Goal: Feedback & Contribution: Leave review/rating

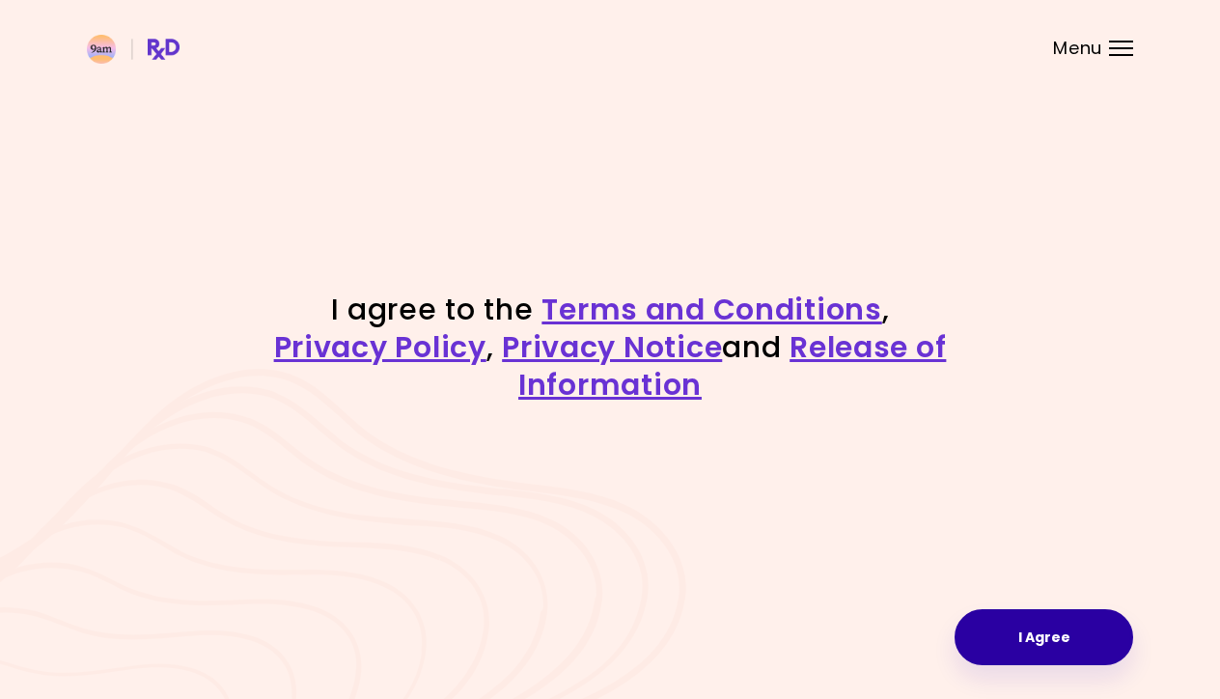
click at [1073, 632] on button "I Agree" at bounding box center [1043, 637] width 179 height 56
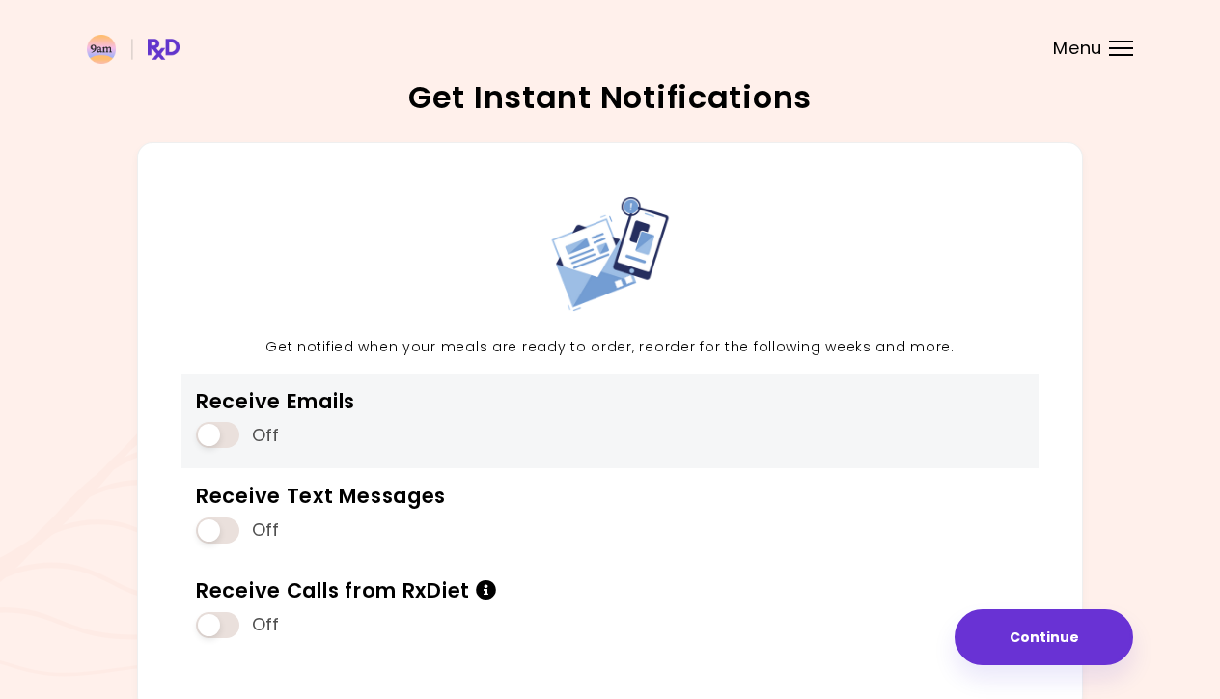
click at [226, 437] on span at bounding box center [217, 435] width 43 height 26
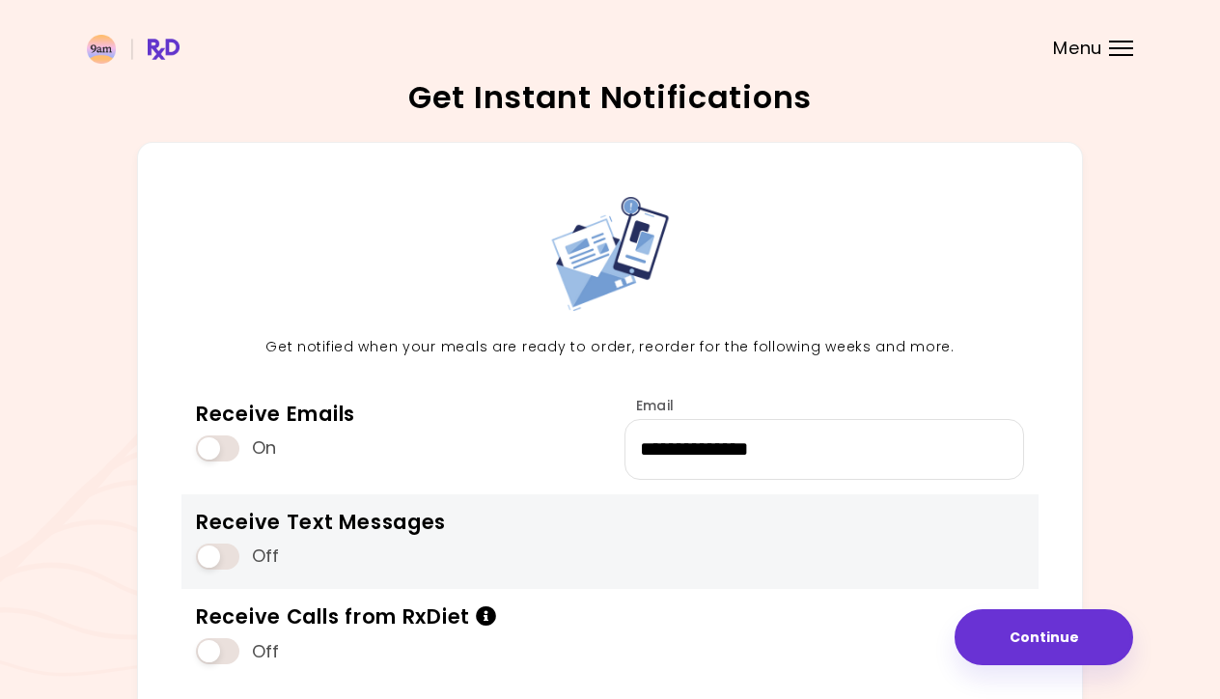
click at [225, 548] on span at bounding box center [217, 556] width 43 height 26
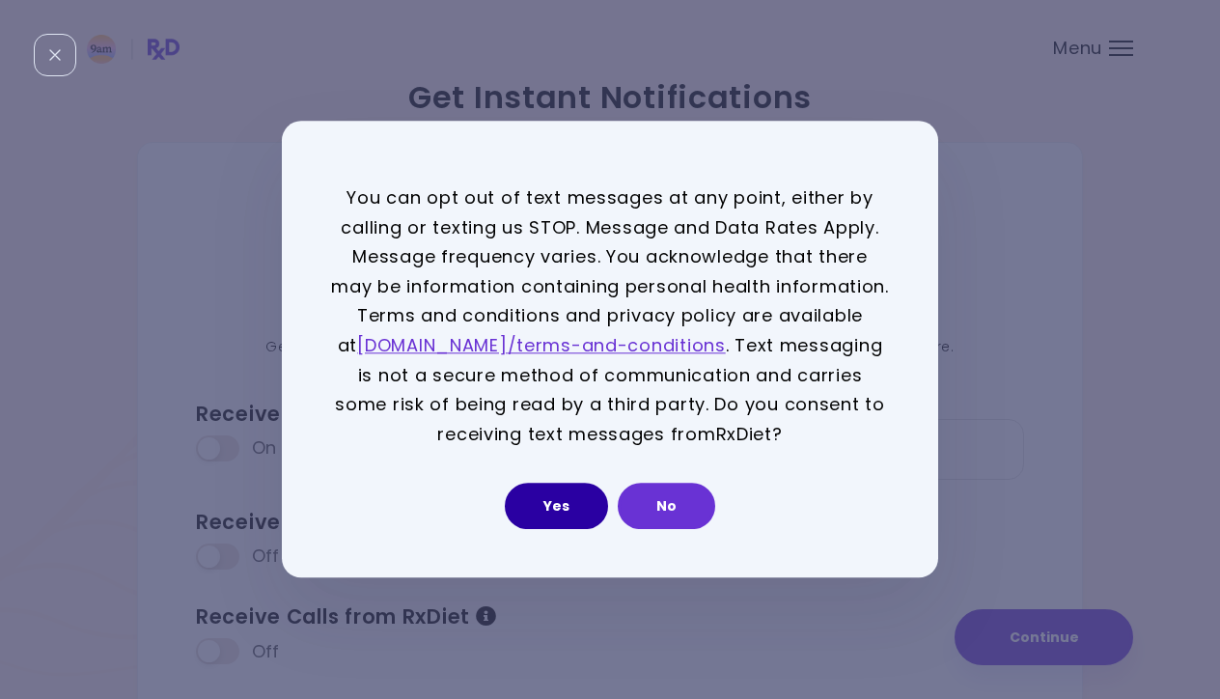
click at [564, 499] on button "Yes" at bounding box center [556, 506] width 103 height 46
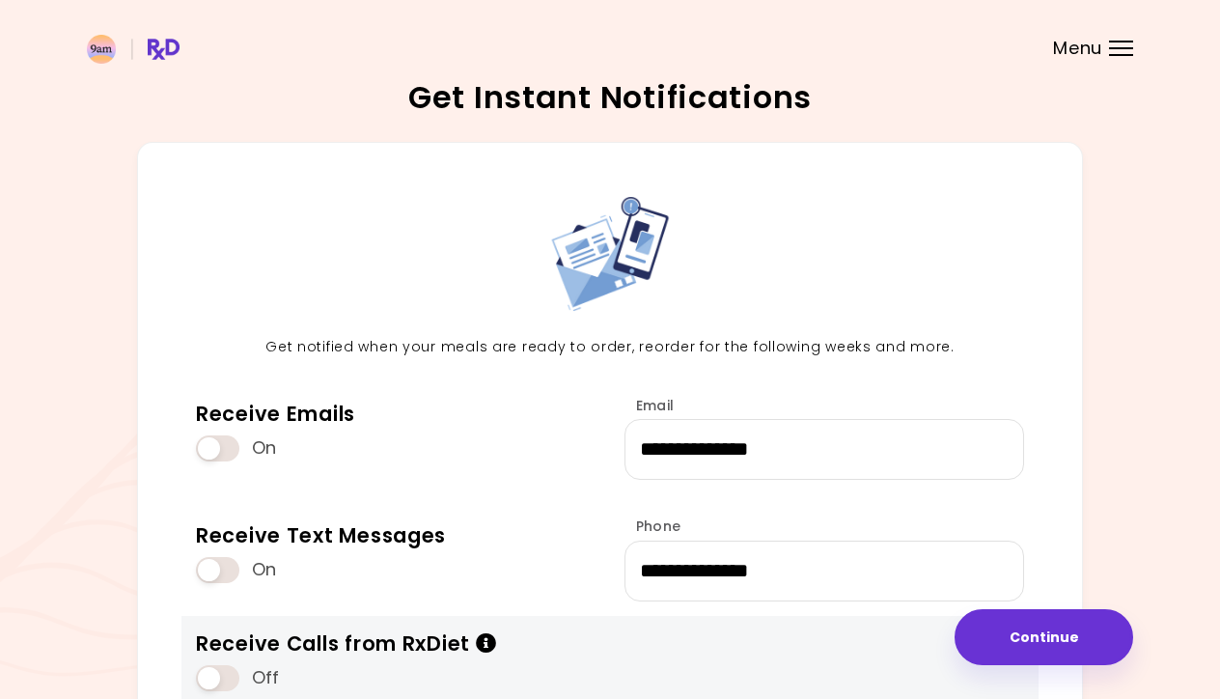
click at [214, 673] on span at bounding box center [217, 678] width 43 height 26
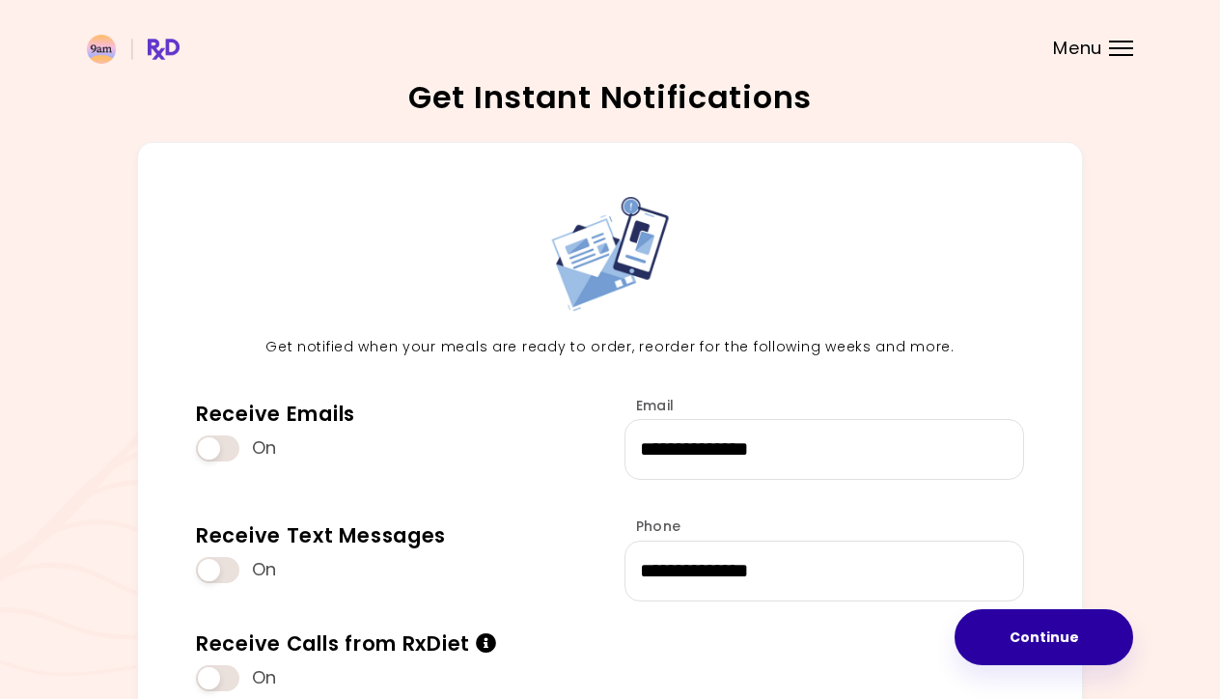
click at [1033, 622] on button "Continue" at bounding box center [1043, 637] width 179 height 56
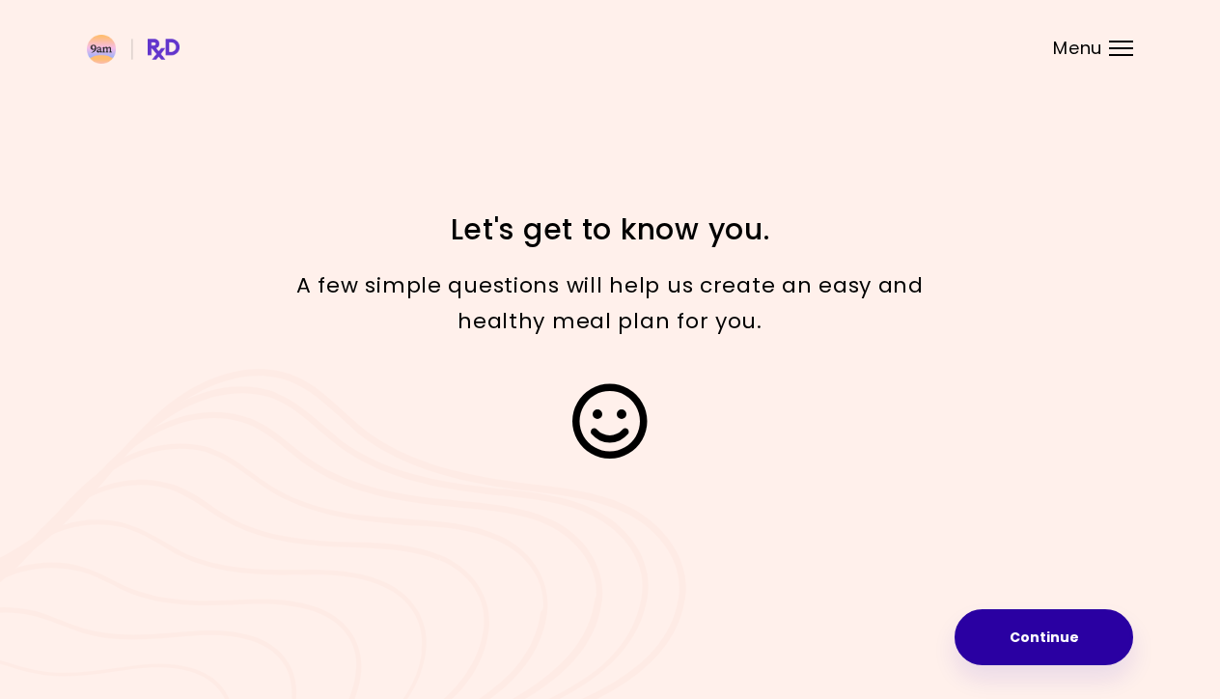
click at [1035, 643] on button "Continue" at bounding box center [1043, 637] width 179 height 56
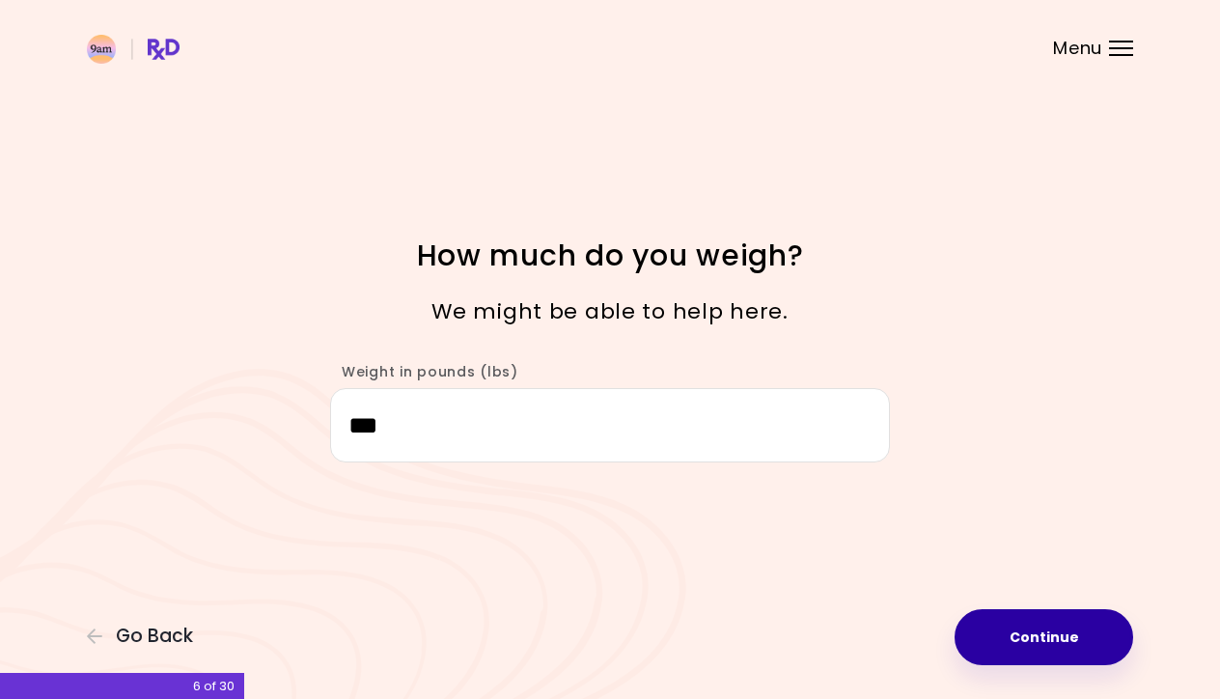
click at [1007, 641] on button "Continue" at bounding box center [1043, 637] width 179 height 56
select select "****"
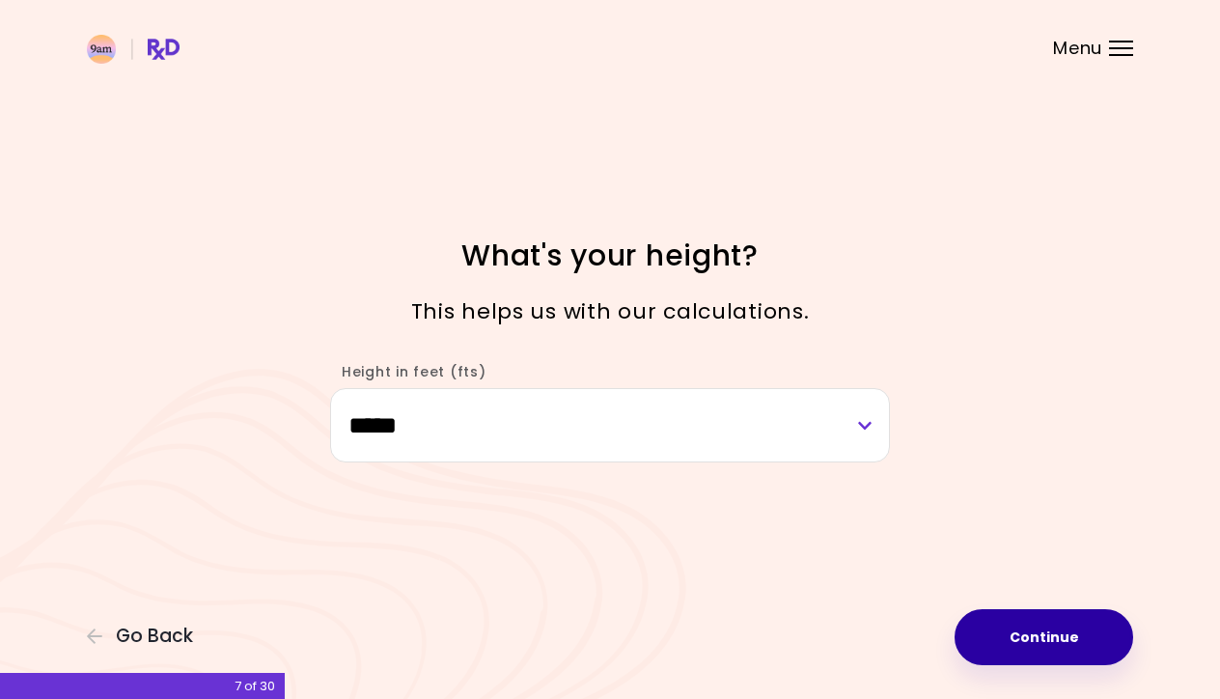
click at [1007, 641] on button "Continue" at bounding box center [1043, 637] width 179 height 56
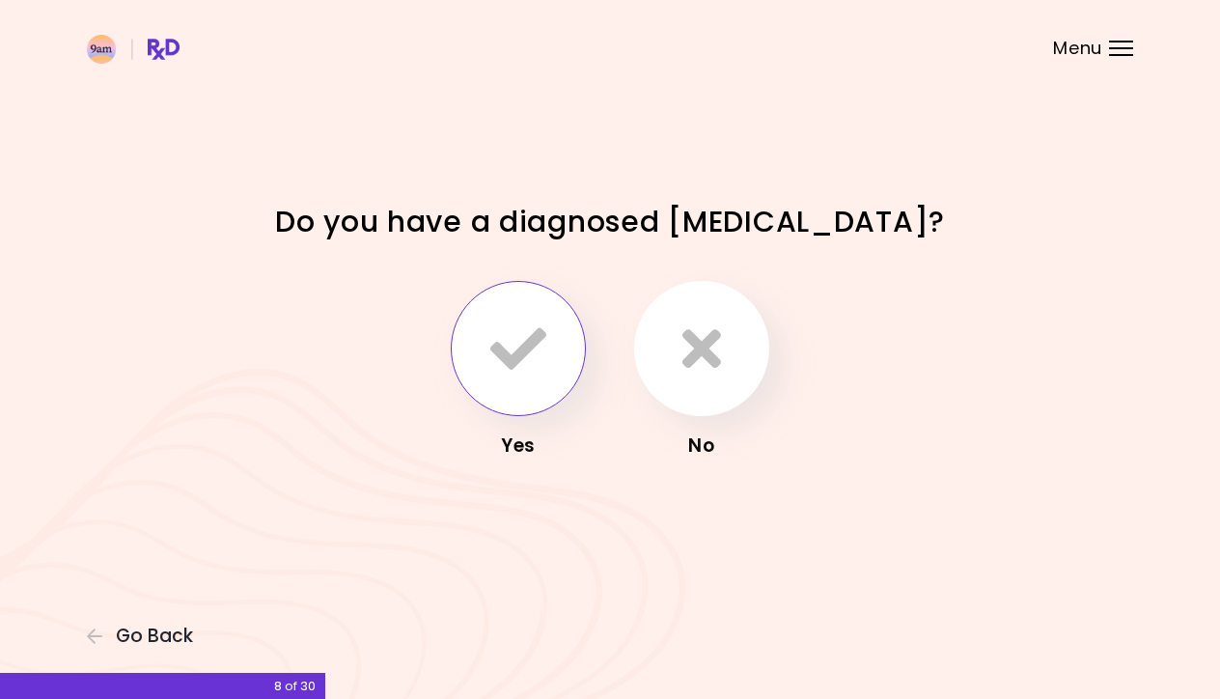
click at [509, 345] on icon "button" at bounding box center [518, 348] width 56 height 56
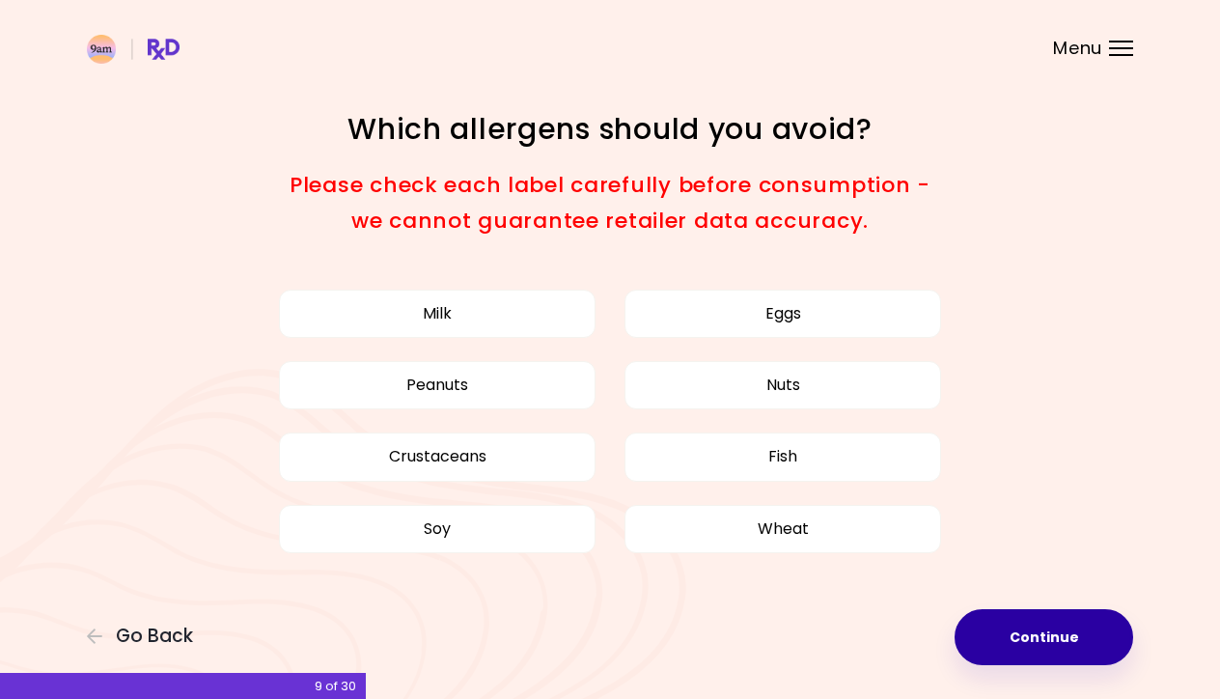
click at [1011, 638] on button "Continue" at bounding box center [1043, 637] width 179 height 56
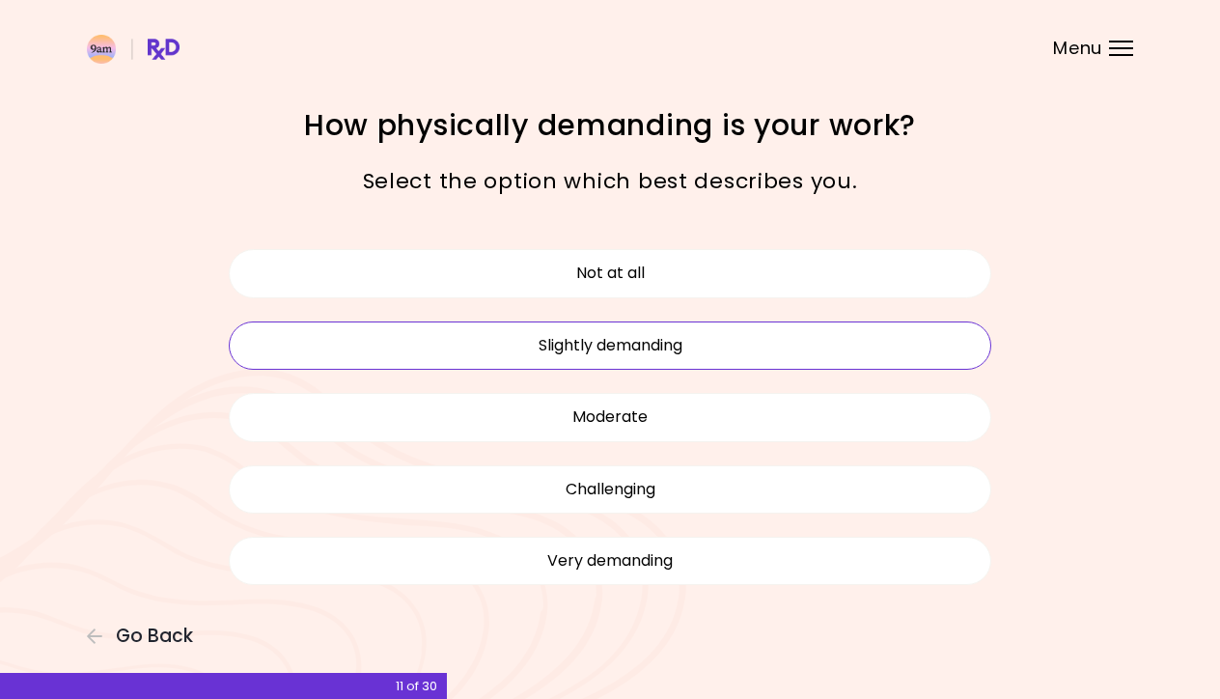
click at [728, 352] on button "Slightly demanding" at bounding box center [610, 345] width 762 height 48
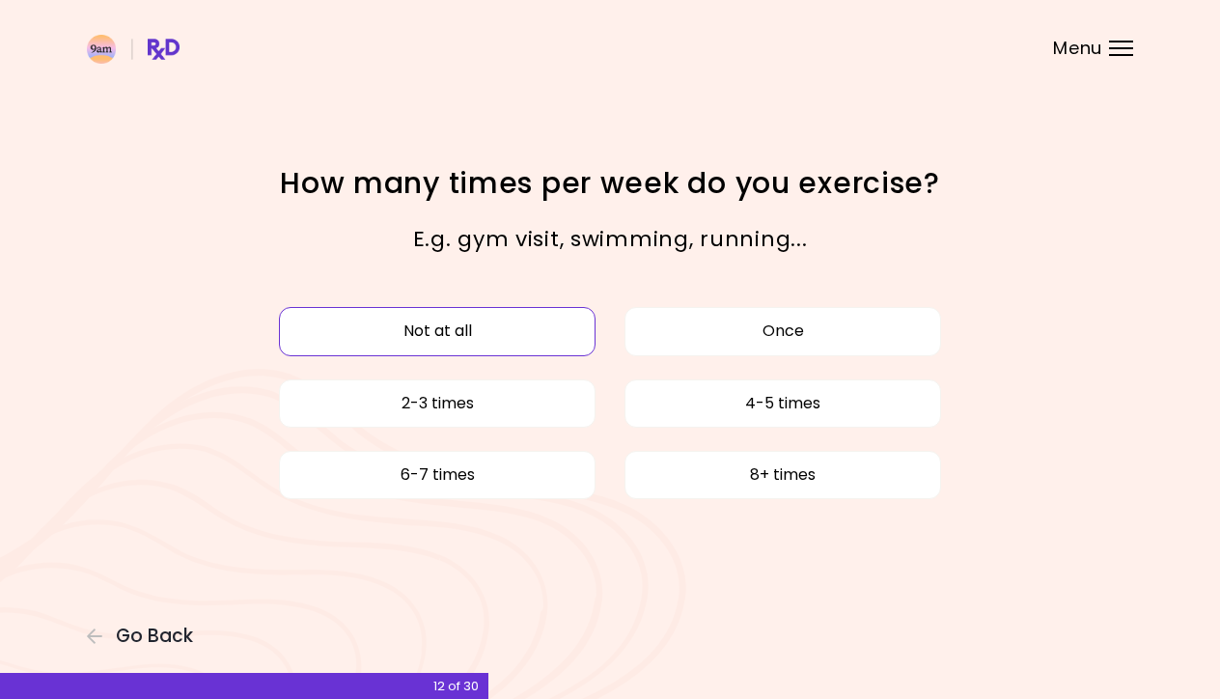
click at [553, 328] on button "Not at all" at bounding box center [437, 331] width 317 height 48
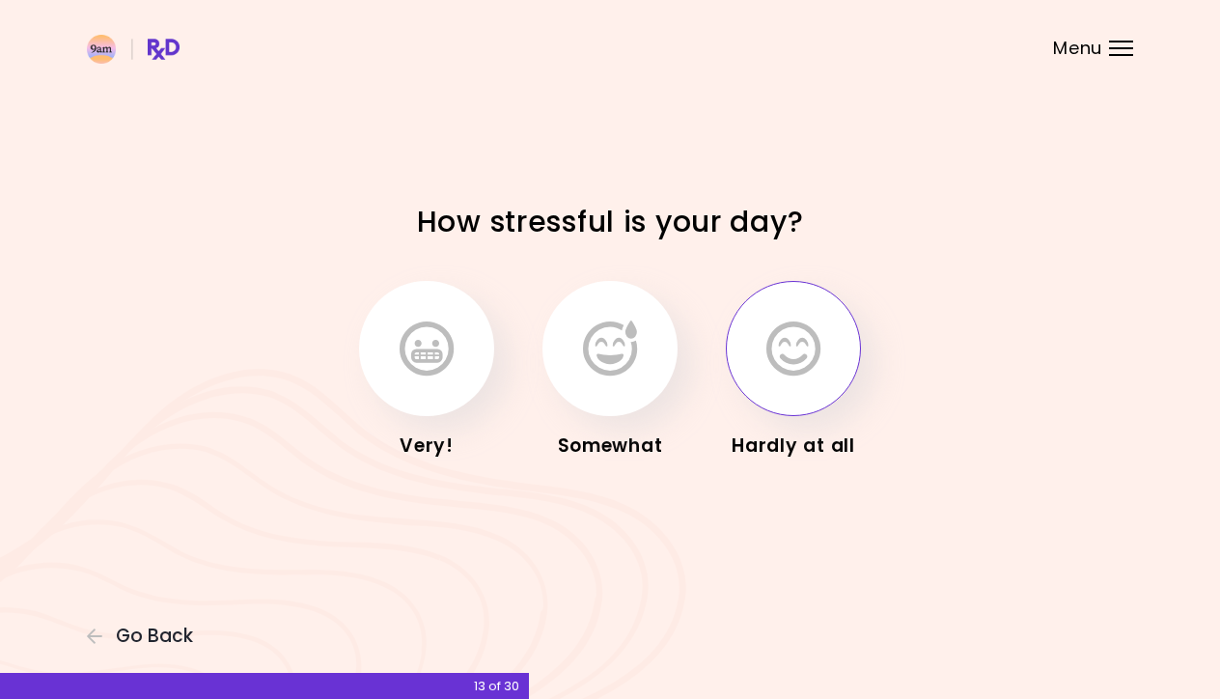
click at [764, 371] on button "button" at bounding box center [793, 348] width 135 height 135
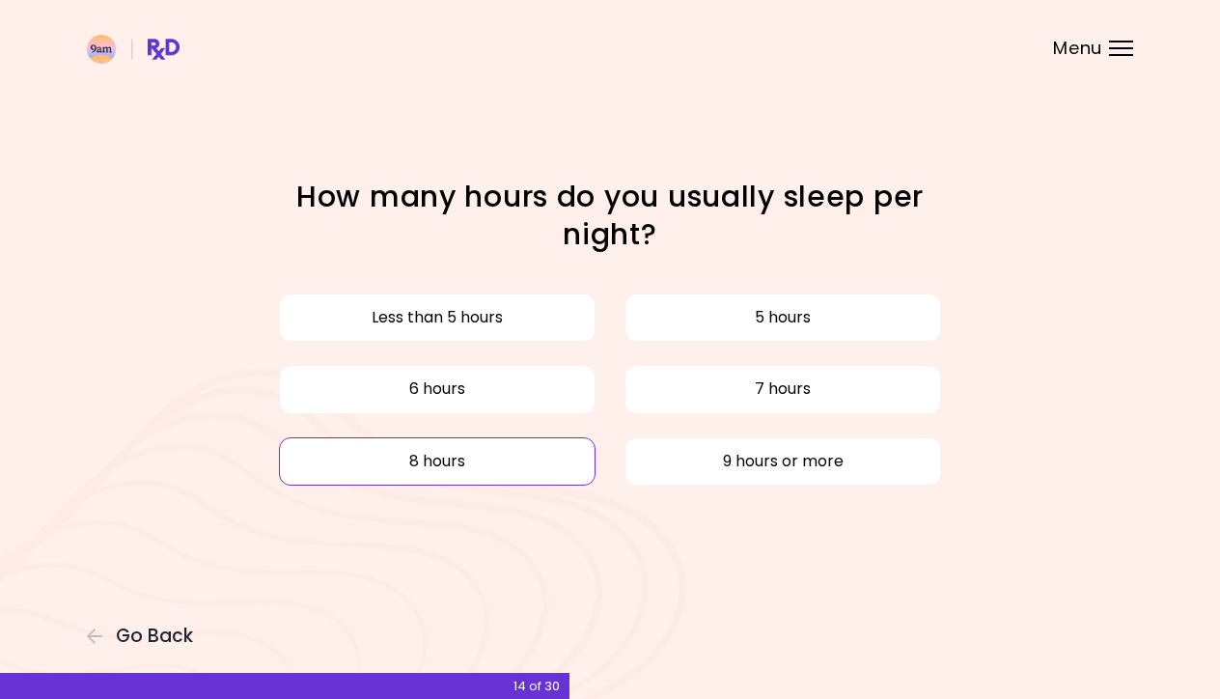
click at [485, 462] on button "8 hours" at bounding box center [437, 461] width 317 height 48
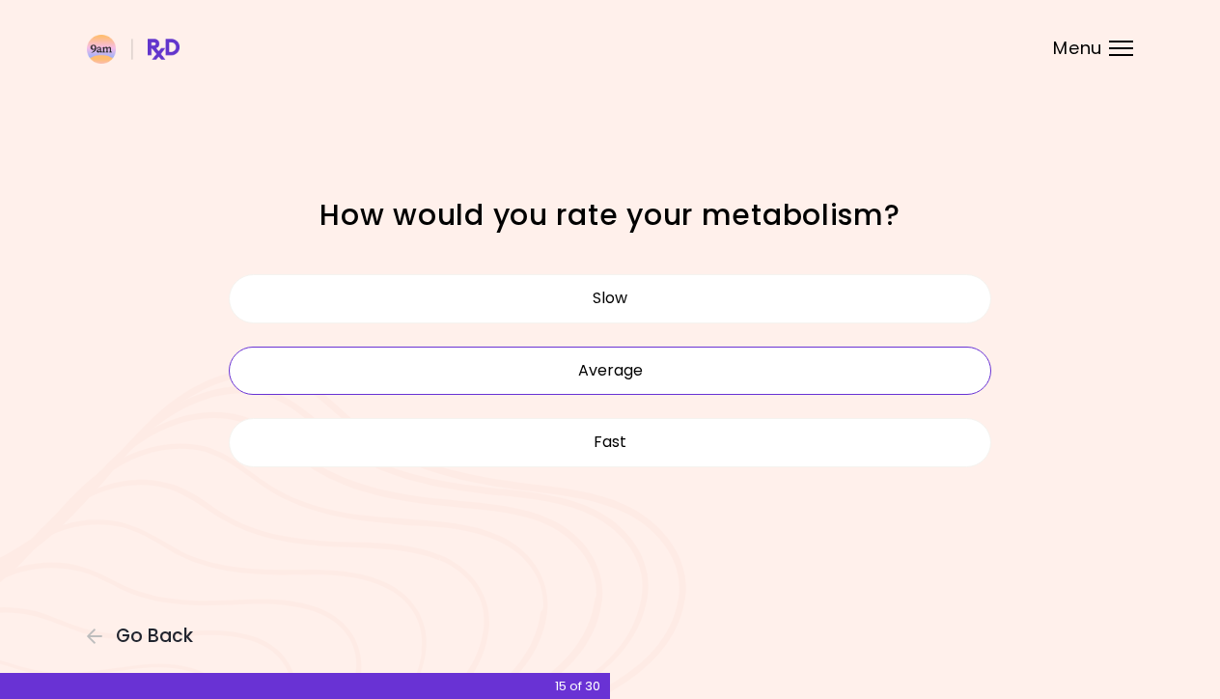
click at [602, 371] on button "Average" at bounding box center [610, 370] width 762 height 48
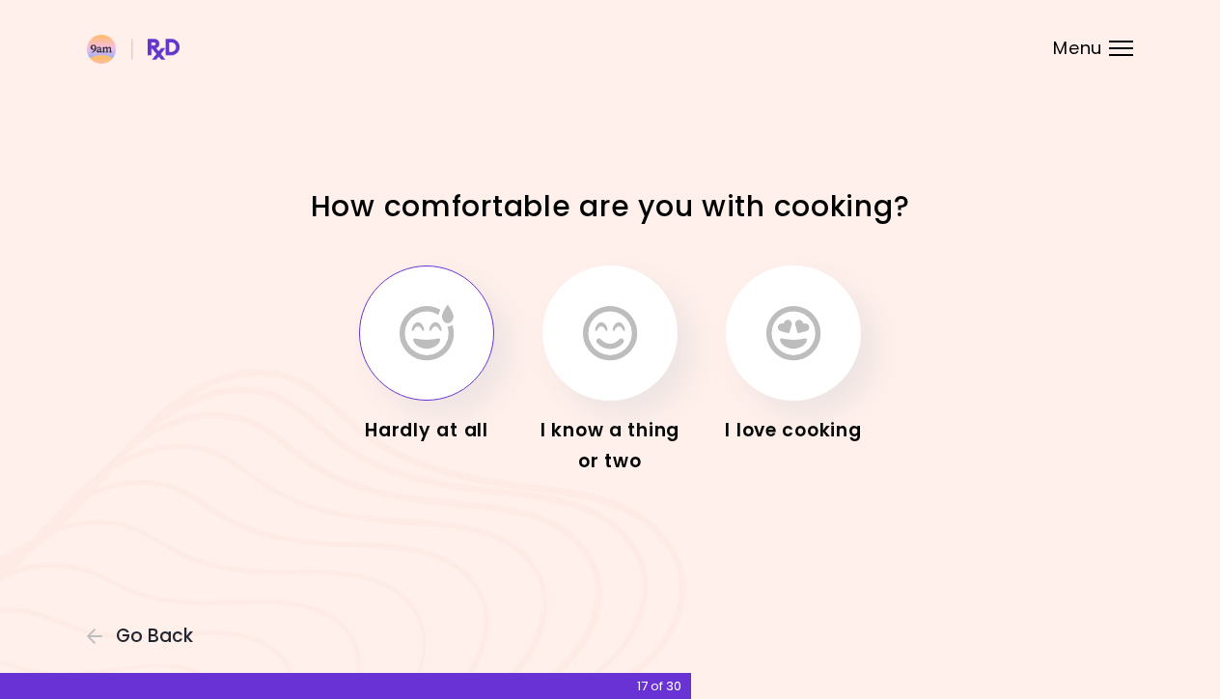
click at [434, 345] on icon "button" at bounding box center [427, 333] width 54 height 56
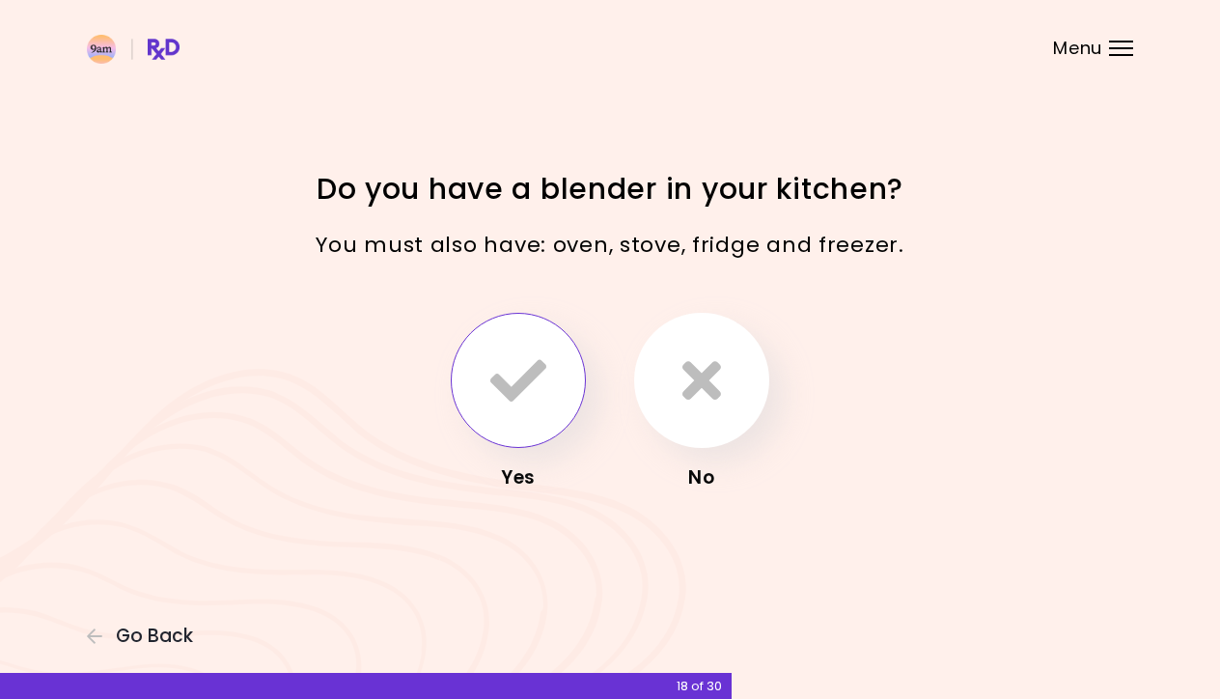
click at [524, 390] on icon "button" at bounding box center [518, 380] width 56 height 56
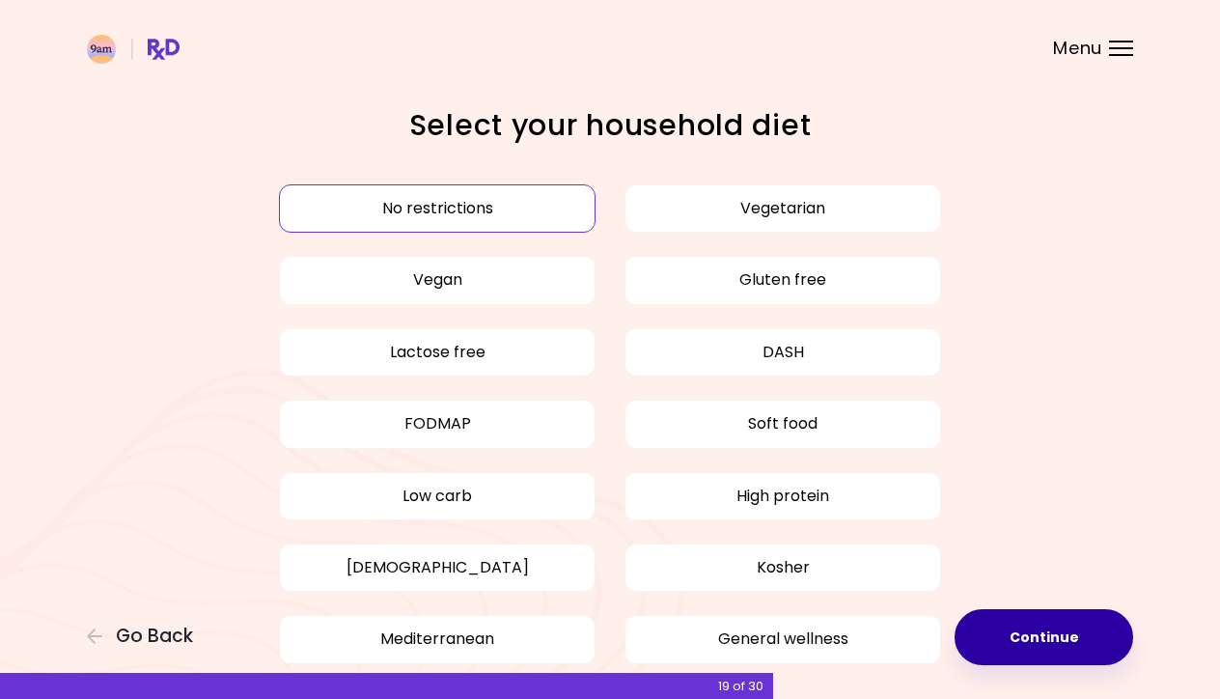
click at [1031, 636] on button "Continue" at bounding box center [1043, 637] width 179 height 56
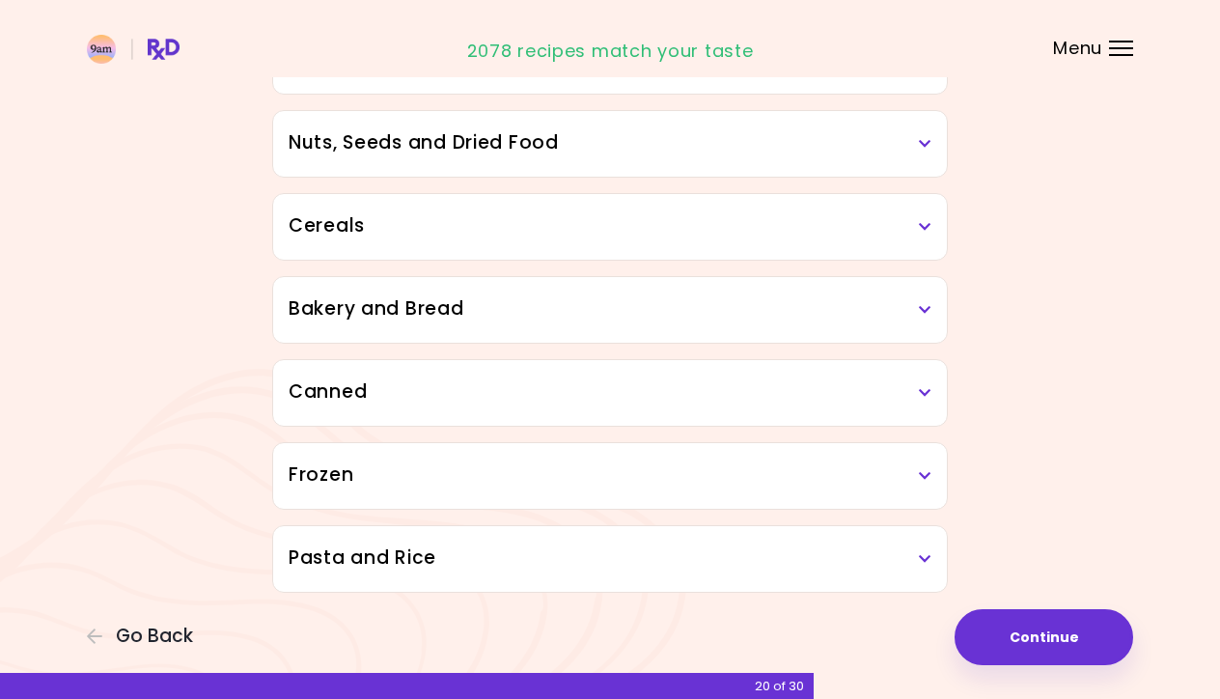
scroll to position [1004, 0]
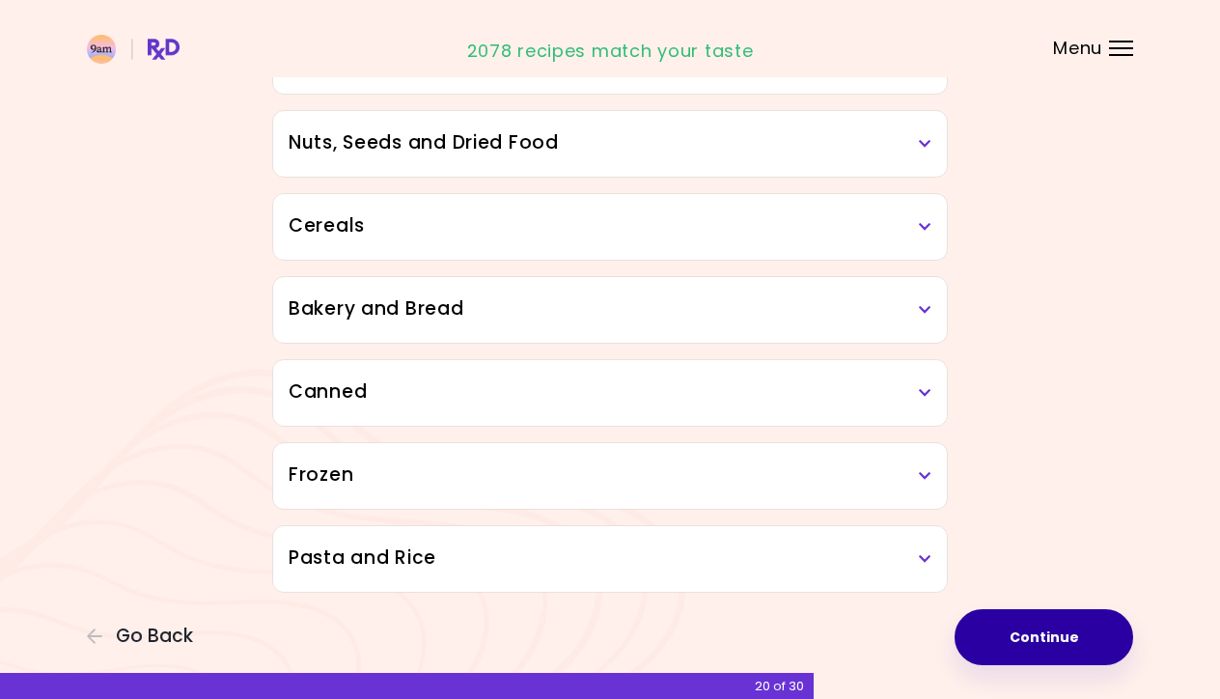
click at [1030, 647] on button "Continue" at bounding box center [1043, 637] width 179 height 56
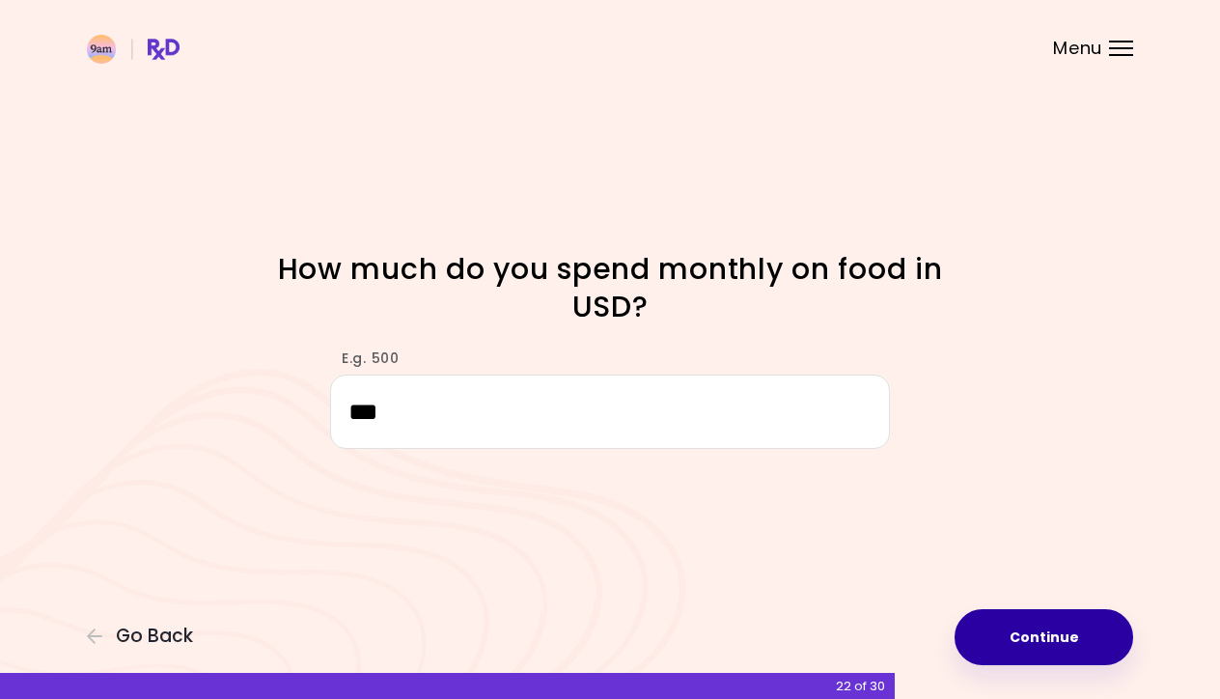
type input "***"
click at [1050, 637] on button "Continue" at bounding box center [1043, 637] width 179 height 56
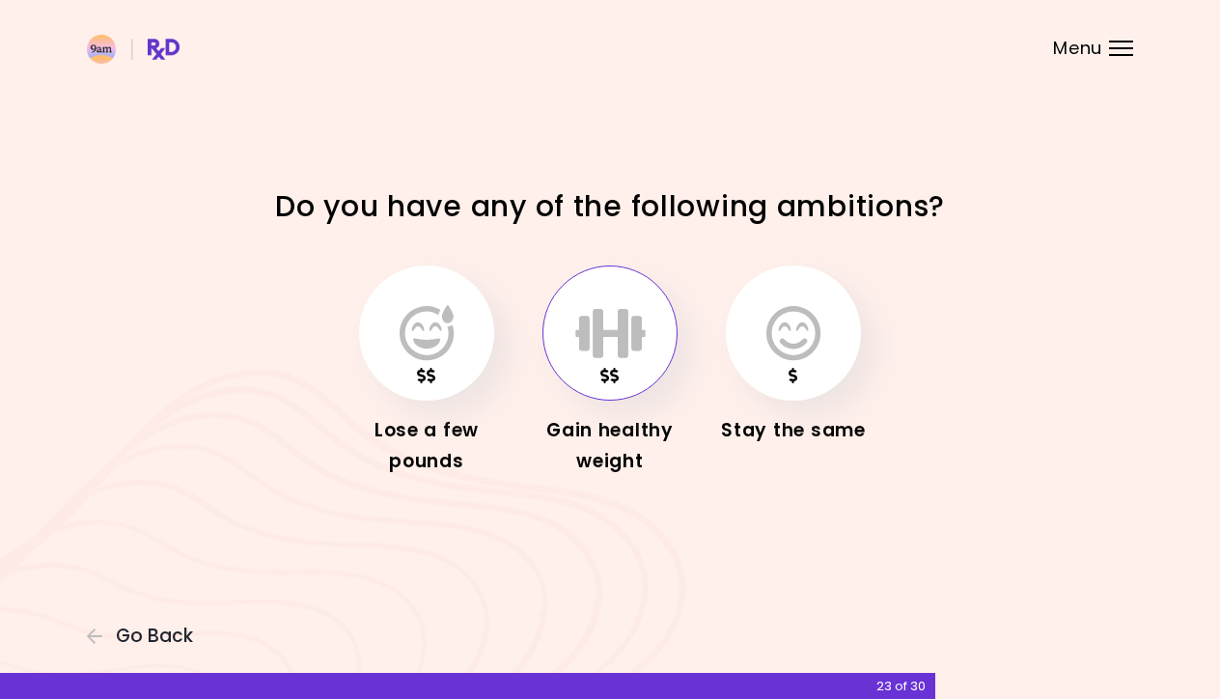
click at [590, 359] on icon "button" at bounding box center [610, 333] width 70 height 56
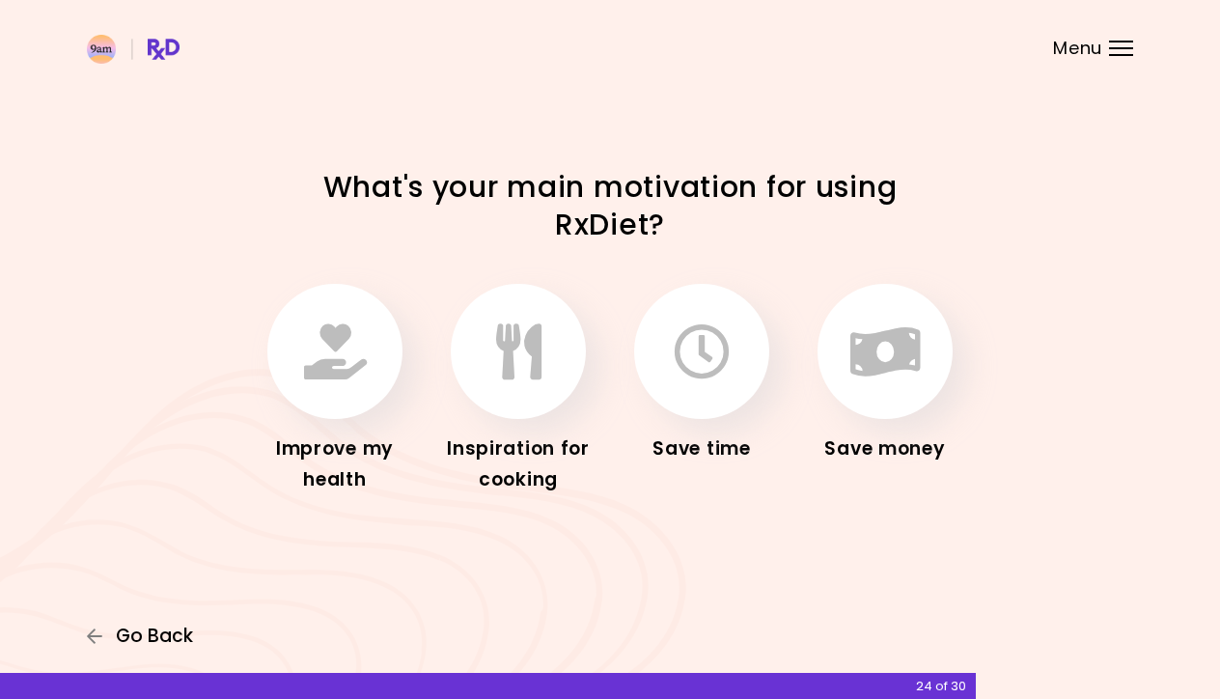
click at [127, 636] on span "Go Back" at bounding box center [154, 635] width 77 height 21
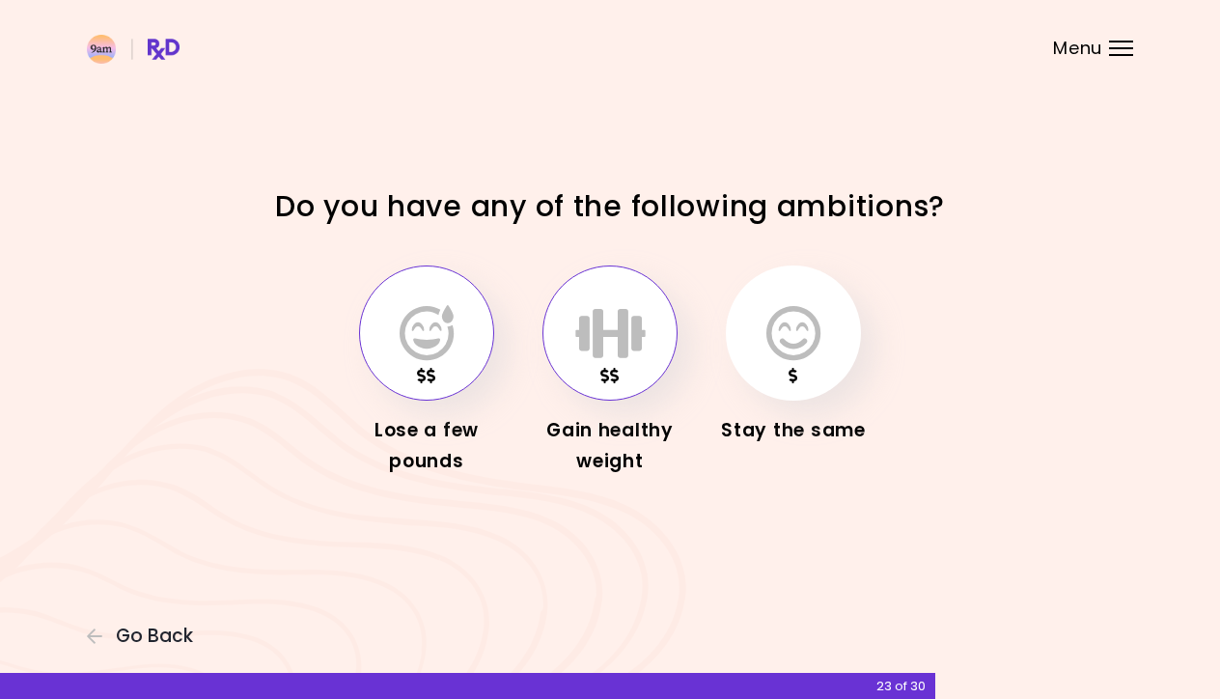
click at [426, 341] on icon "button" at bounding box center [427, 333] width 54 height 56
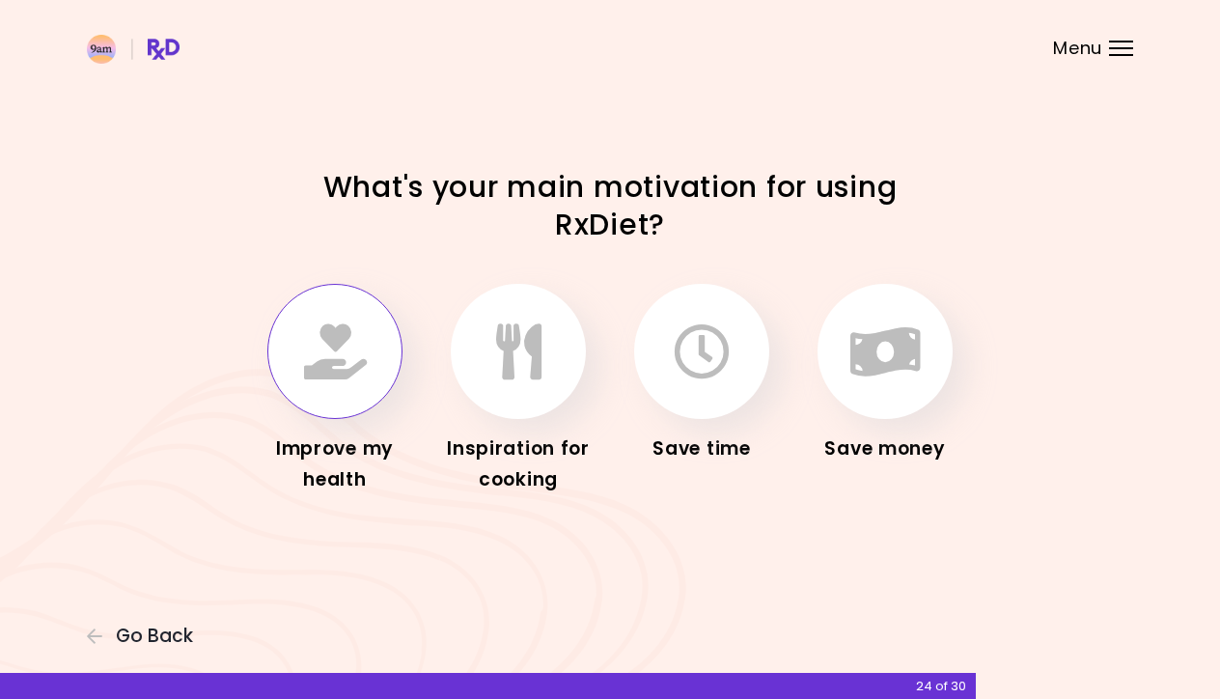
click at [318, 357] on icon "button" at bounding box center [335, 351] width 63 height 56
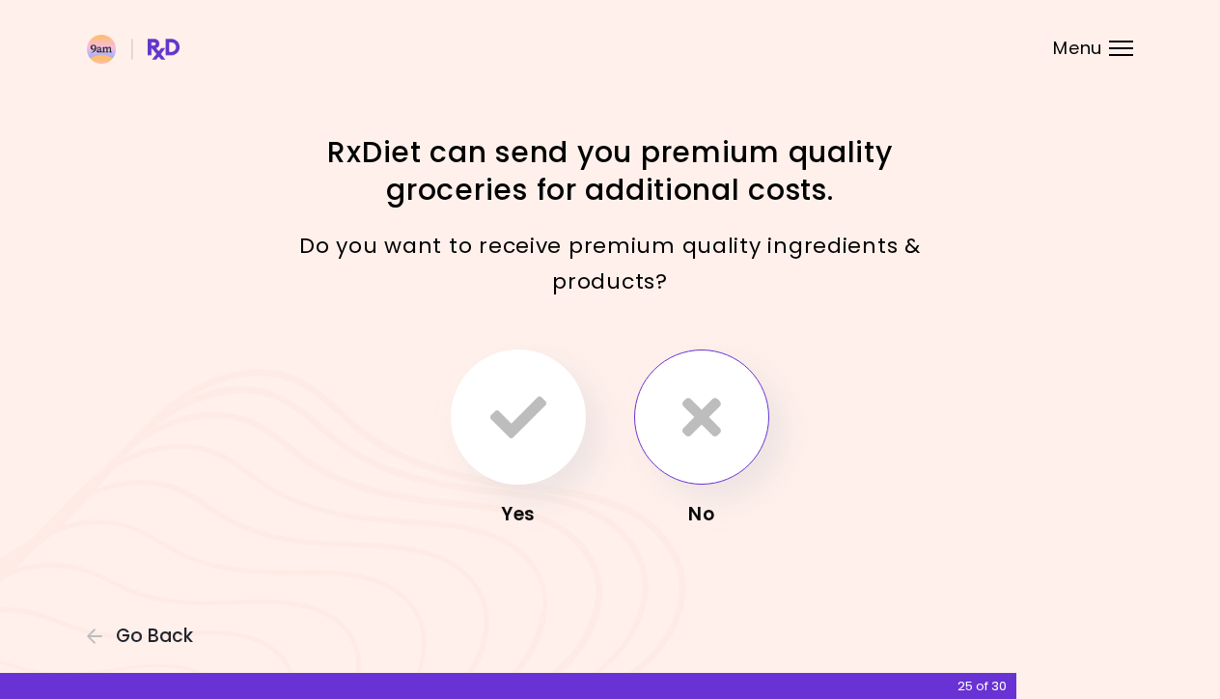
click at [688, 429] on icon "button" at bounding box center [701, 417] width 39 height 56
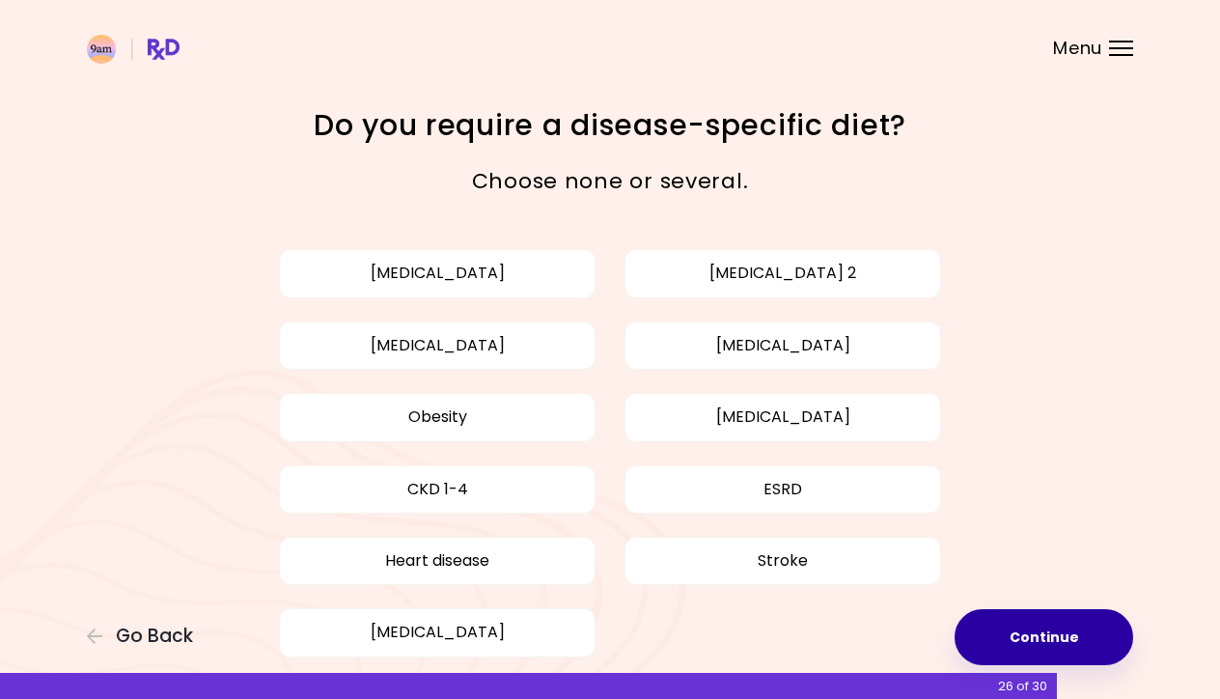
click at [997, 631] on button "Continue" at bounding box center [1043, 637] width 179 height 56
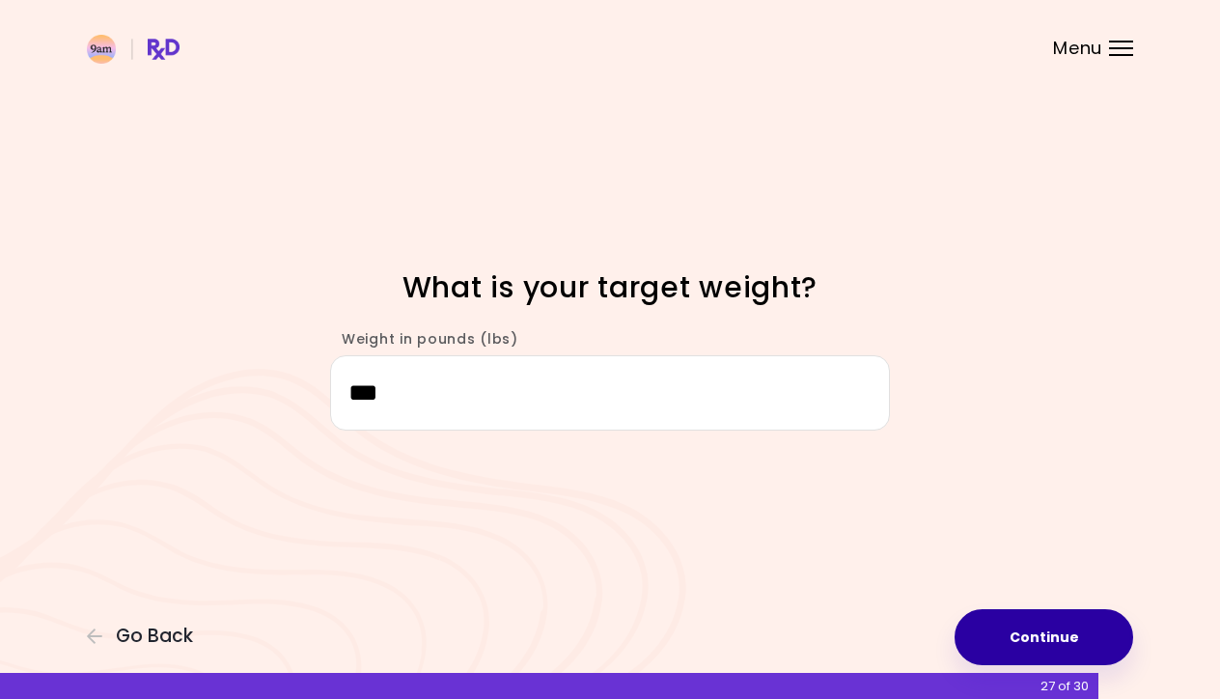
type input "***"
click at [1030, 644] on button "Continue" at bounding box center [1043, 637] width 179 height 56
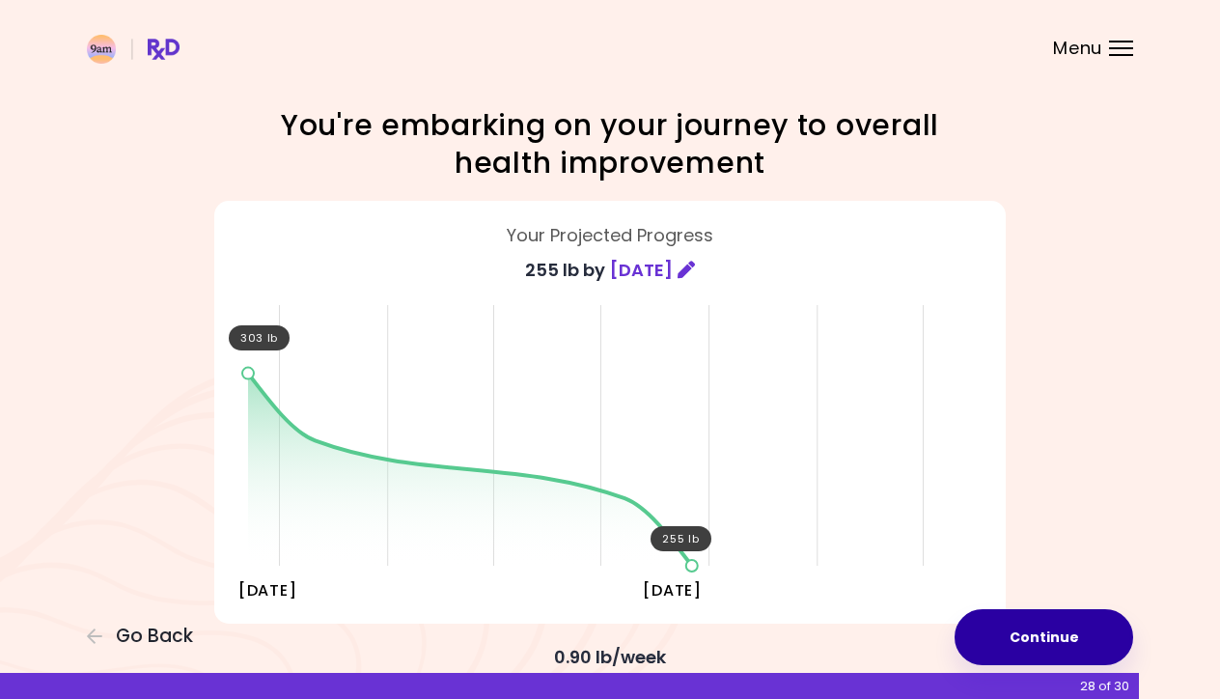
click at [1041, 645] on button "Continue" at bounding box center [1043, 637] width 179 height 56
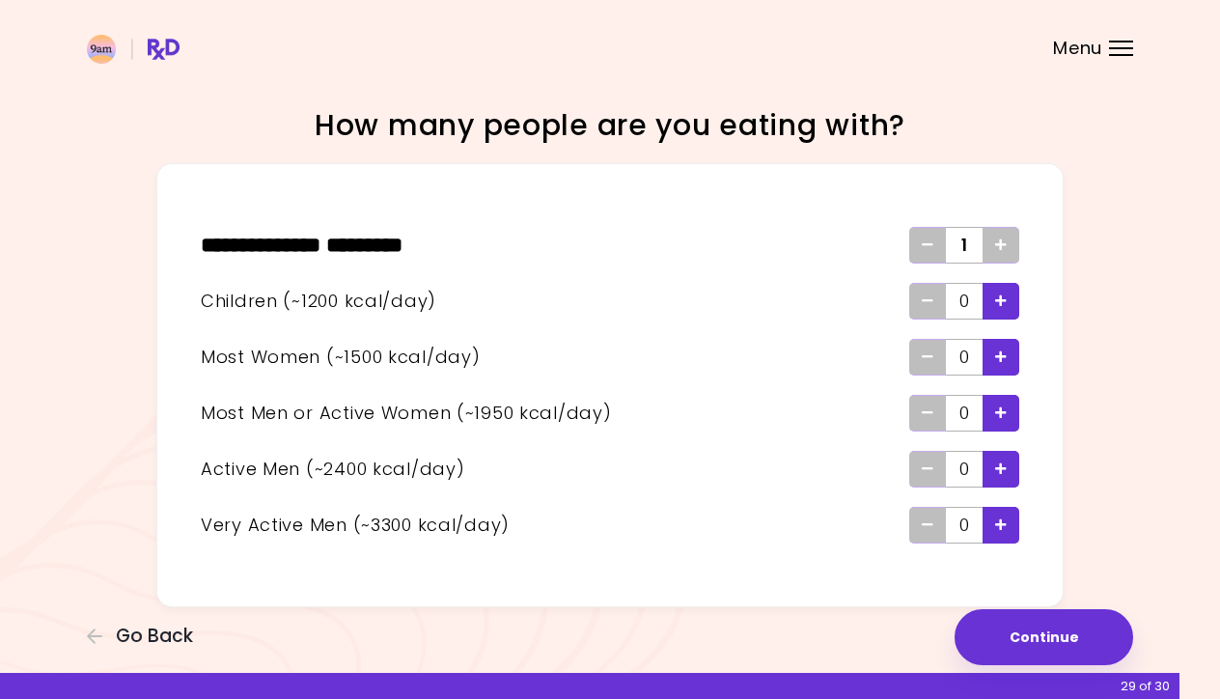
click at [997, 240] on icon "Add" at bounding box center [1001, 244] width 12 height 13
click at [1000, 412] on icon "Add - Man or Active Woman" at bounding box center [1001, 412] width 12 height 13
click at [933, 416] on icon "Remove - Man or Active Woman" at bounding box center [928, 412] width 12 height 13
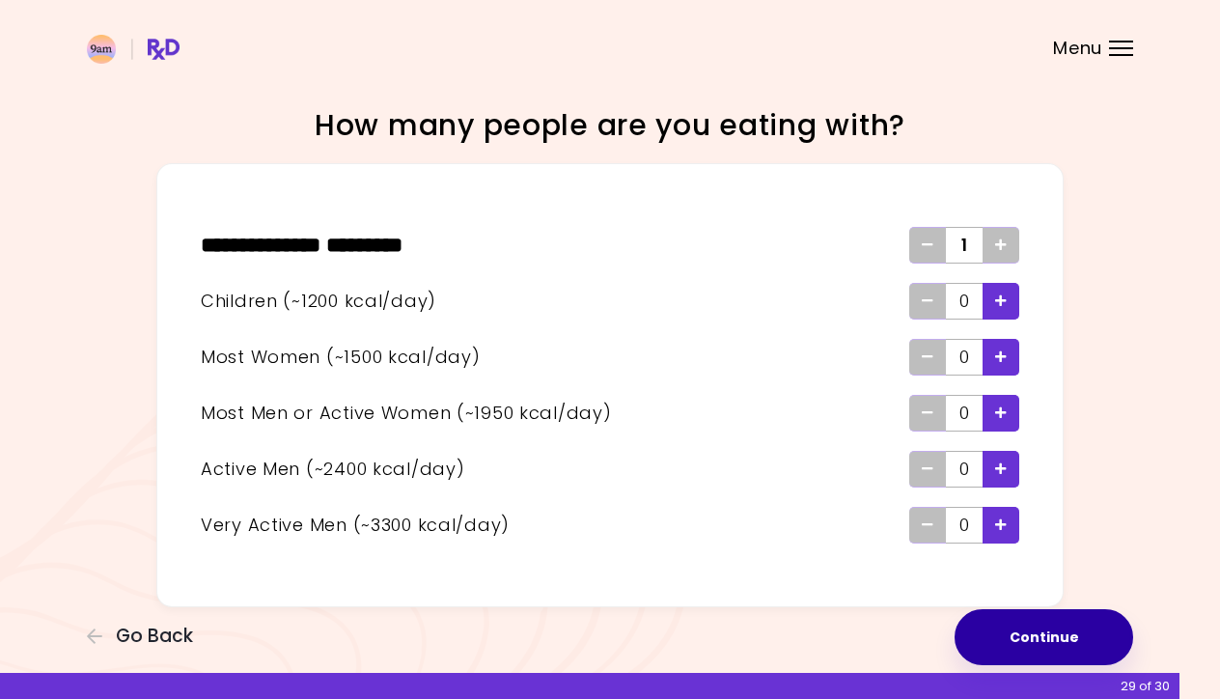
click at [1050, 629] on button "Continue" at bounding box center [1043, 637] width 179 height 56
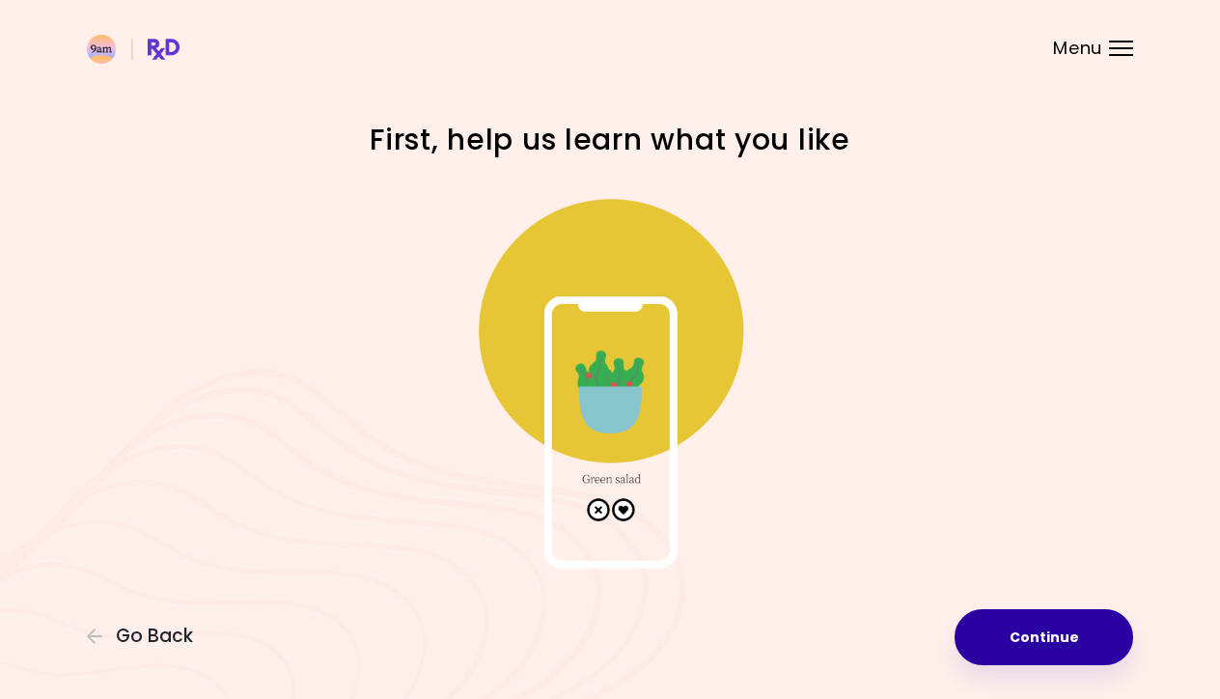
click at [1043, 645] on button "Continue" at bounding box center [1043, 637] width 179 height 56
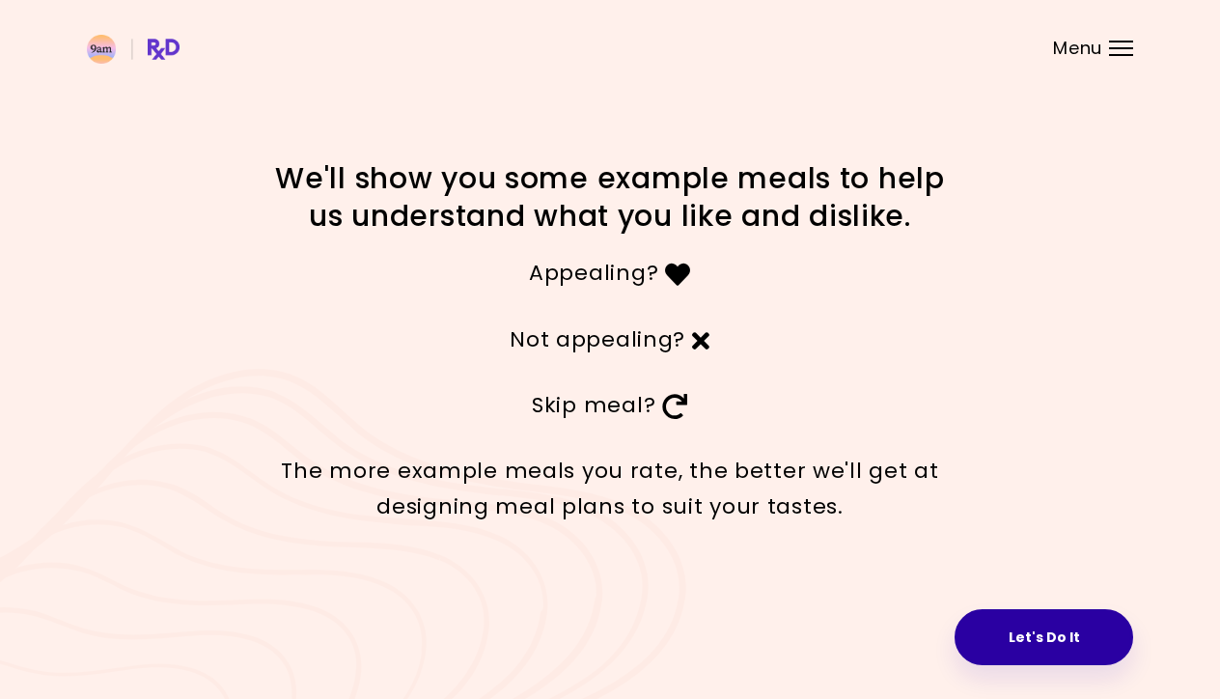
click at [1044, 639] on button "Let's Do It" at bounding box center [1043, 637] width 179 height 56
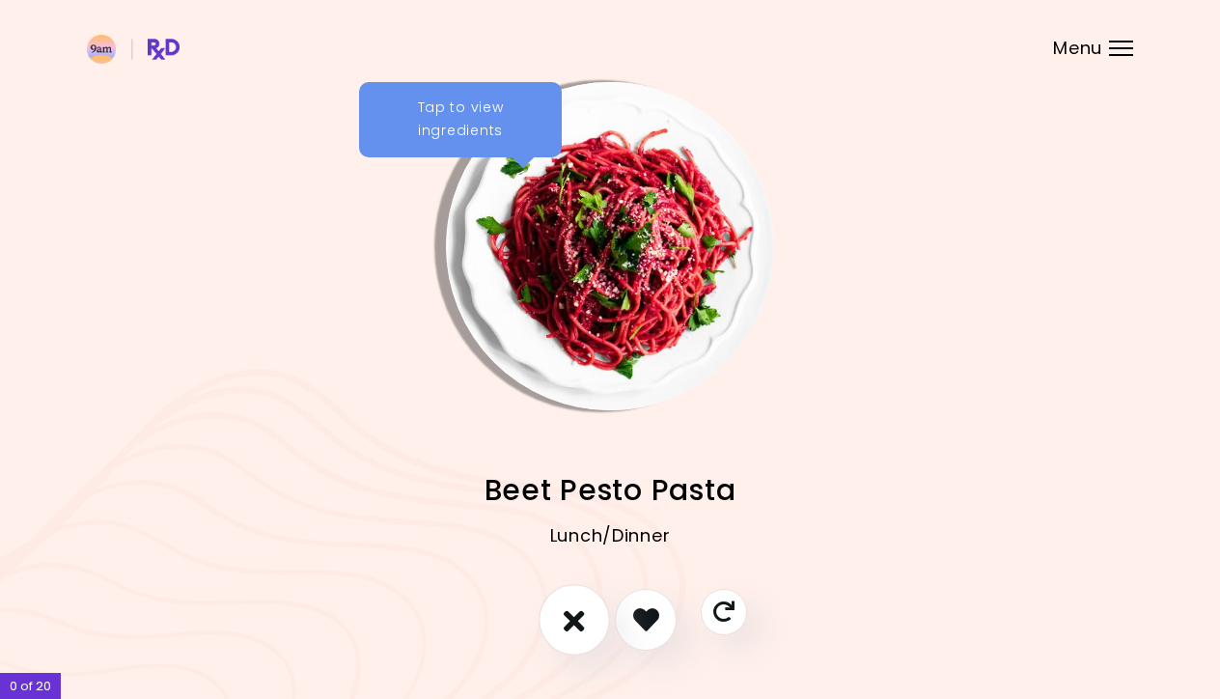
click at [577, 618] on icon "I don't like this recipe" at bounding box center [574, 619] width 21 height 30
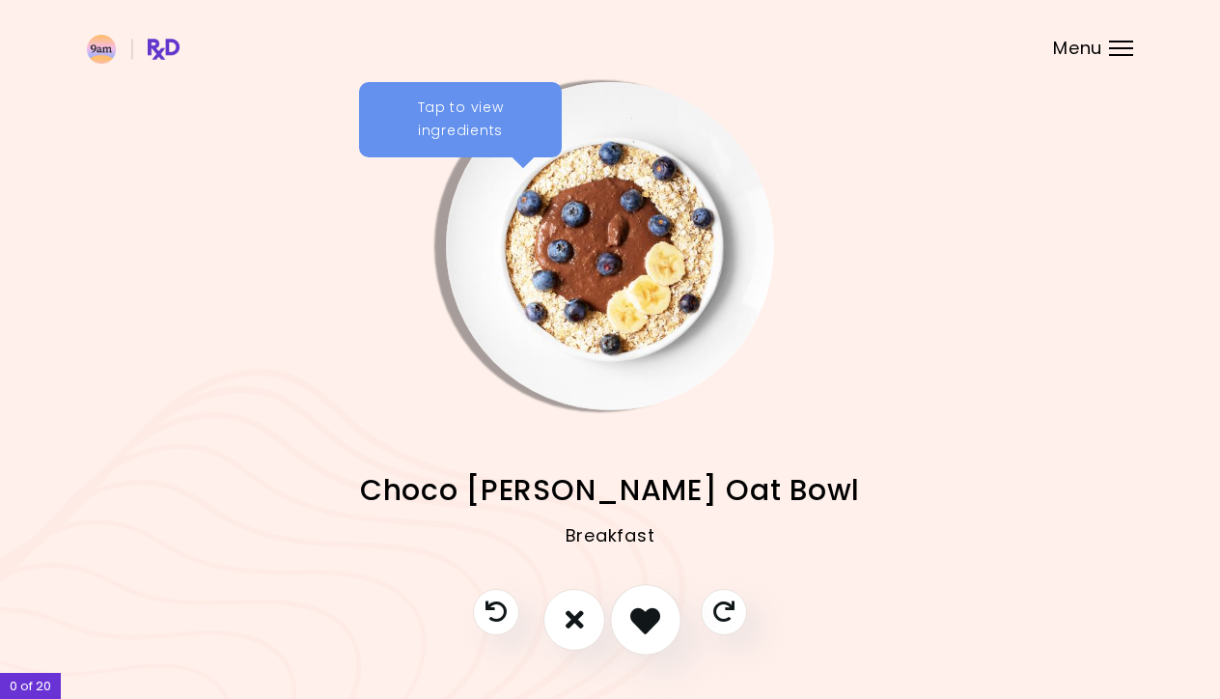
click at [646, 617] on icon "I like this recipe" at bounding box center [645, 619] width 30 height 30
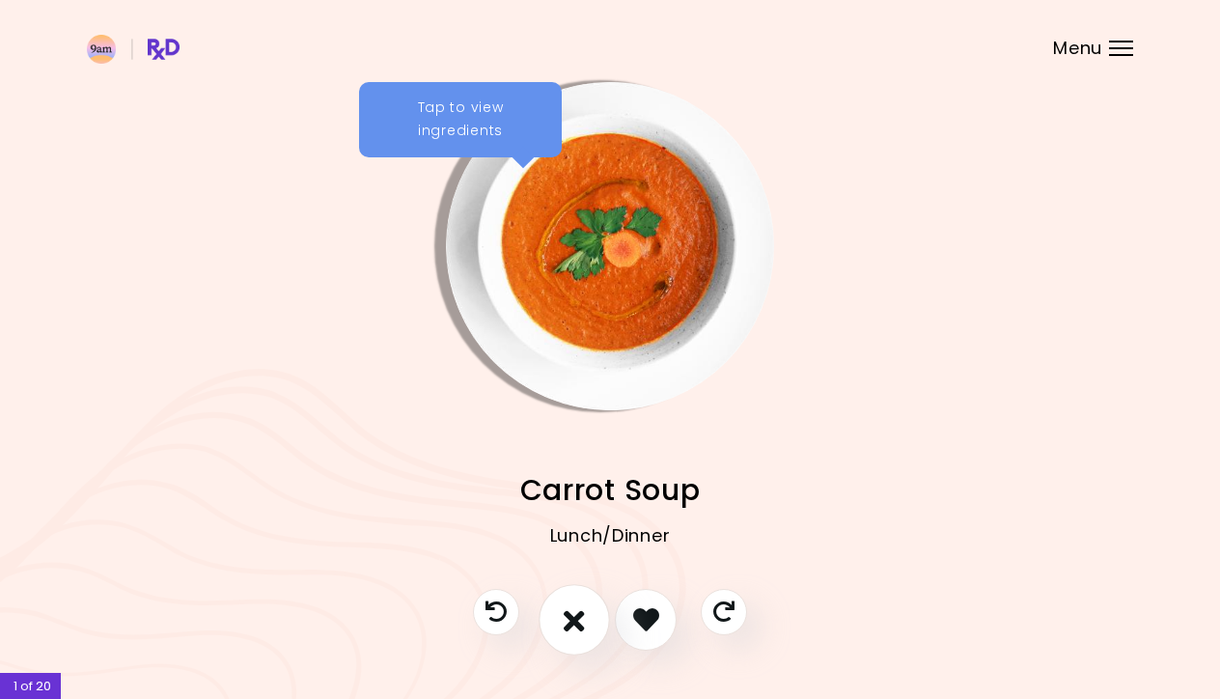
click at [580, 624] on icon "I don't like this recipe" at bounding box center [574, 619] width 21 height 30
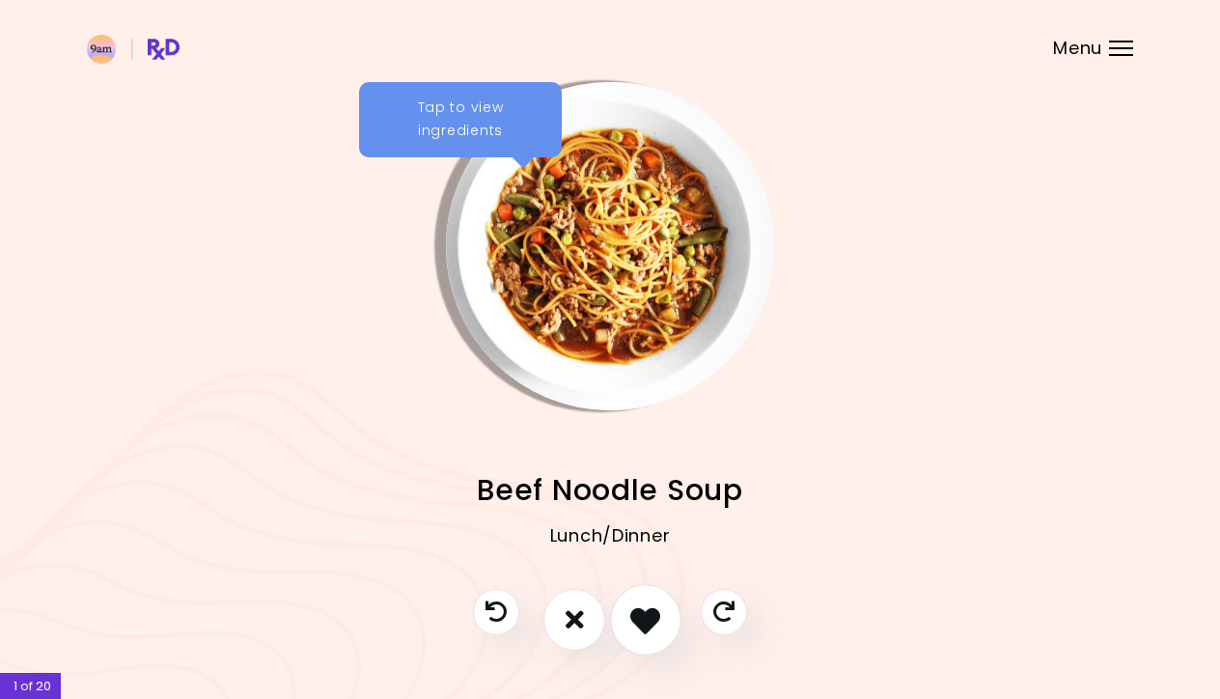
click at [654, 622] on icon "I like this recipe" at bounding box center [645, 619] width 30 height 30
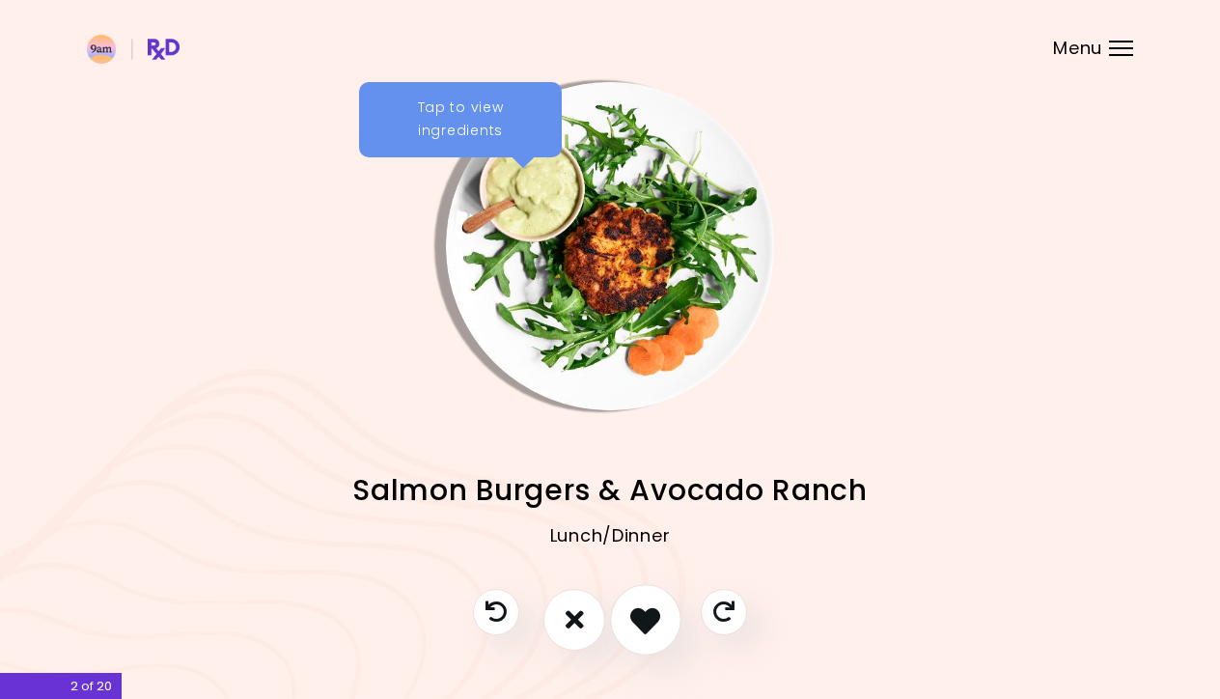
click at [654, 622] on icon "I like this recipe" at bounding box center [645, 619] width 30 height 30
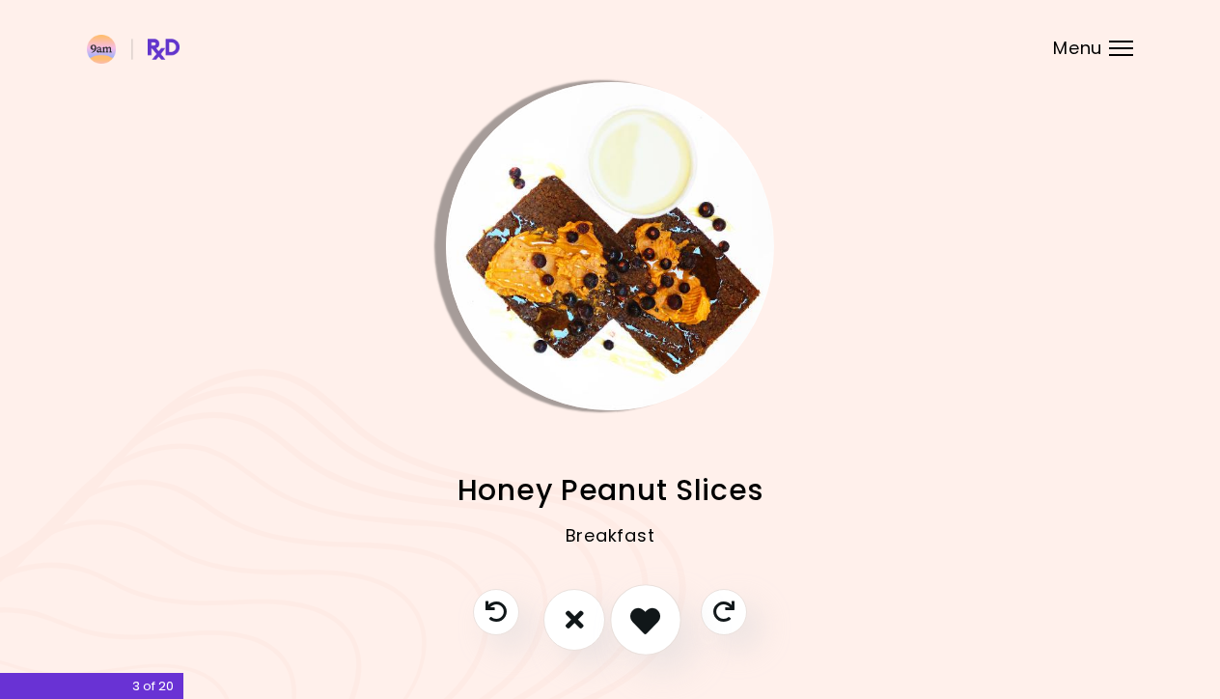
click at [654, 622] on icon "I like this recipe" at bounding box center [645, 619] width 30 height 30
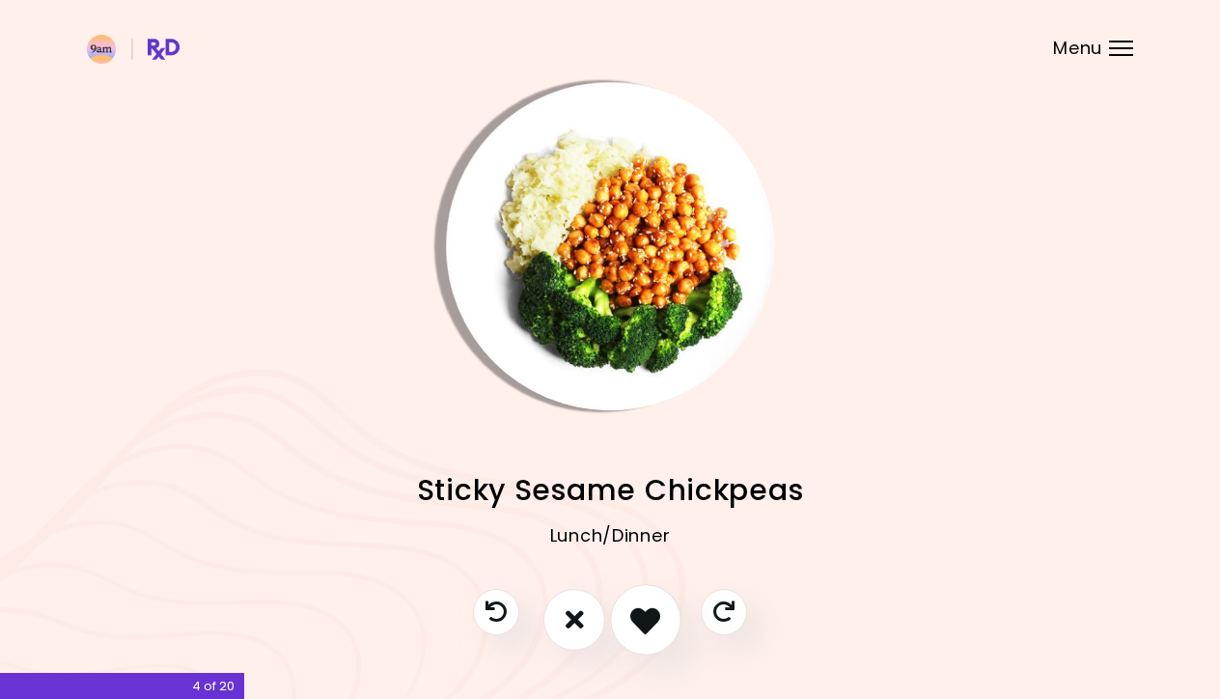
click at [654, 622] on icon "I like this recipe" at bounding box center [645, 619] width 30 height 30
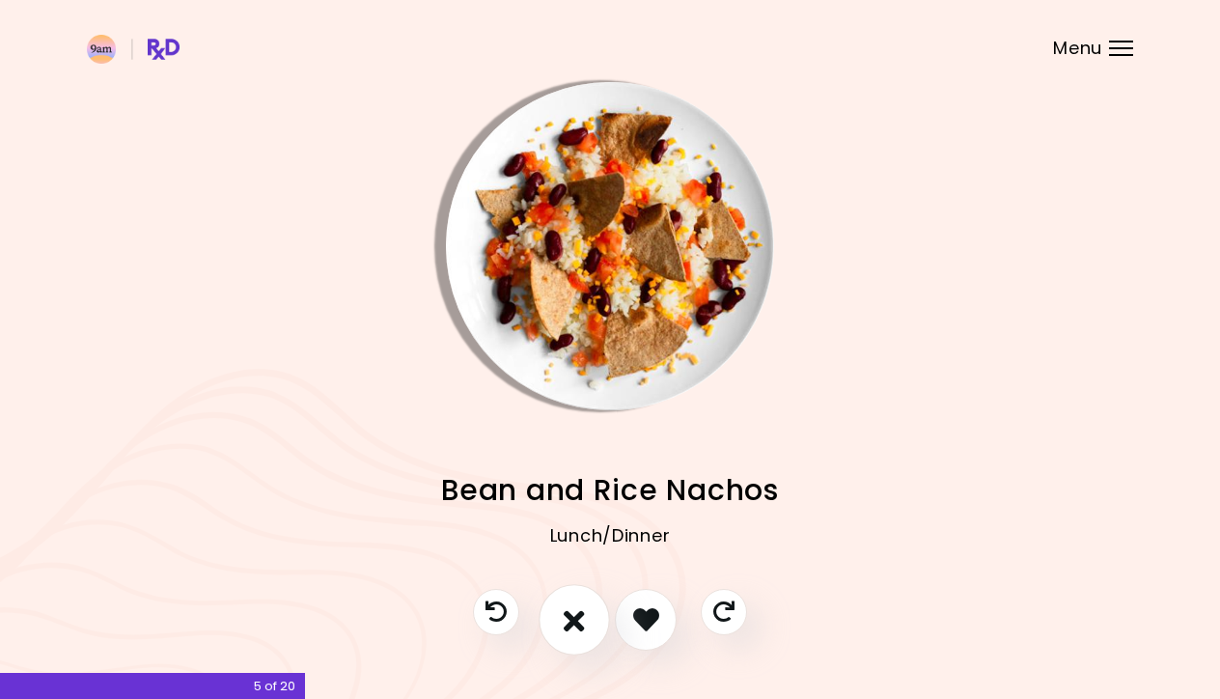
click at [579, 622] on icon "I don't like this recipe" at bounding box center [574, 619] width 21 height 30
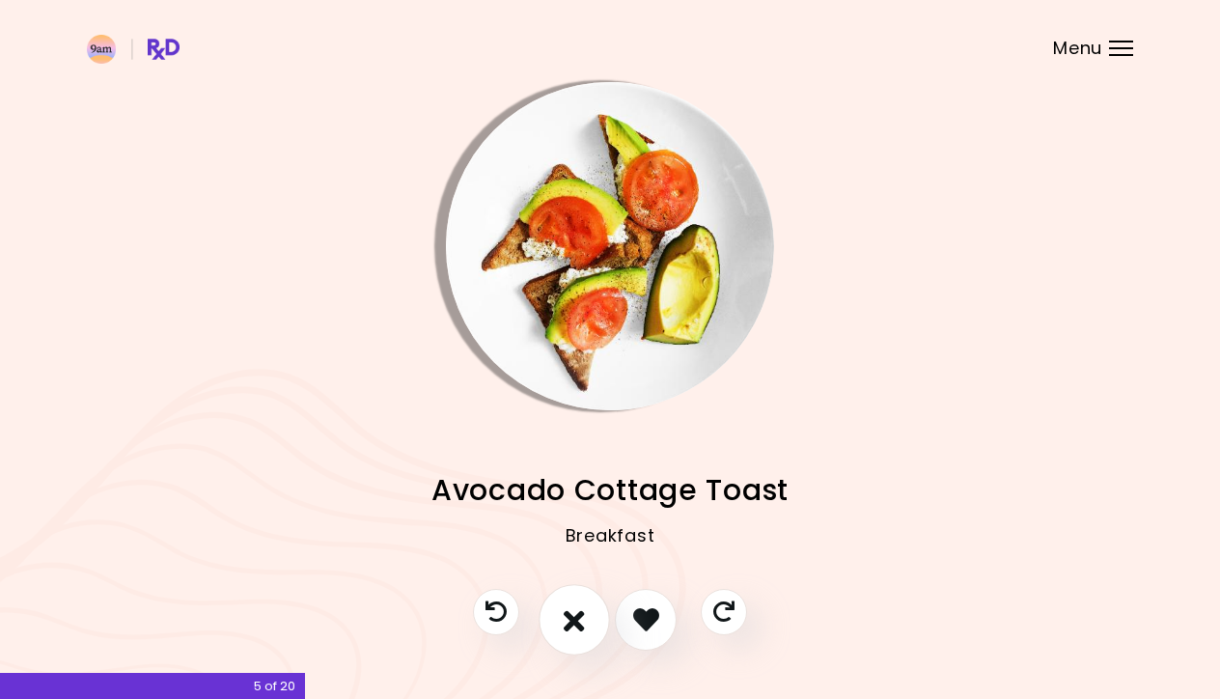
click at [586, 622] on button "I don't like this recipe" at bounding box center [574, 619] width 71 height 71
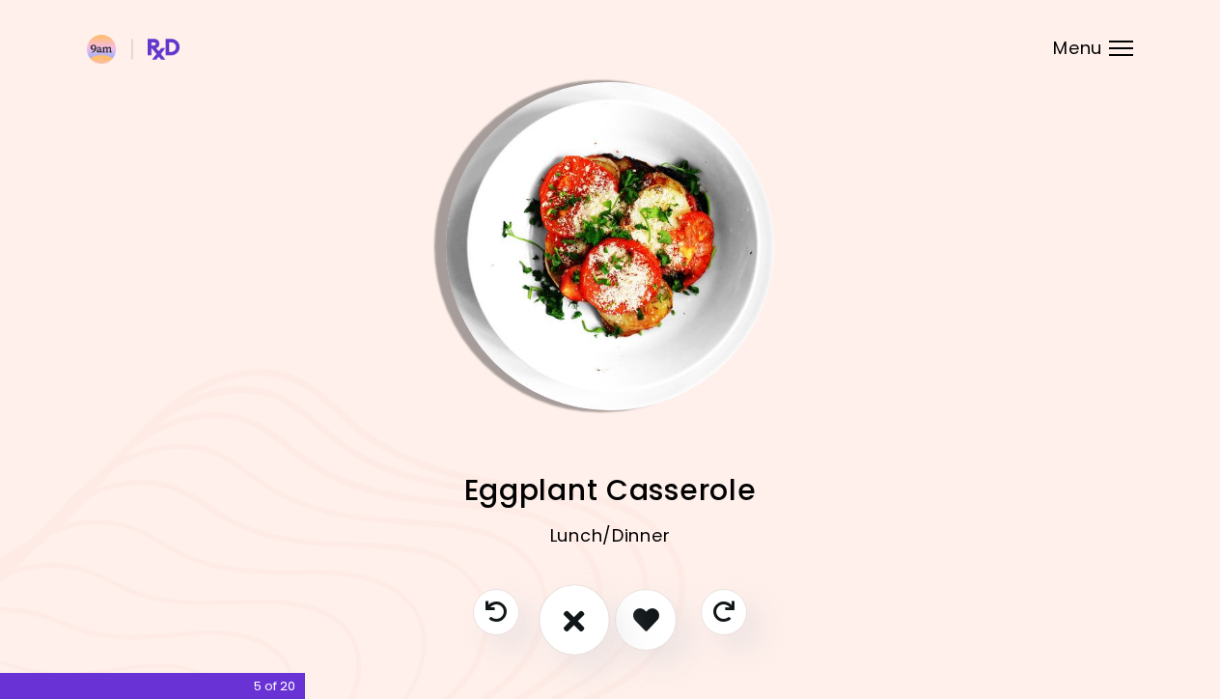
click at [586, 622] on button "I don't like this recipe" at bounding box center [574, 619] width 71 height 71
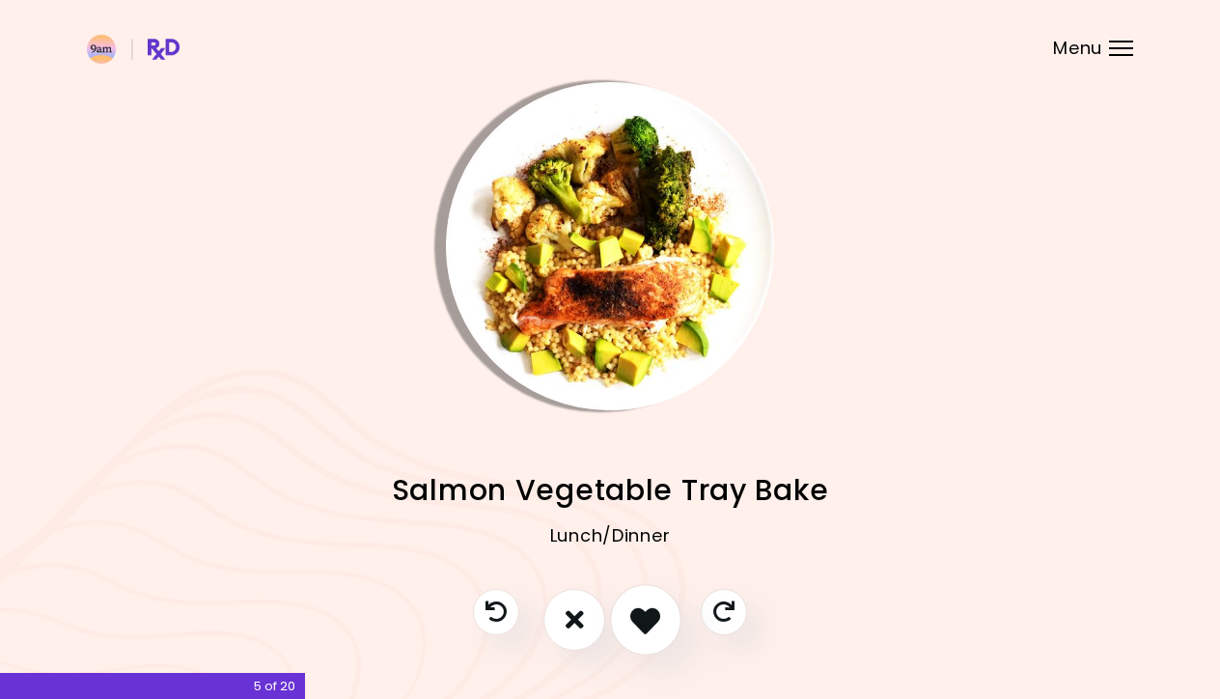
click at [652, 622] on icon "I like this recipe" at bounding box center [645, 619] width 30 height 30
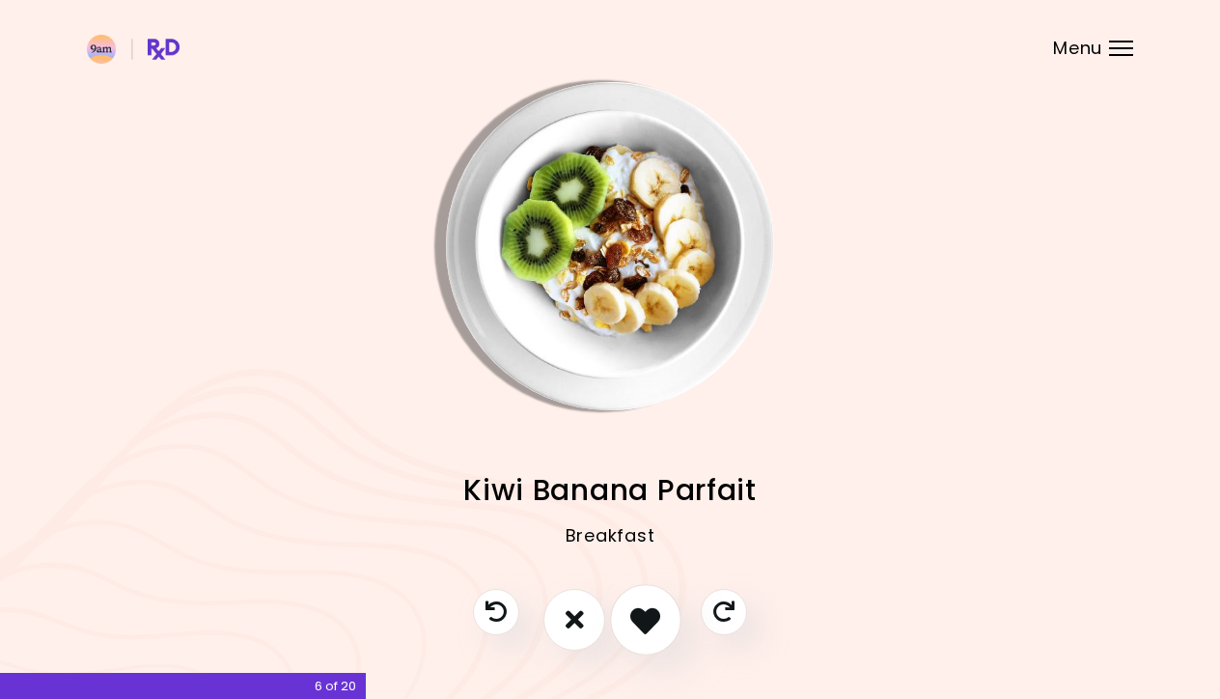
click at [652, 622] on icon "I like this recipe" at bounding box center [645, 619] width 30 height 30
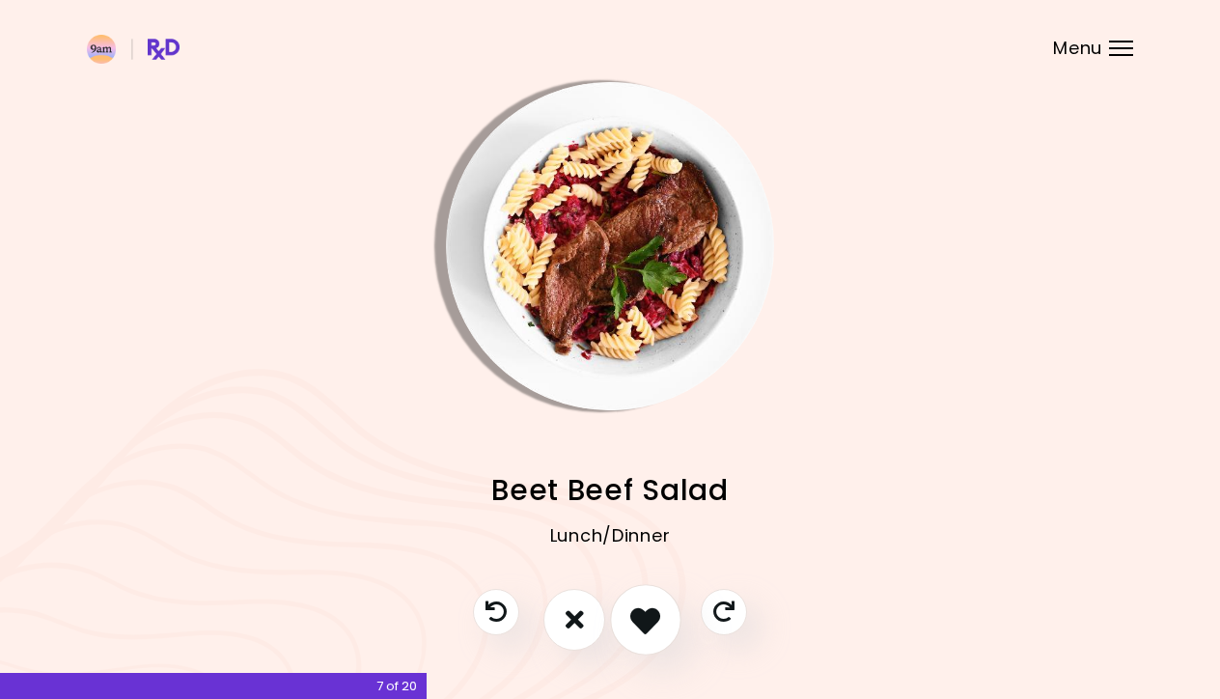
click at [652, 622] on icon "I like this recipe" at bounding box center [645, 619] width 30 height 30
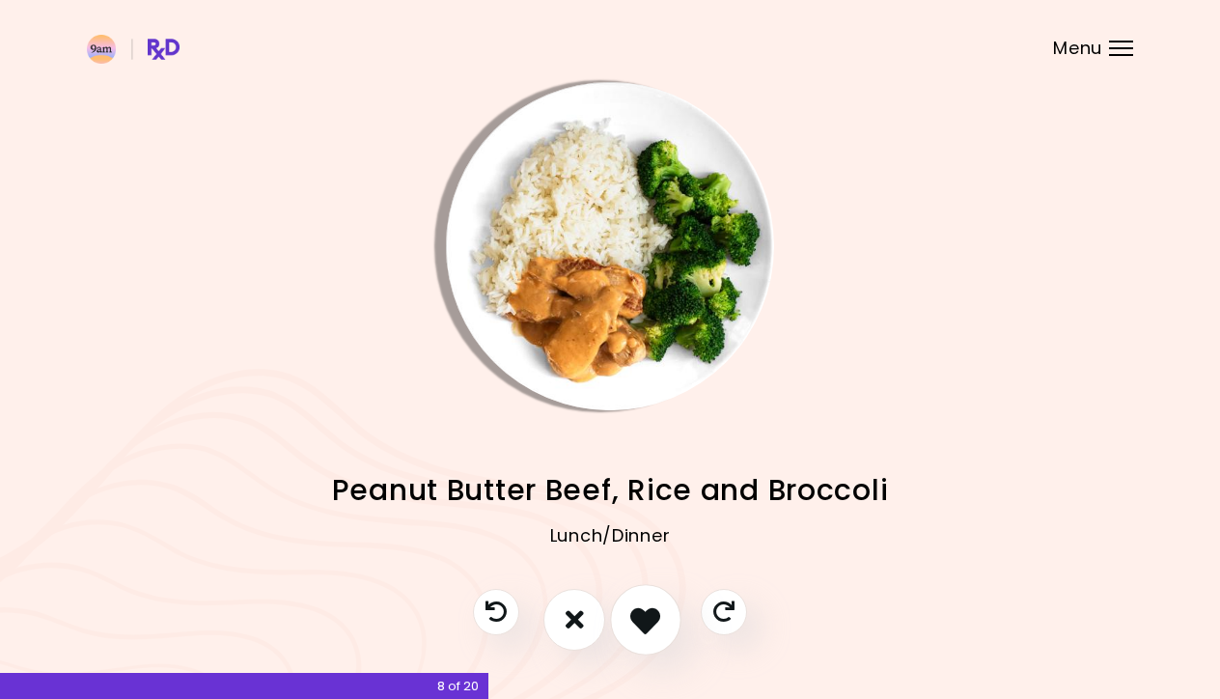
click at [652, 622] on icon "I like this recipe" at bounding box center [645, 619] width 30 height 30
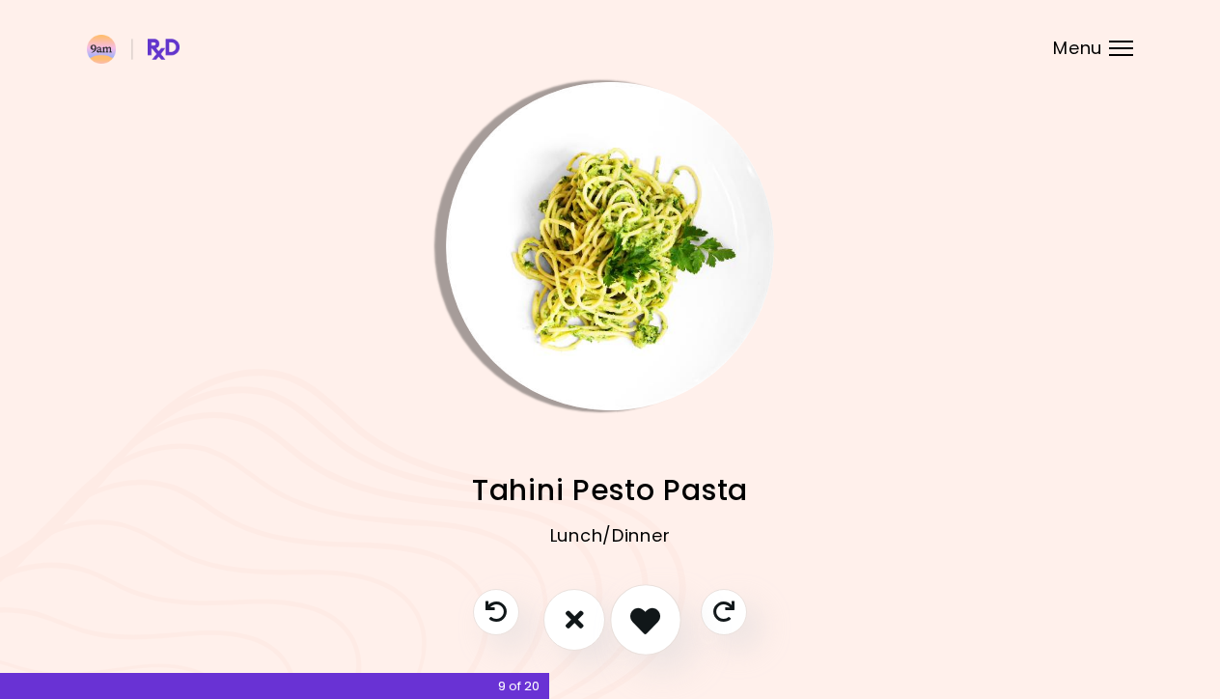
click at [652, 622] on icon "I like this recipe" at bounding box center [645, 619] width 30 height 30
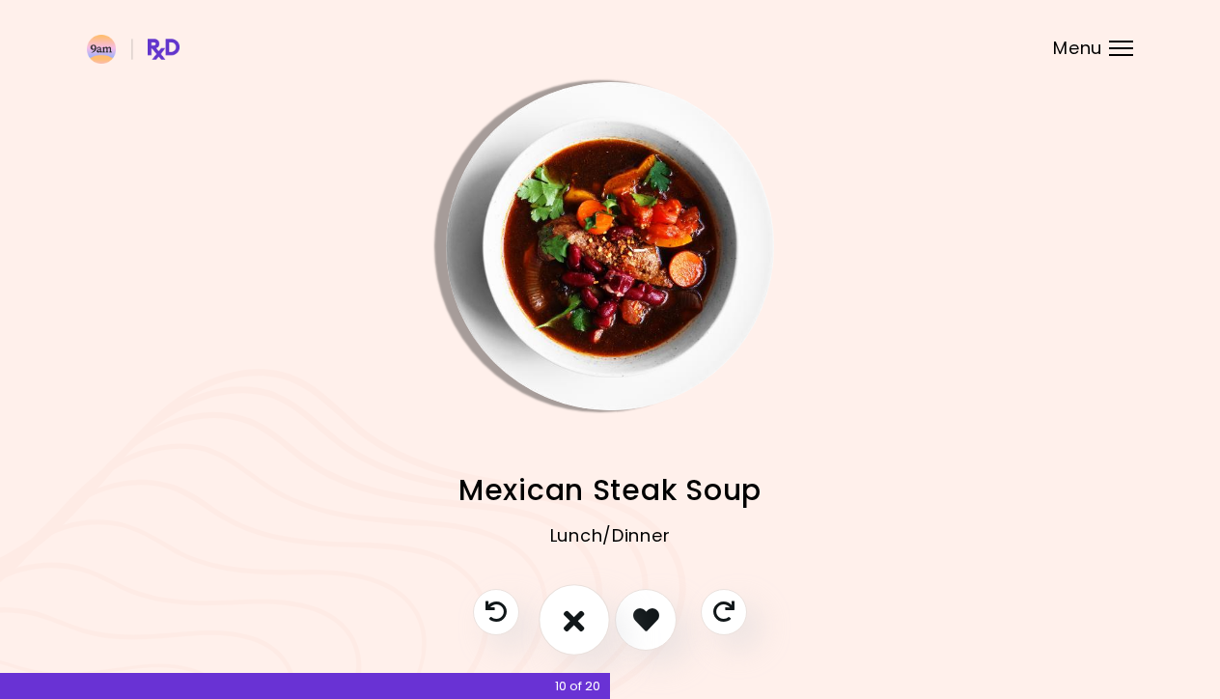
click at [588, 606] on button "I don't like this recipe" at bounding box center [574, 619] width 71 height 71
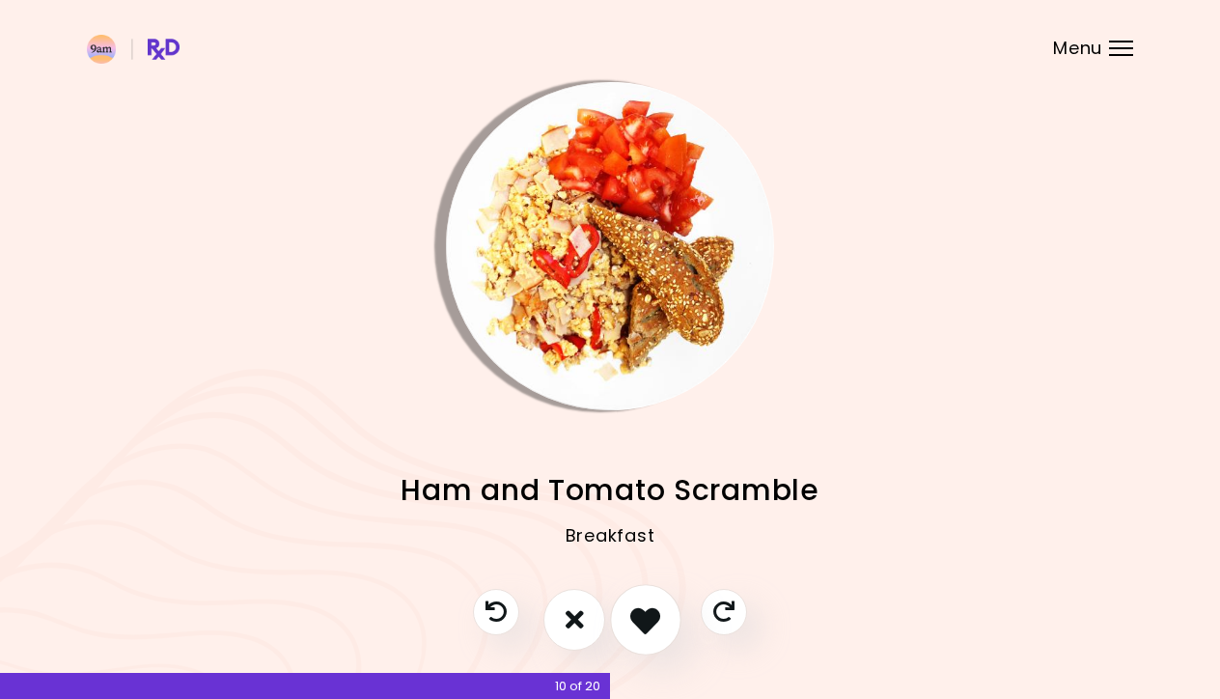
click at [649, 628] on icon "I like this recipe" at bounding box center [645, 619] width 30 height 30
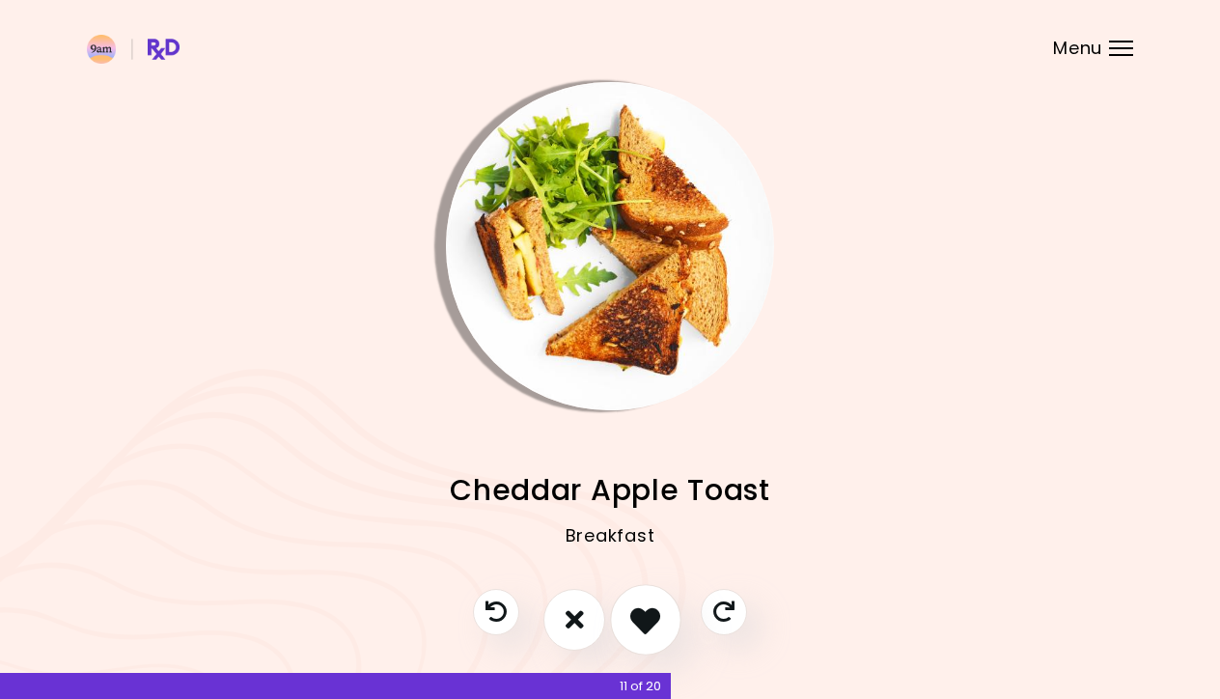
click at [649, 628] on icon "I like this recipe" at bounding box center [645, 619] width 30 height 30
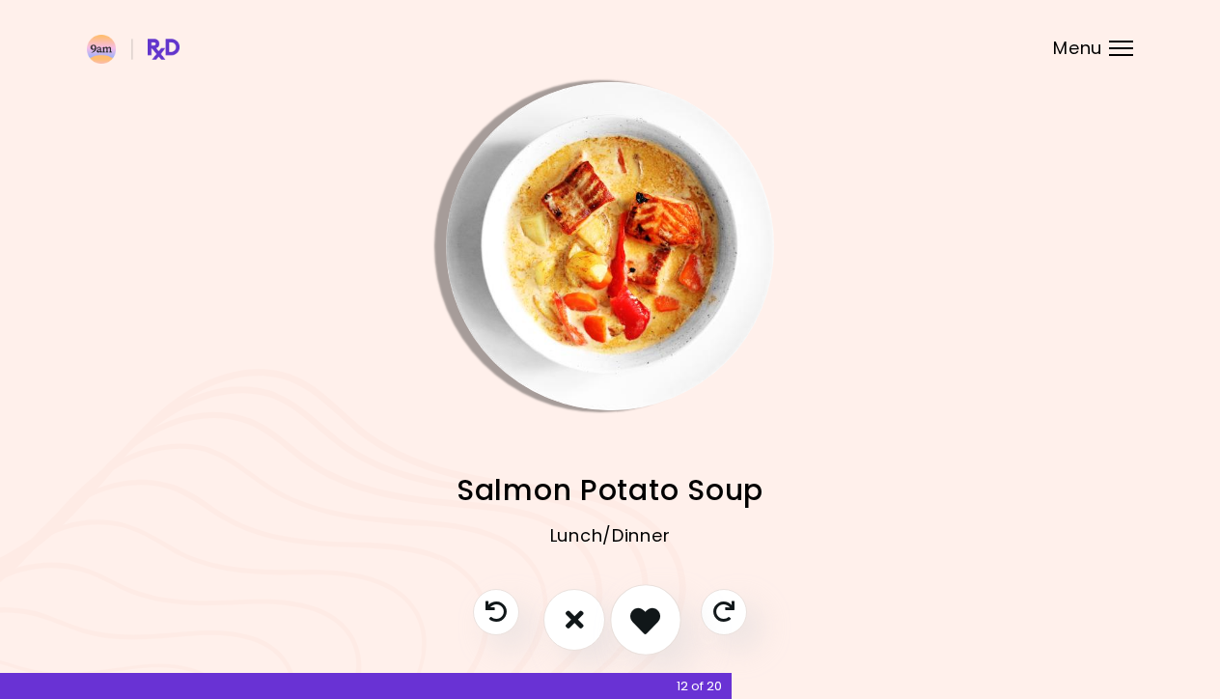
click at [649, 628] on icon "I like this recipe" at bounding box center [645, 619] width 30 height 30
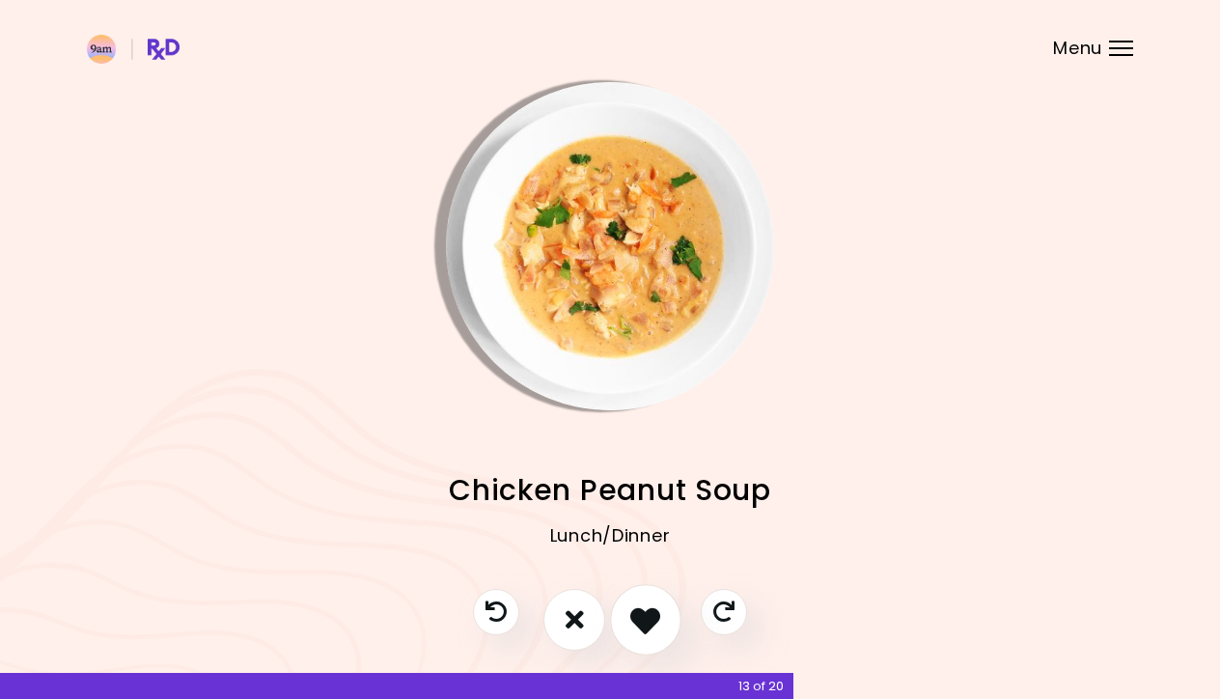
click at [649, 628] on icon "I like this recipe" at bounding box center [645, 619] width 30 height 30
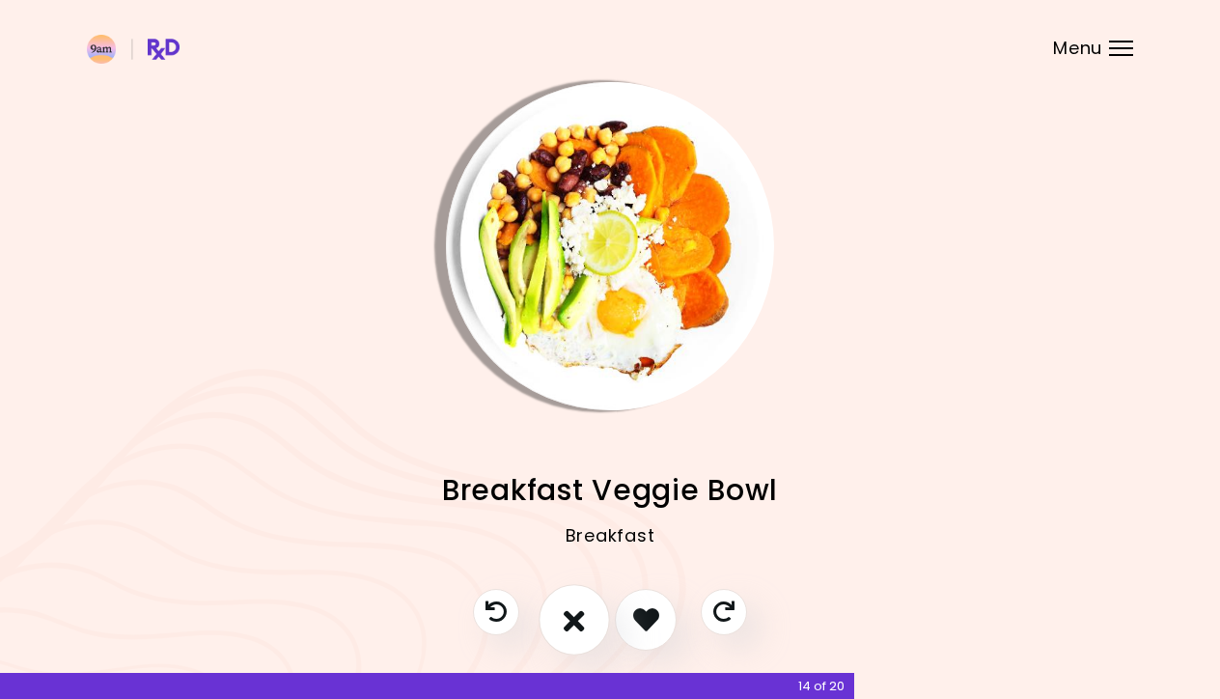
click at [574, 615] on icon "I don't like this recipe" at bounding box center [574, 619] width 21 height 30
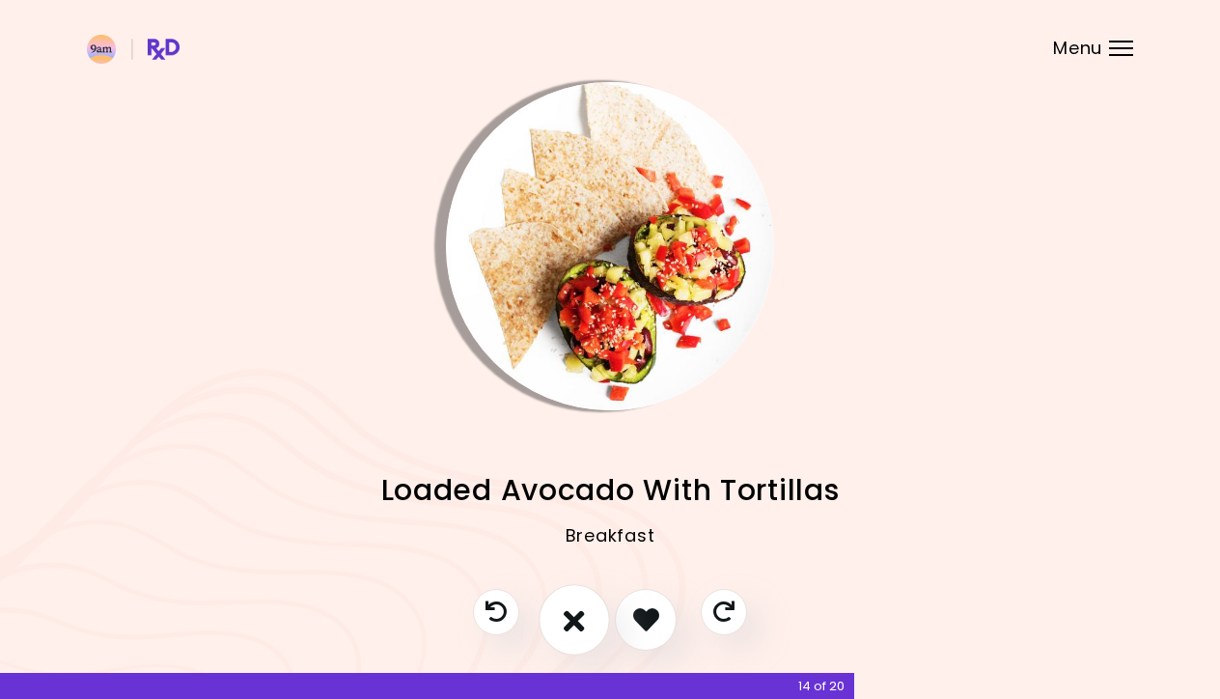
click at [583, 621] on icon "I don't like this recipe" at bounding box center [574, 619] width 21 height 30
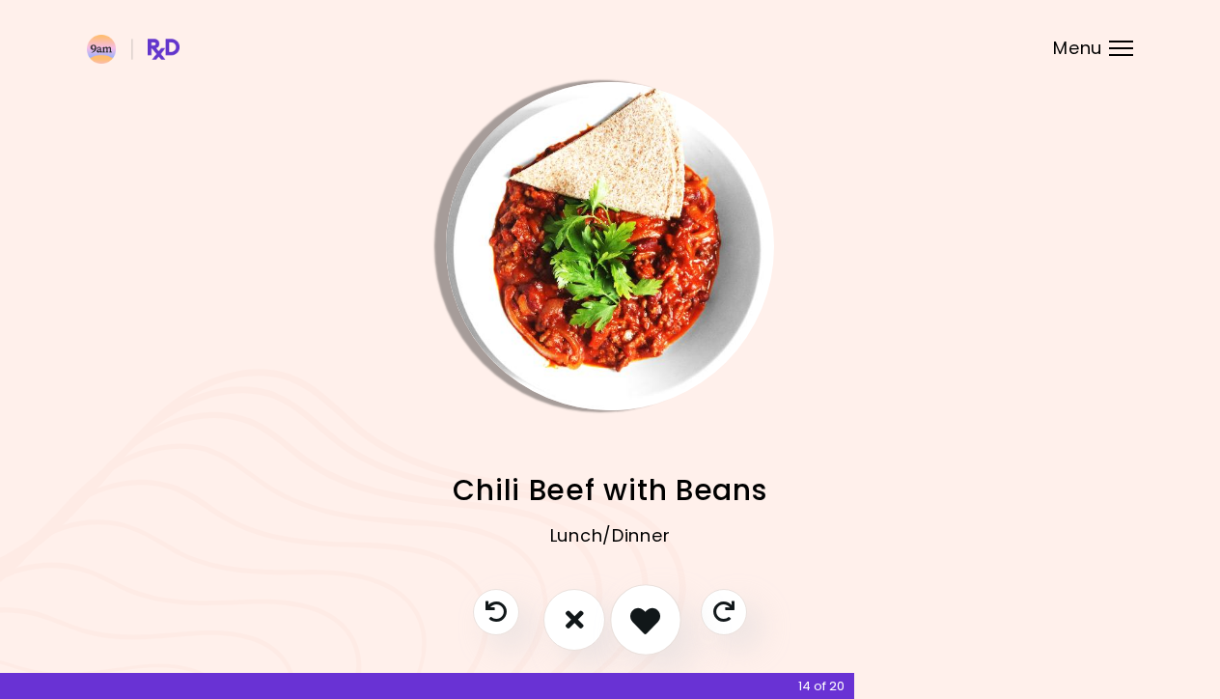
click at [648, 629] on icon "I like this recipe" at bounding box center [645, 619] width 30 height 30
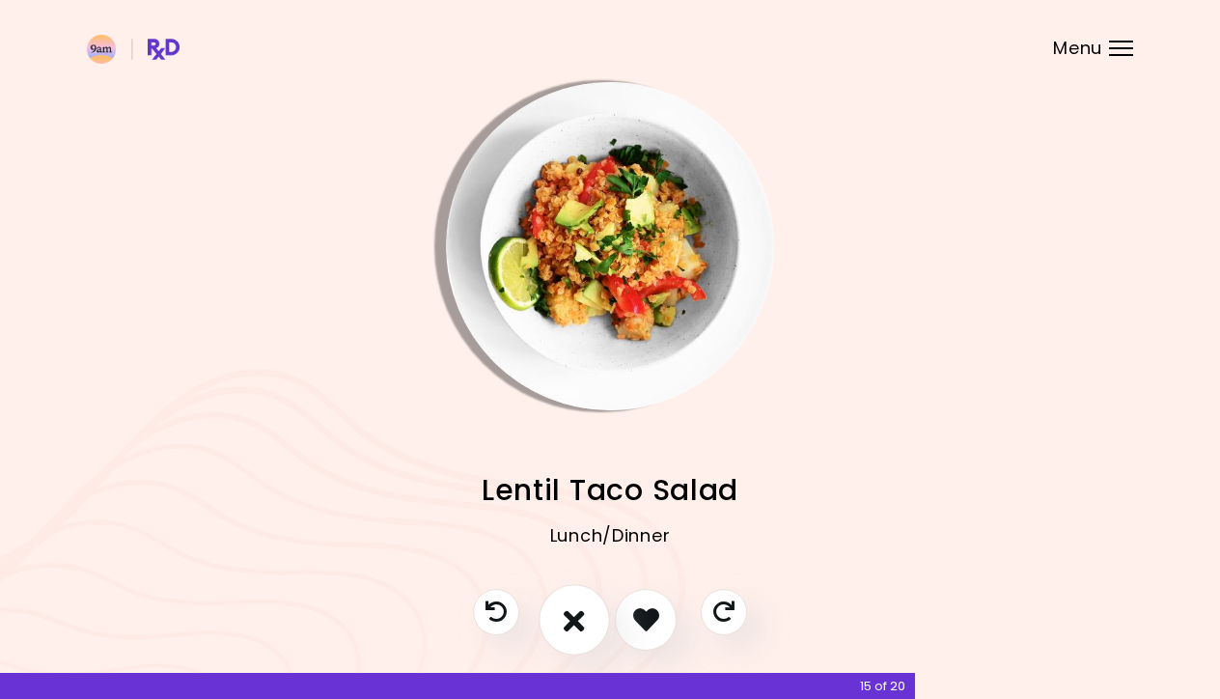
click at [573, 630] on icon "I don't like this recipe" at bounding box center [574, 619] width 21 height 30
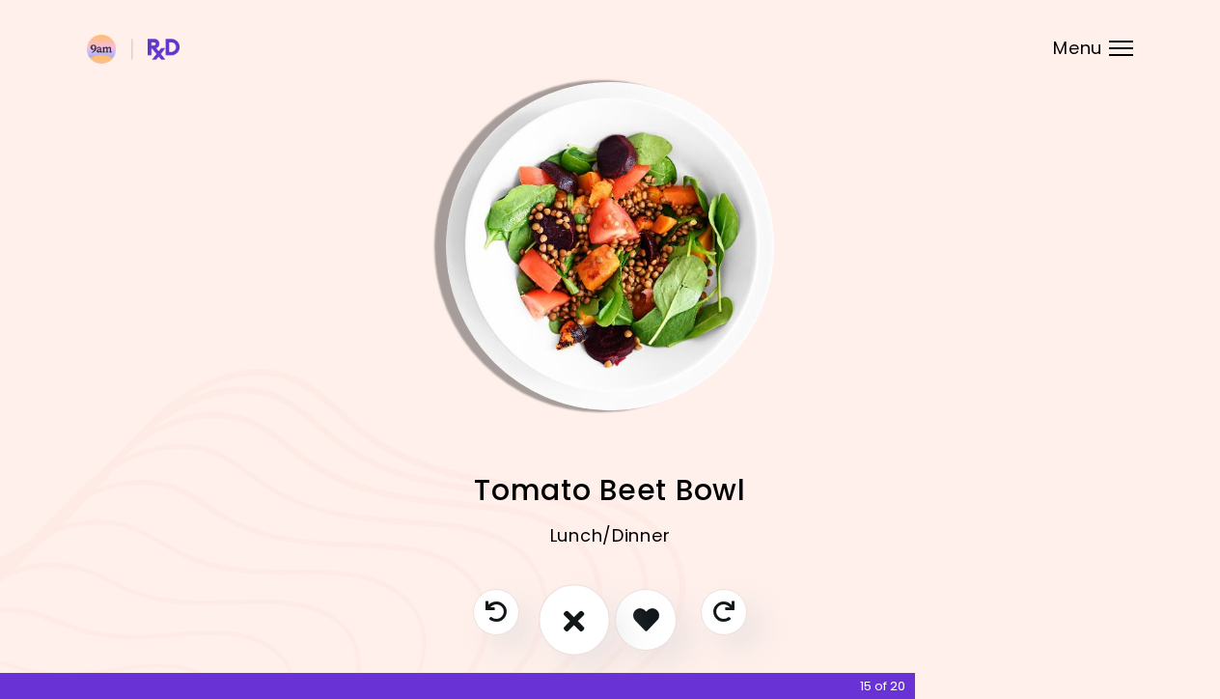
click at [574, 629] on icon "I don't like this recipe" at bounding box center [574, 619] width 21 height 30
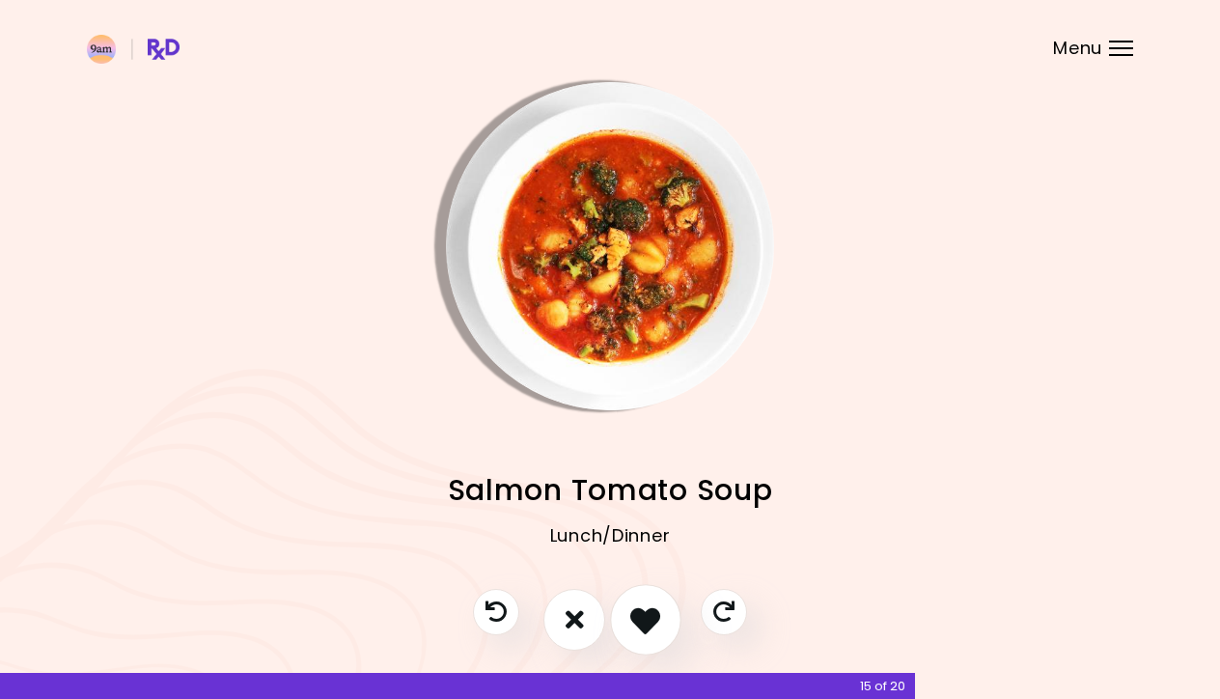
click at [647, 631] on icon "I like this recipe" at bounding box center [645, 619] width 30 height 30
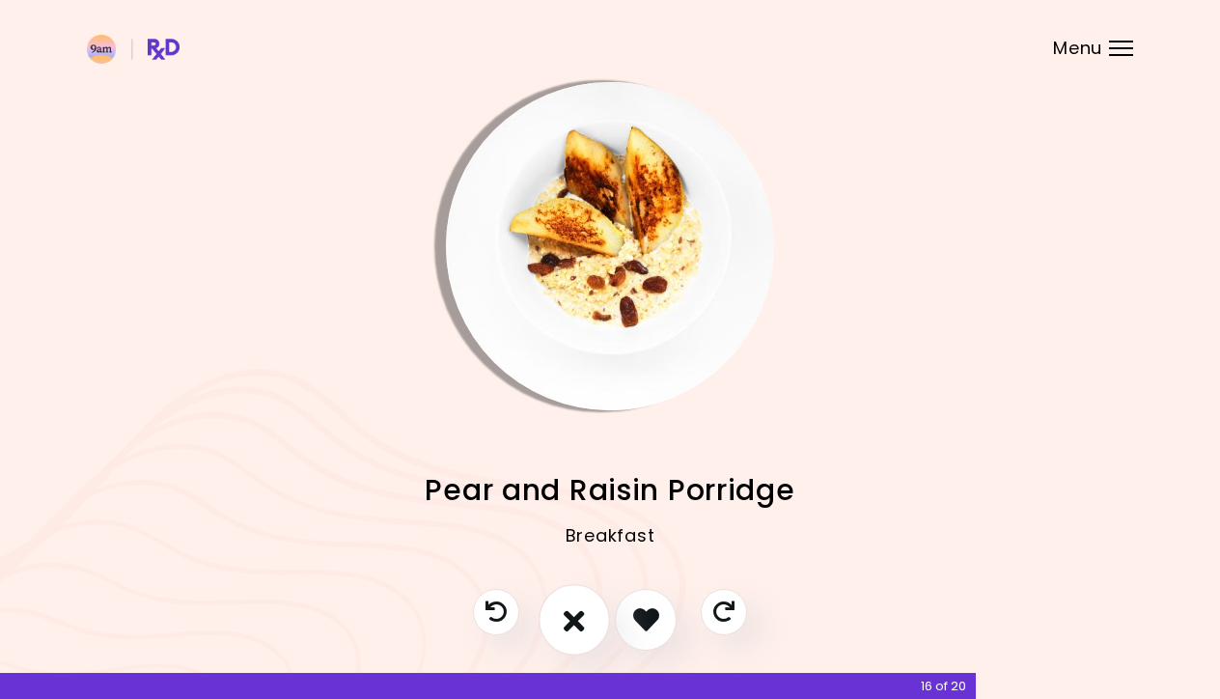
click at [584, 626] on icon "I don't like this recipe" at bounding box center [574, 619] width 21 height 30
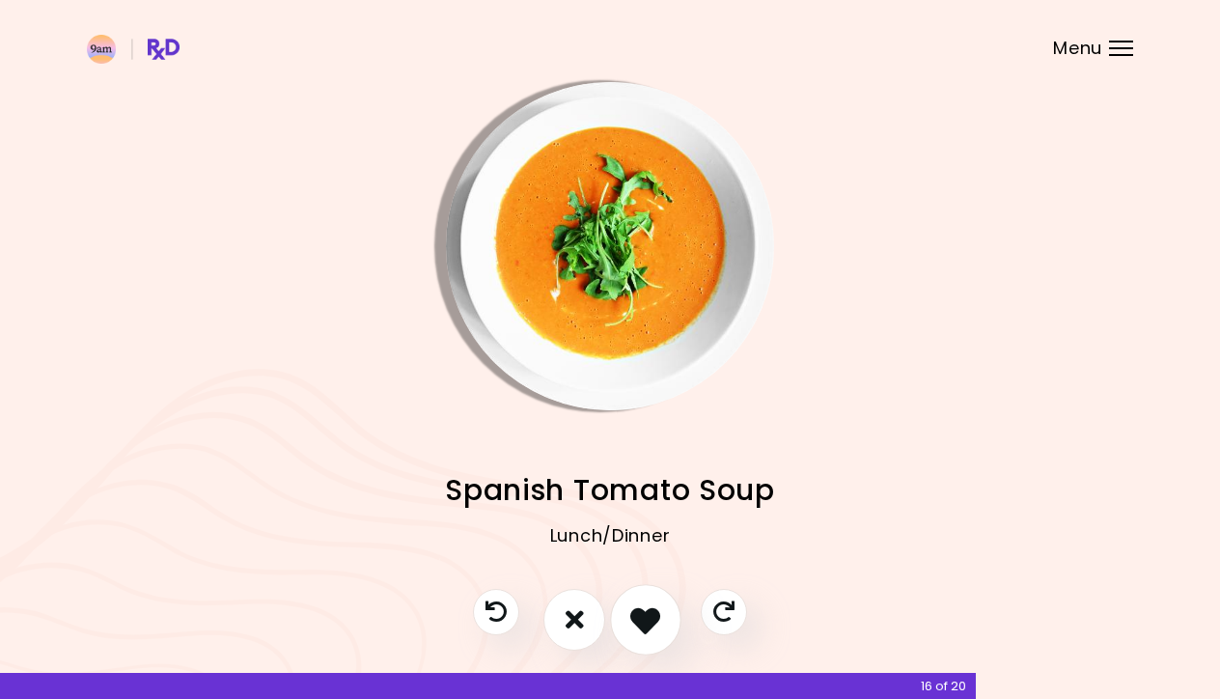
click at [646, 621] on icon "I like this recipe" at bounding box center [645, 619] width 30 height 30
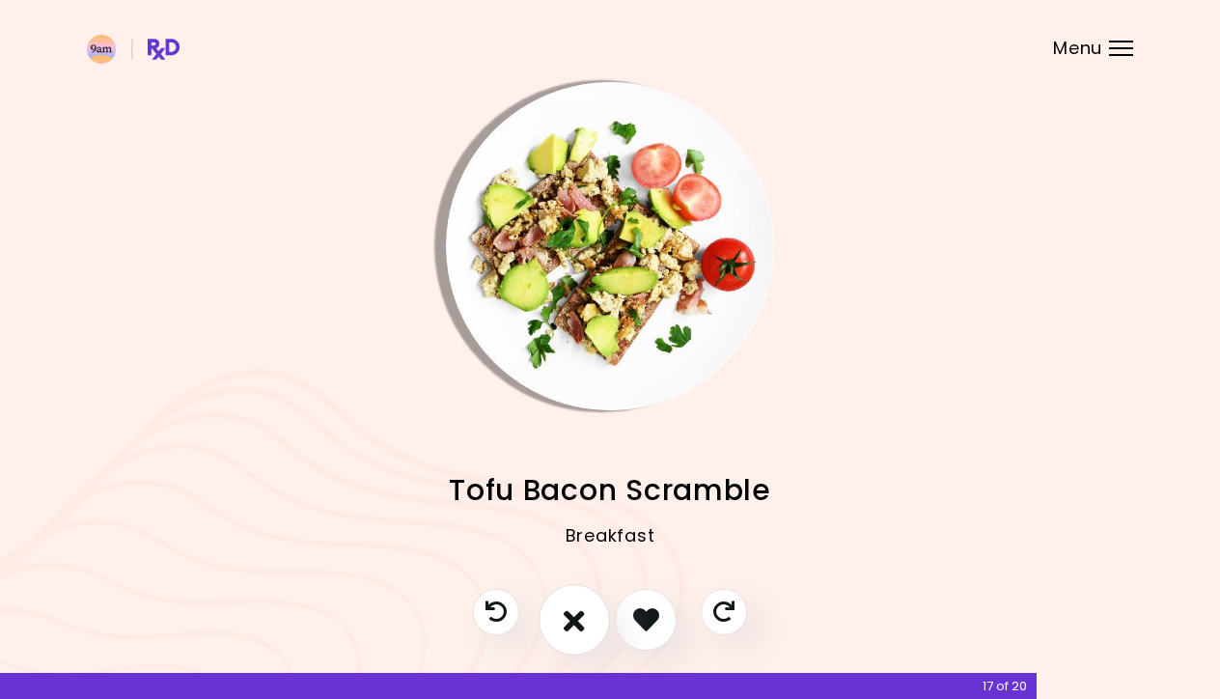
click at [584, 621] on icon "I don't like this recipe" at bounding box center [574, 619] width 21 height 30
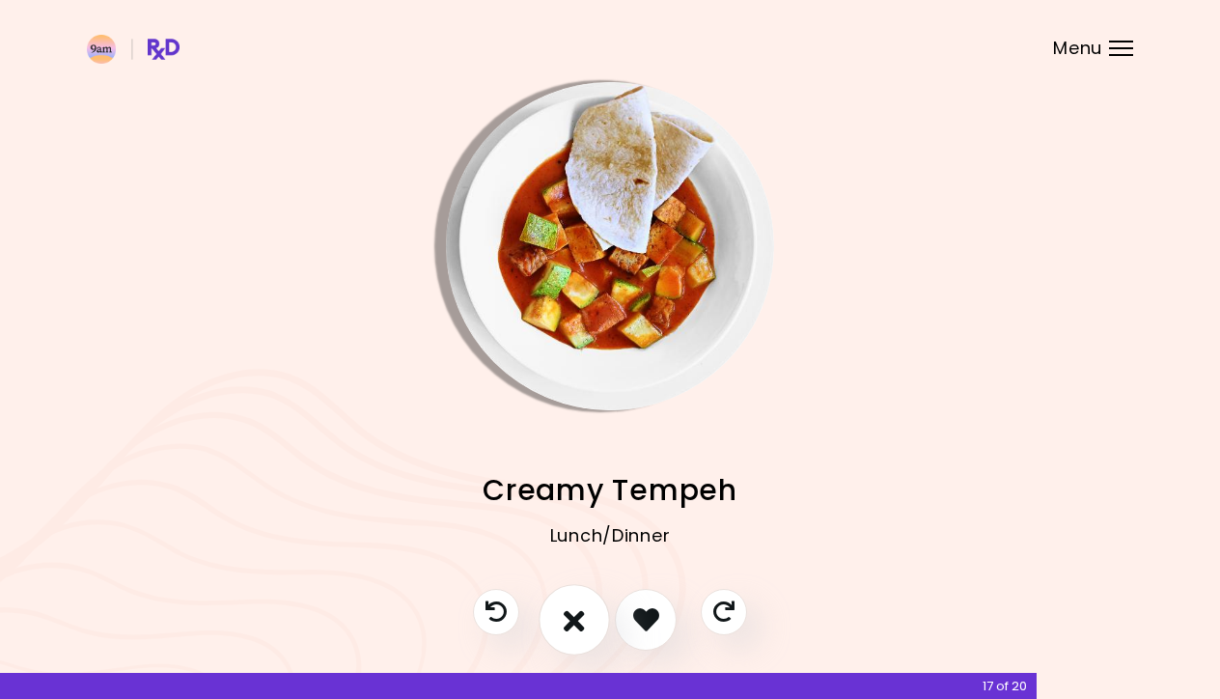
click at [585, 621] on icon "I don't like this recipe" at bounding box center [574, 619] width 21 height 30
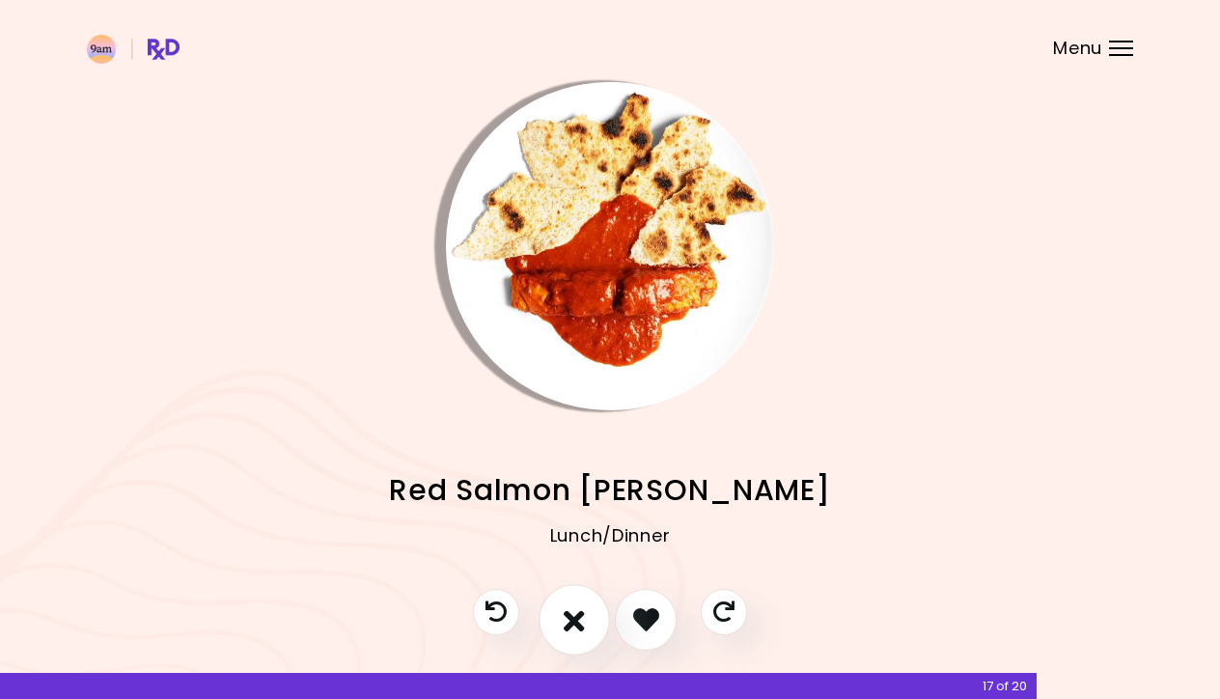
click at [585, 621] on icon "I don't like this recipe" at bounding box center [574, 619] width 21 height 30
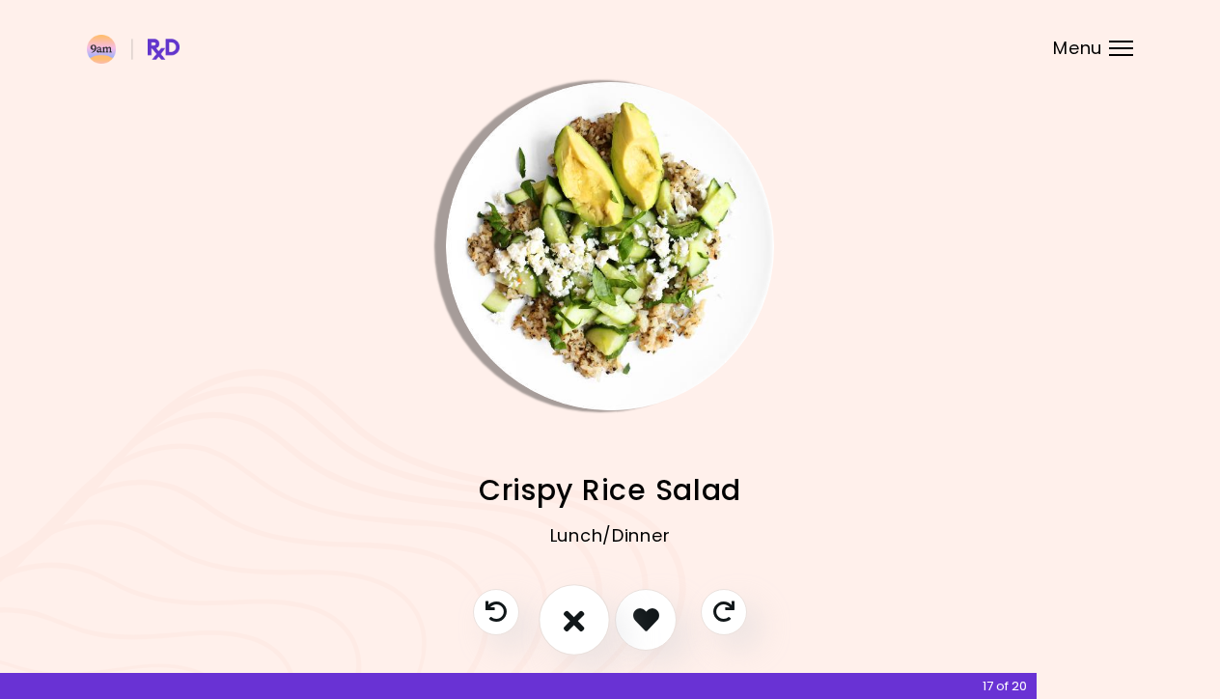
click at [585, 621] on icon "I don't like this recipe" at bounding box center [574, 619] width 21 height 30
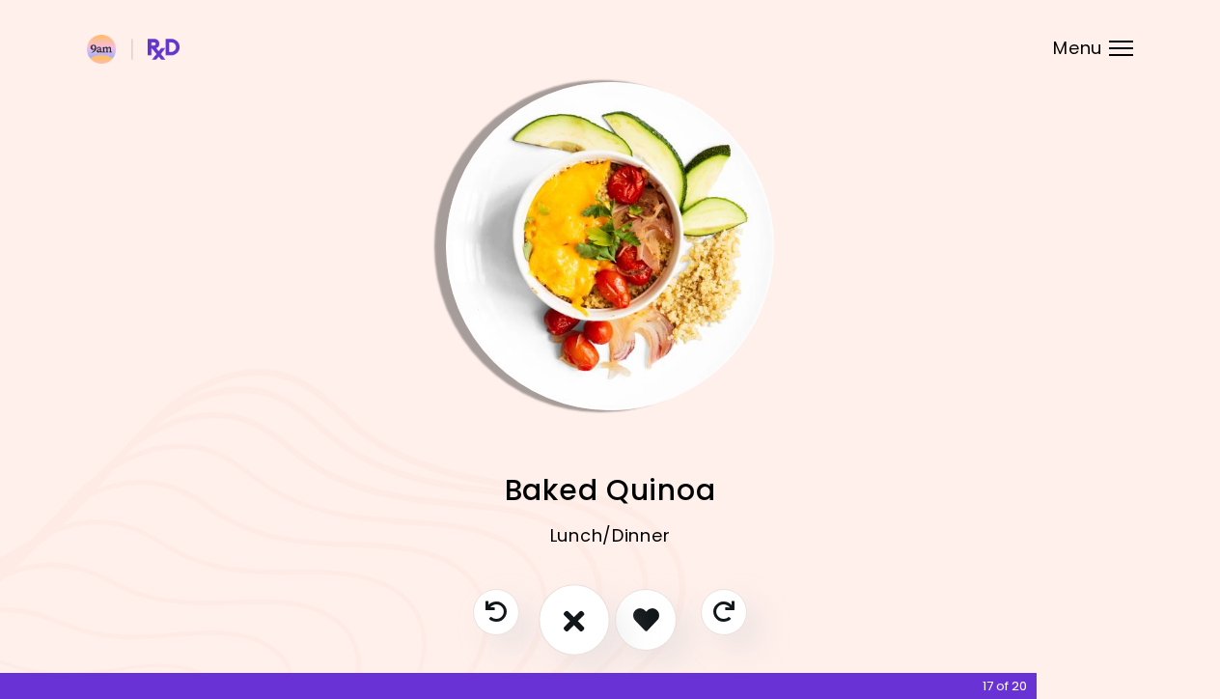
click at [585, 621] on icon "I don't like this recipe" at bounding box center [574, 619] width 21 height 30
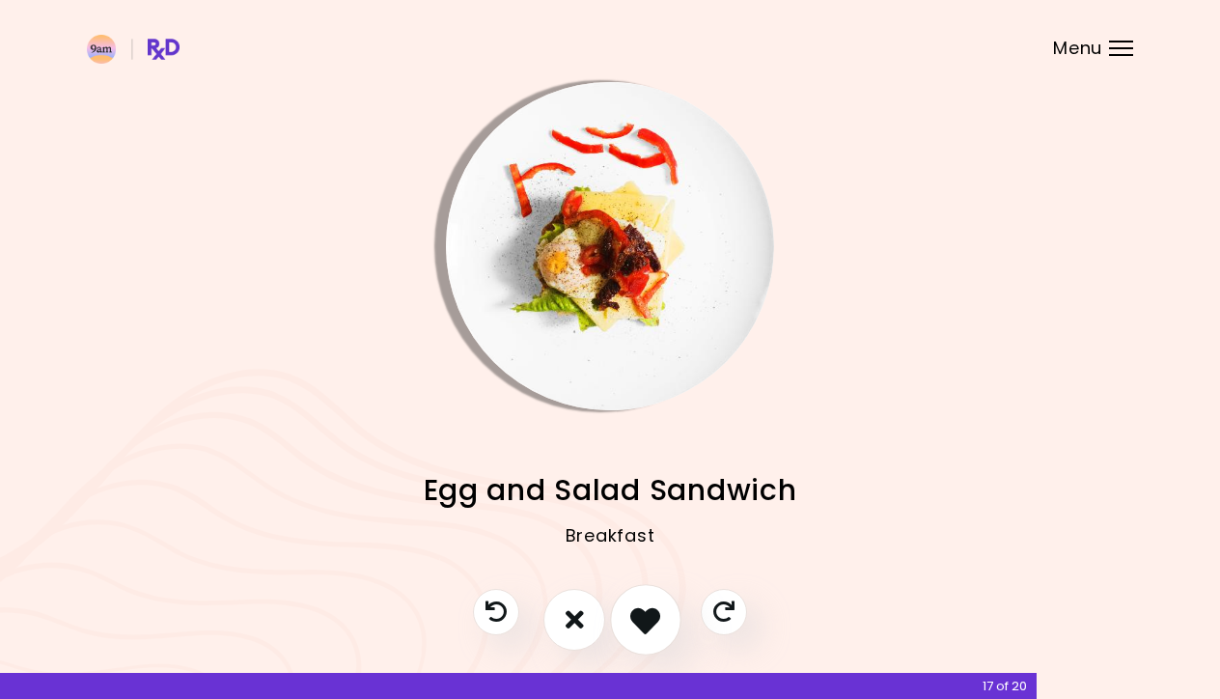
click at [644, 627] on icon "I like this recipe" at bounding box center [645, 619] width 30 height 30
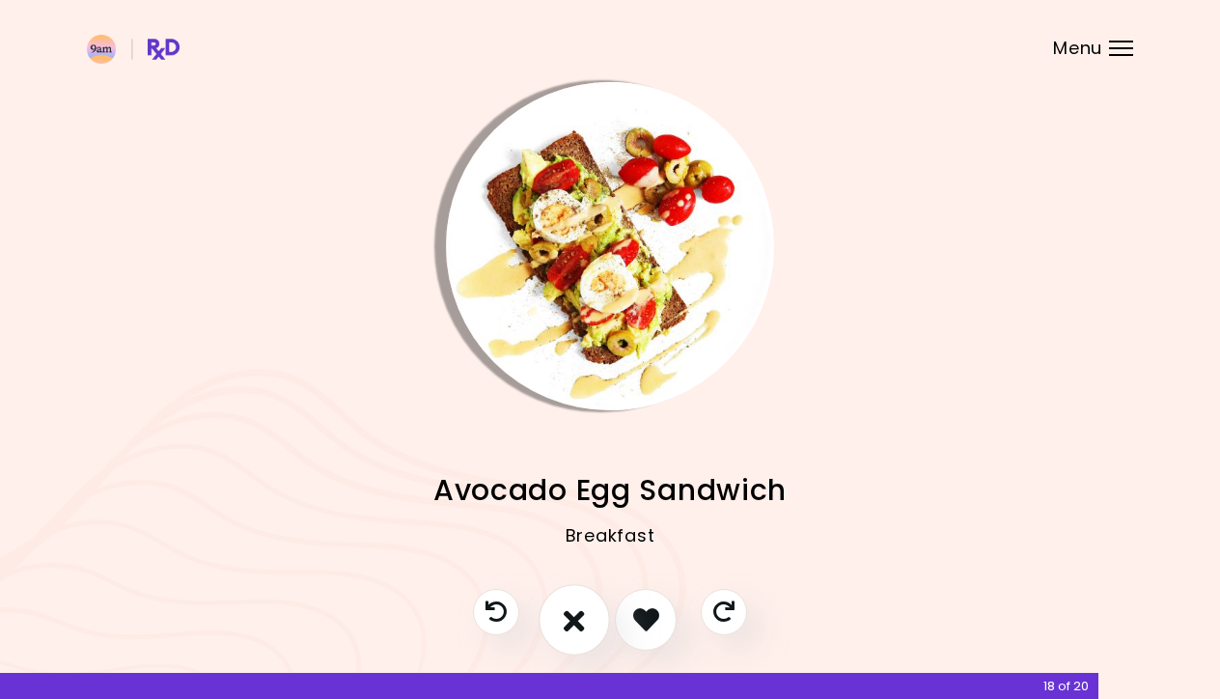
click at [578, 627] on icon "I don't like this recipe" at bounding box center [574, 619] width 21 height 30
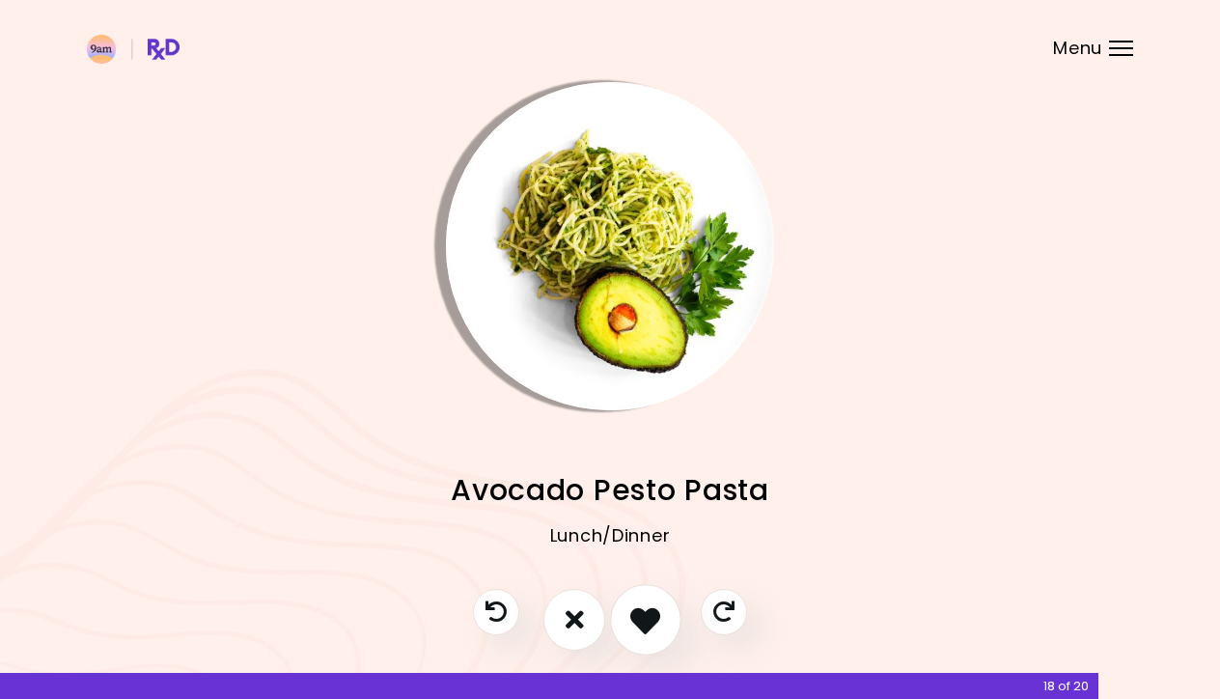
click at [641, 622] on icon "I like this recipe" at bounding box center [645, 619] width 30 height 30
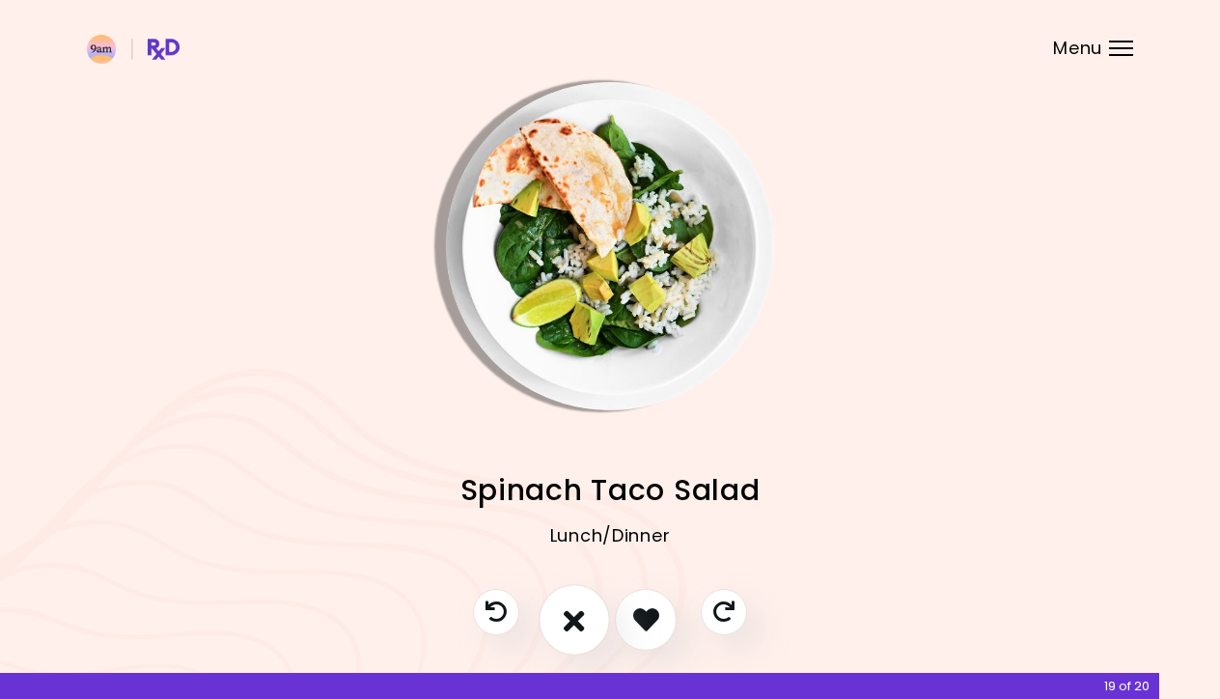
click at [584, 613] on icon "I don't like this recipe" at bounding box center [574, 619] width 21 height 30
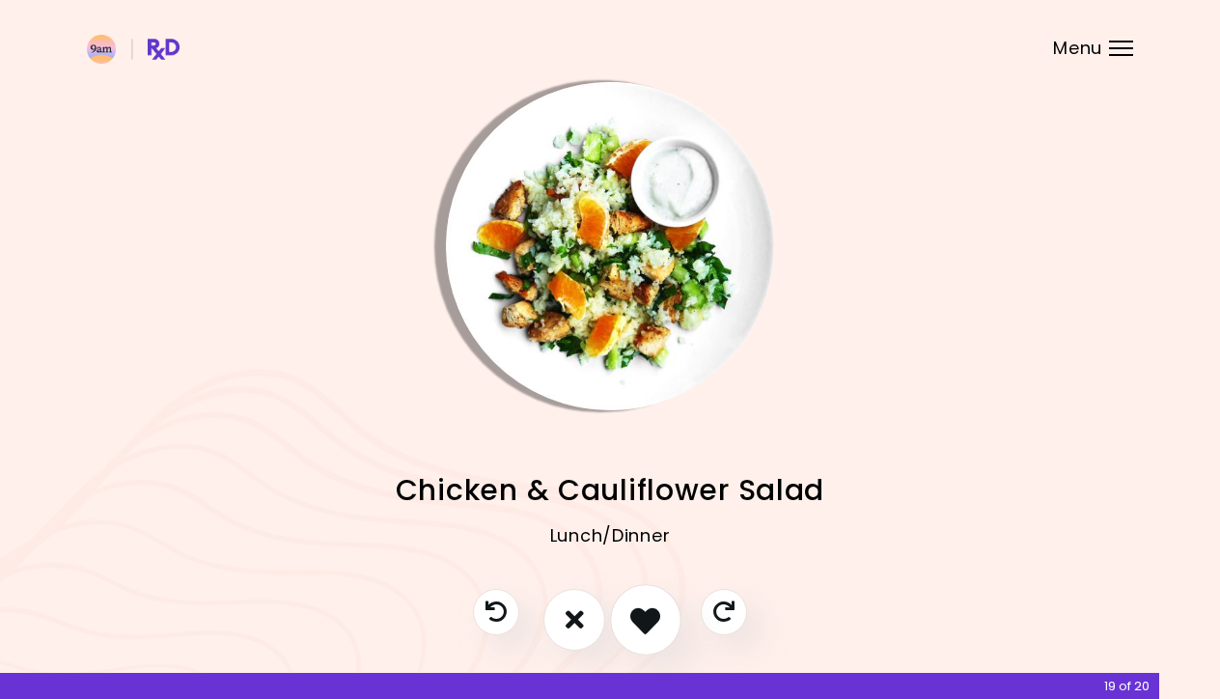
click at [643, 613] on icon "I like this recipe" at bounding box center [645, 619] width 30 height 30
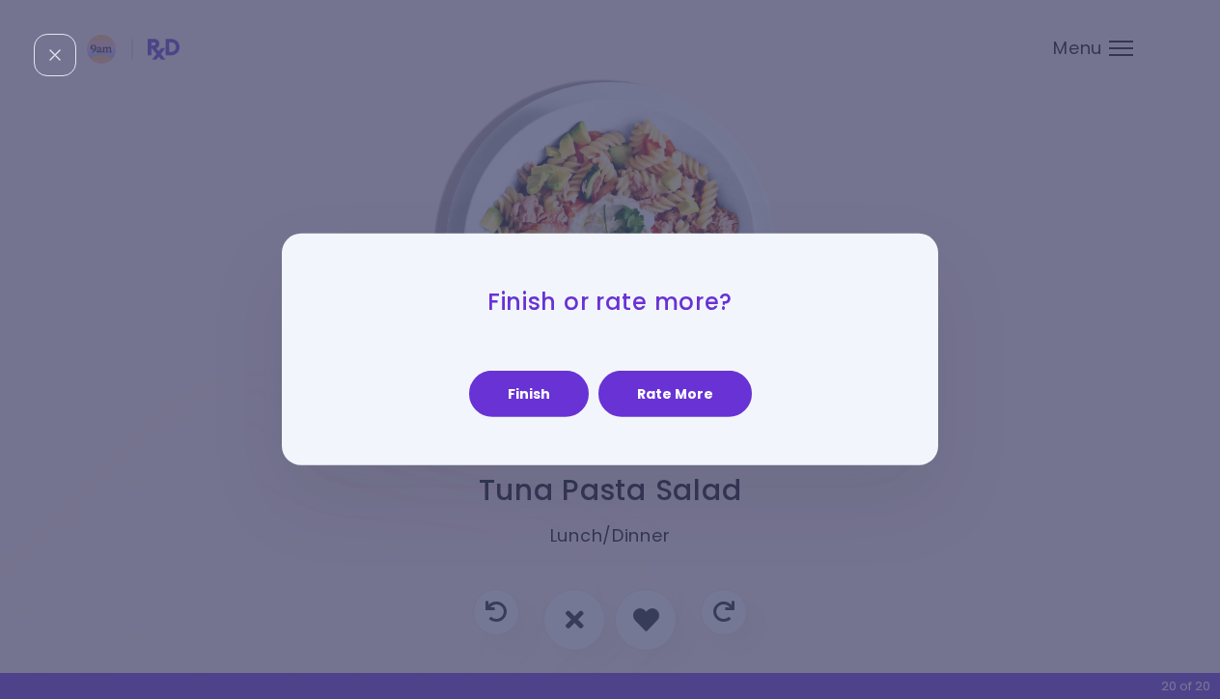
click at [647, 422] on div "Finish or rate more? Finish Rate More" at bounding box center [610, 350] width 656 height 232
click at [660, 398] on button "Rate More" at bounding box center [674, 394] width 153 height 46
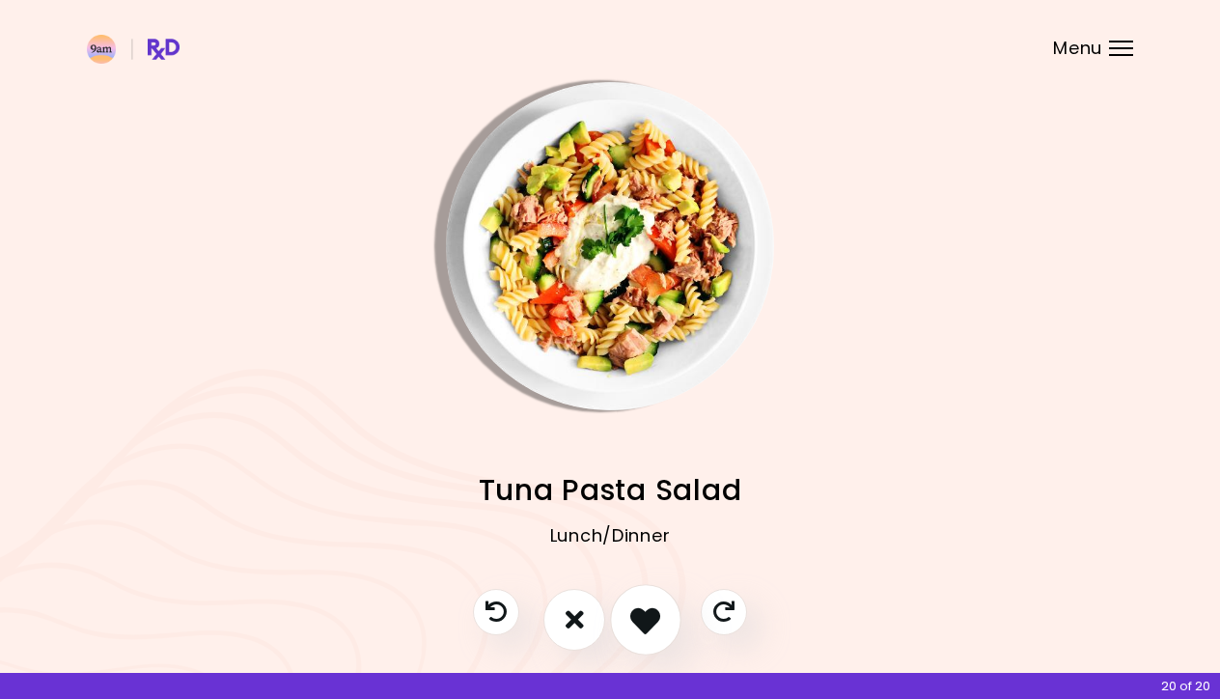
click at [639, 607] on icon "I like this recipe" at bounding box center [645, 619] width 30 height 30
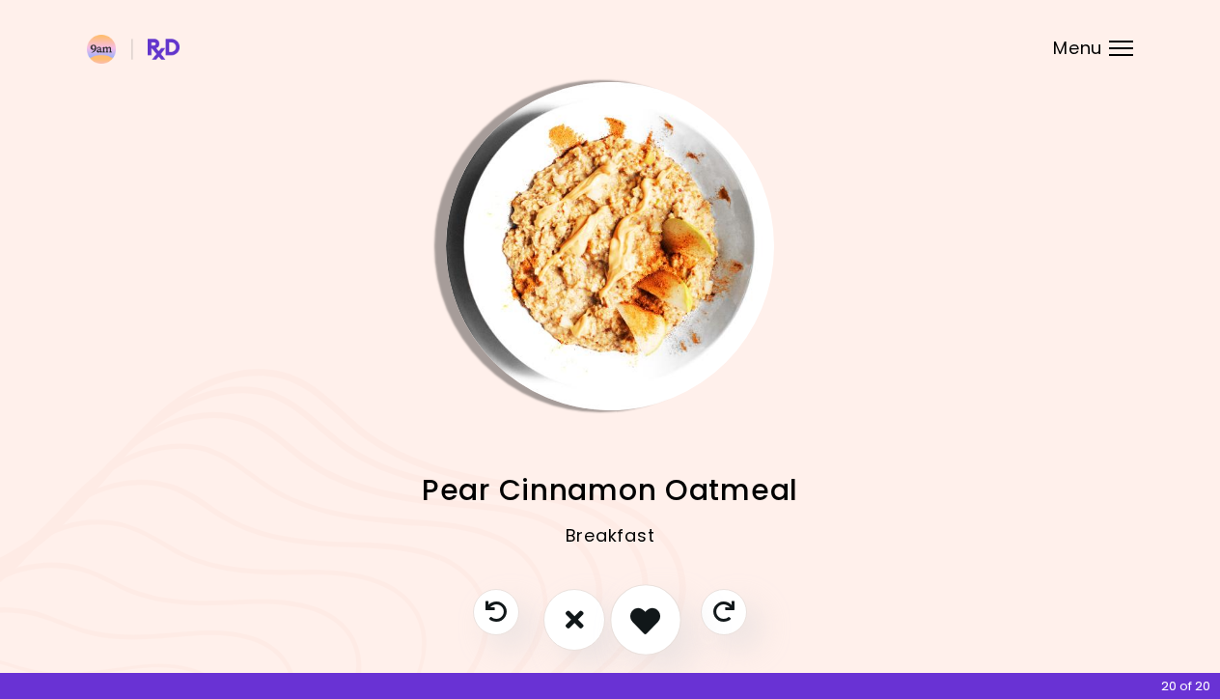
click at [644, 613] on icon "I like this recipe" at bounding box center [645, 619] width 30 height 30
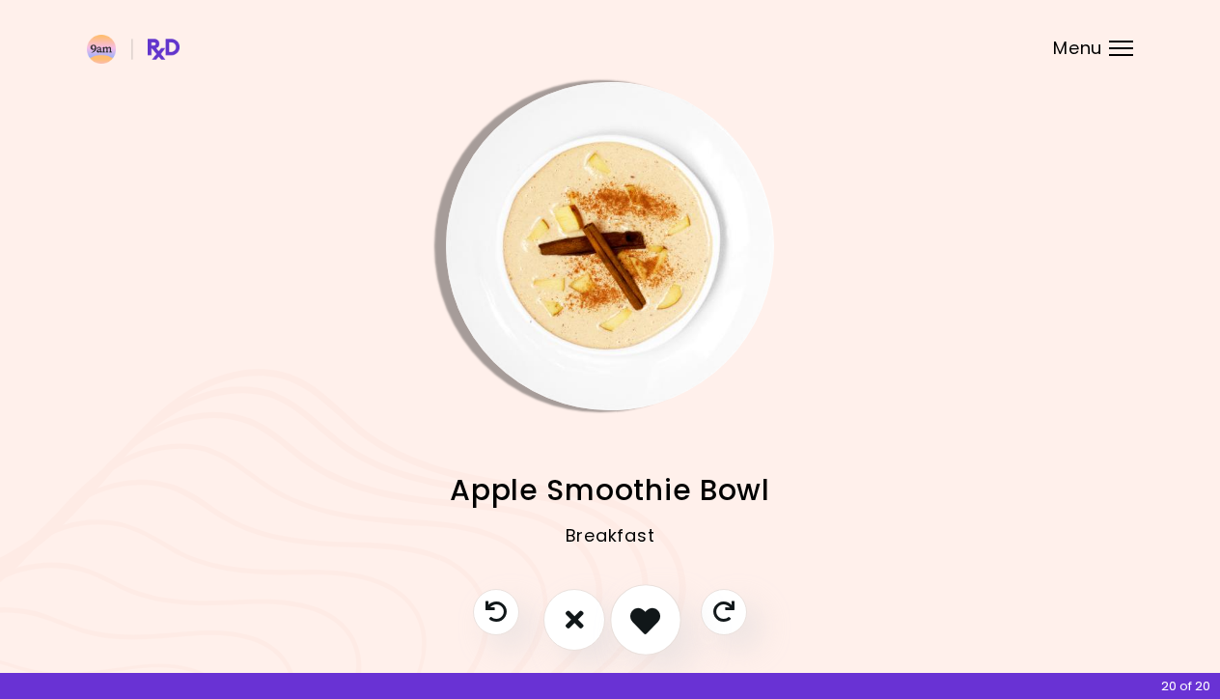
click at [644, 613] on icon "I like this recipe" at bounding box center [645, 619] width 30 height 30
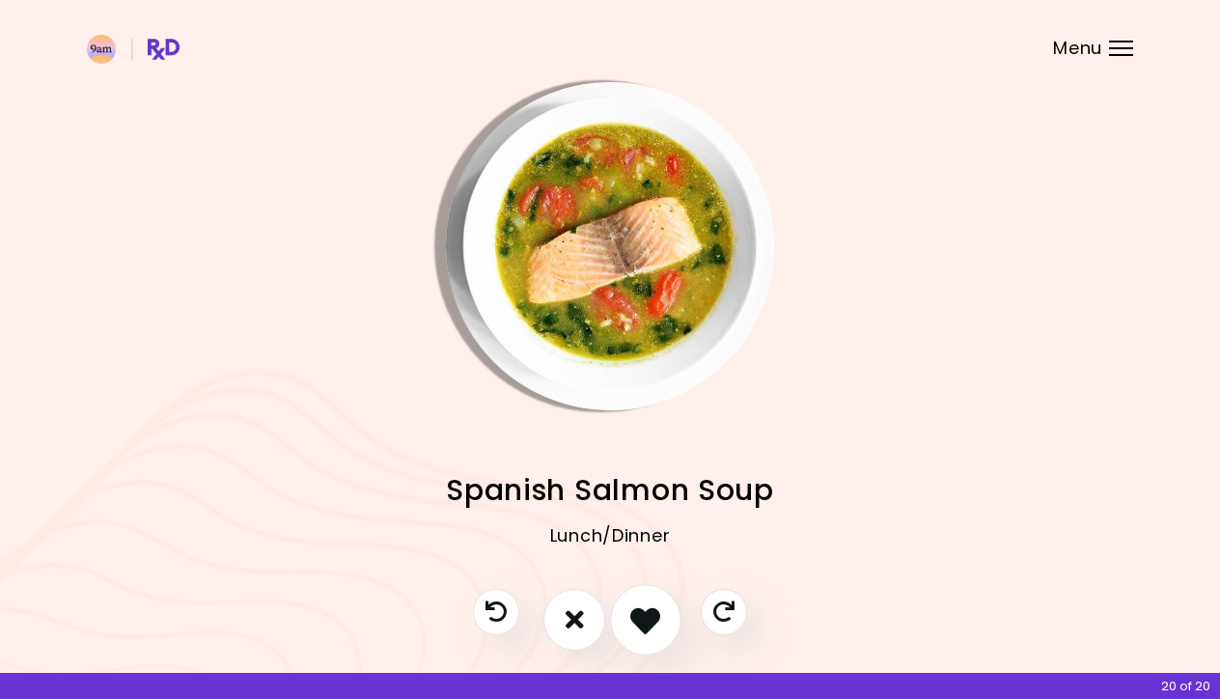
click at [644, 613] on icon "I like this recipe" at bounding box center [645, 619] width 30 height 30
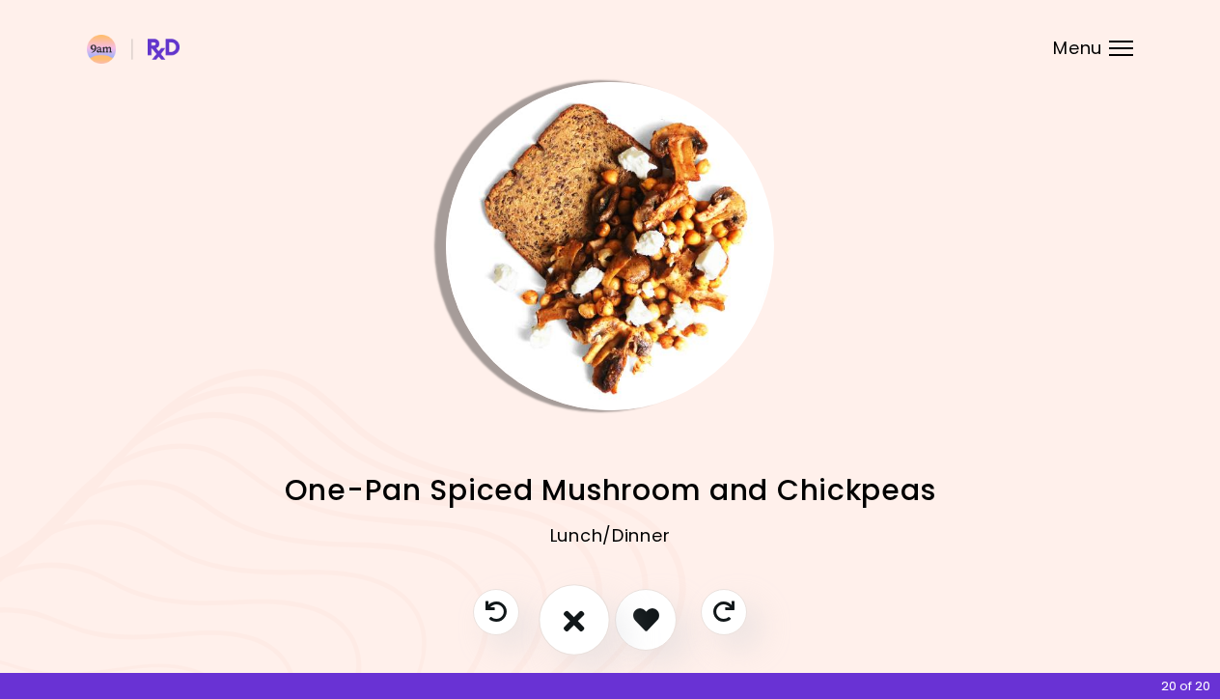
click at [580, 618] on icon "I don't like this recipe" at bounding box center [574, 619] width 21 height 30
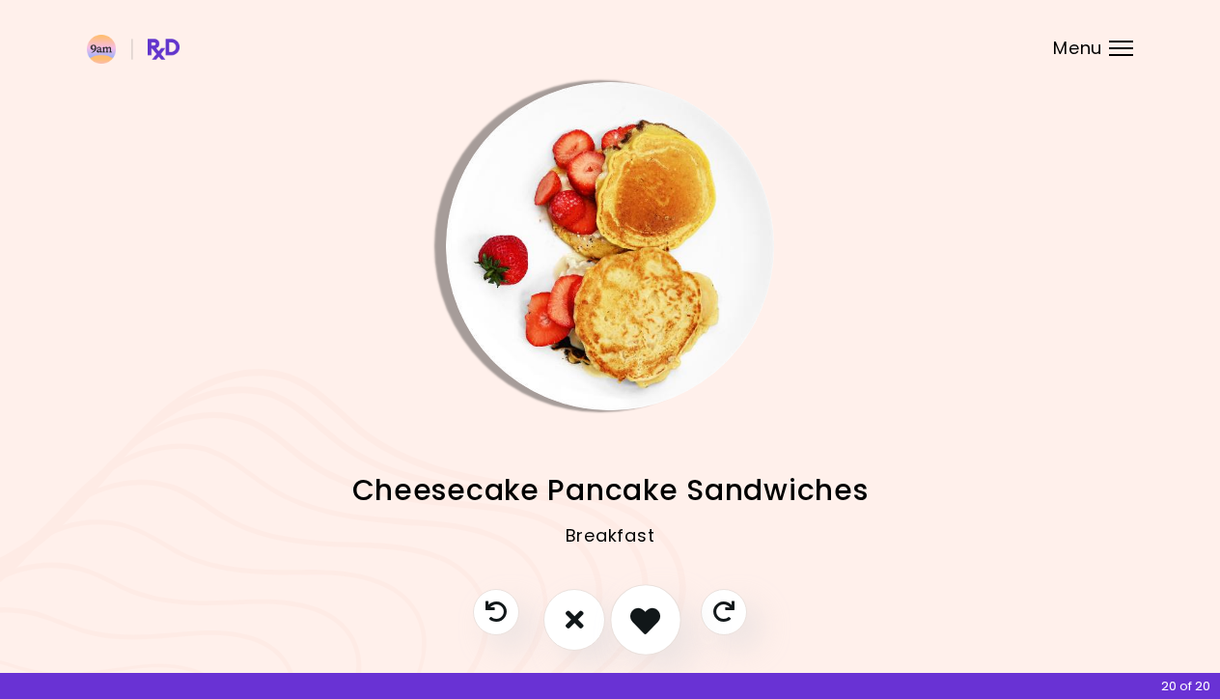
click at [642, 620] on icon "I like this recipe" at bounding box center [645, 619] width 30 height 30
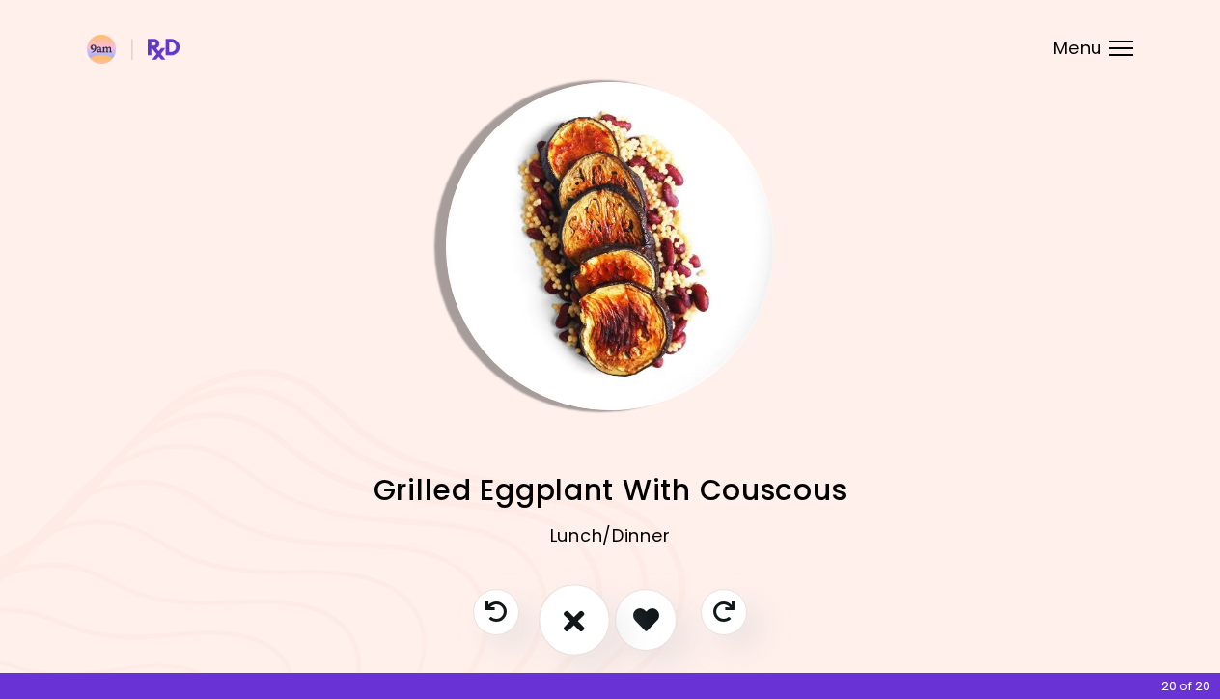
click at [583, 622] on icon "I don't like this recipe" at bounding box center [574, 619] width 21 height 30
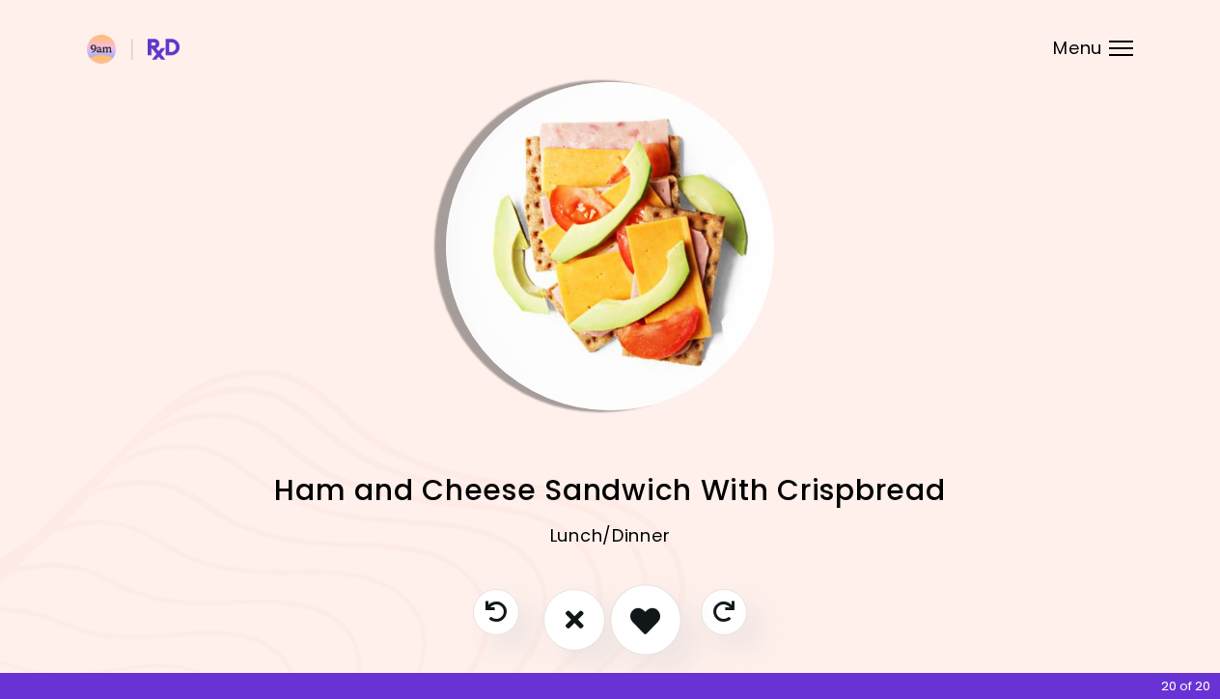
click at [651, 632] on icon "I like this recipe" at bounding box center [645, 619] width 30 height 30
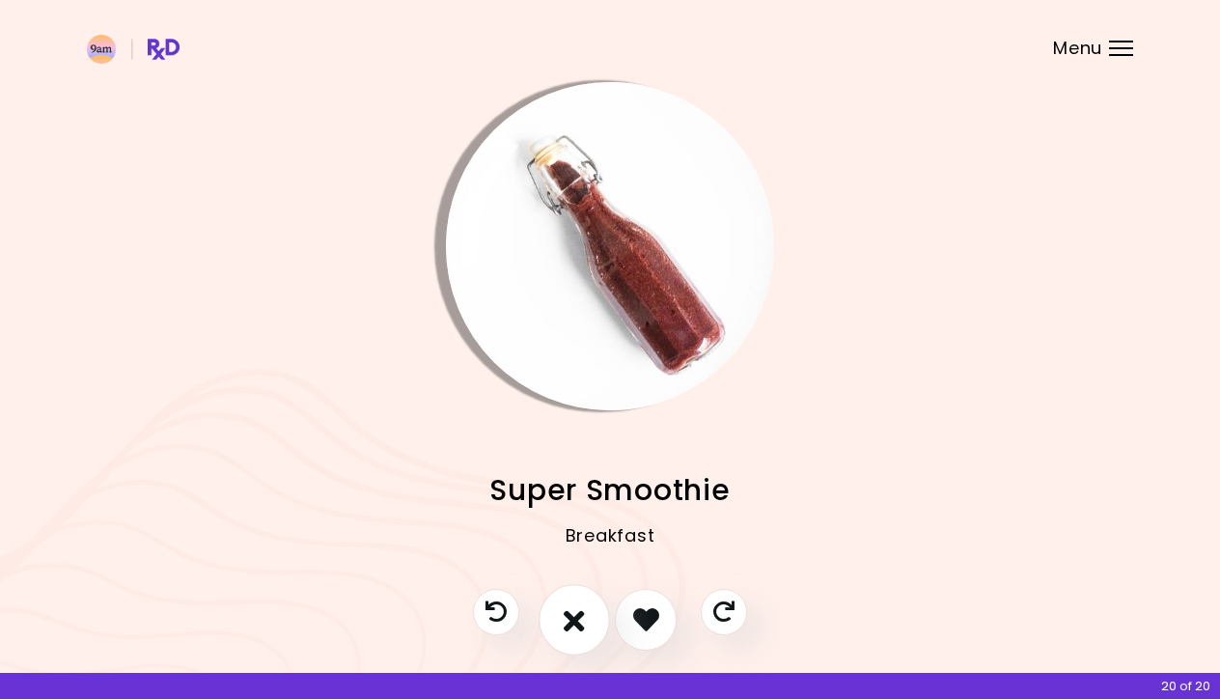
click at [584, 626] on icon "I don't like this recipe" at bounding box center [574, 619] width 21 height 30
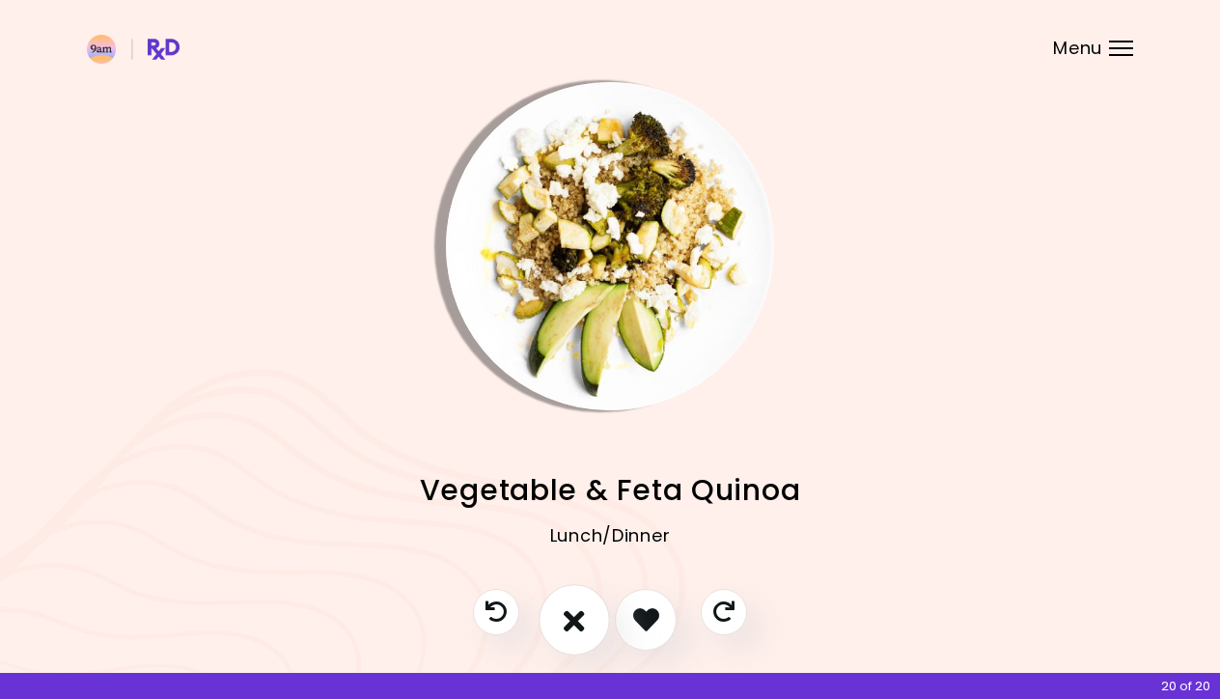
click at [562, 618] on button "I don't like this recipe" at bounding box center [574, 619] width 71 height 71
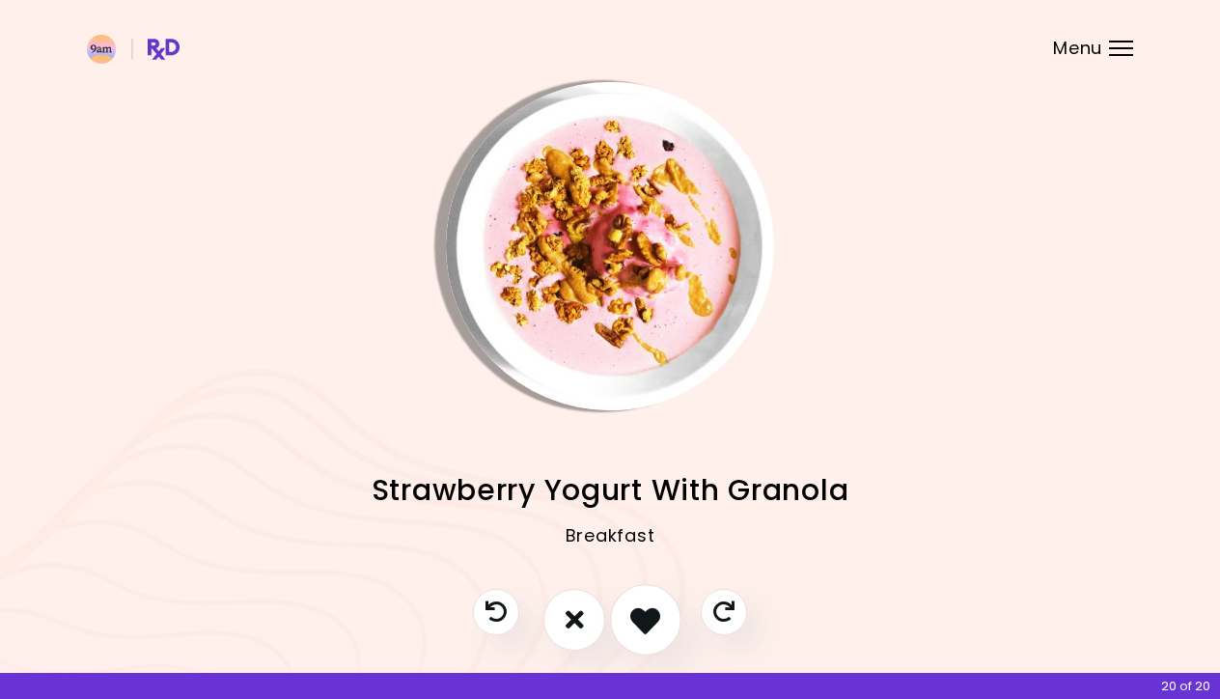
click at [631, 623] on icon "I like this recipe" at bounding box center [645, 619] width 30 height 30
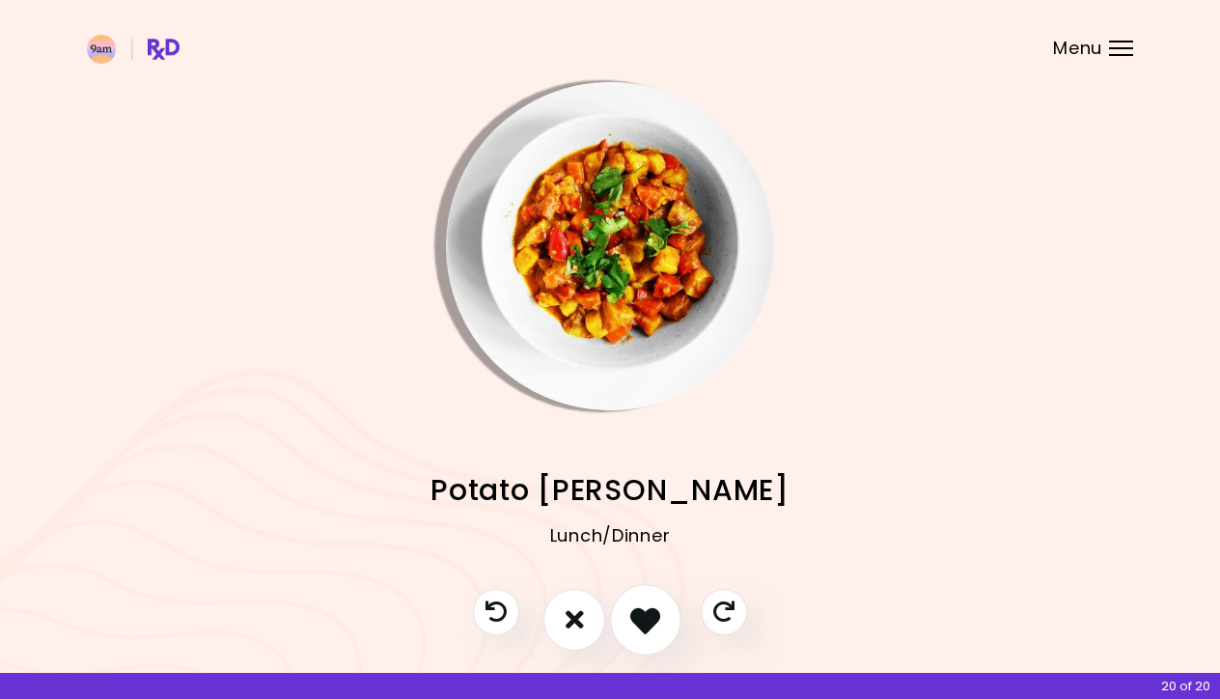
click at [645, 630] on icon "I like this recipe" at bounding box center [645, 619] width 30 height 30
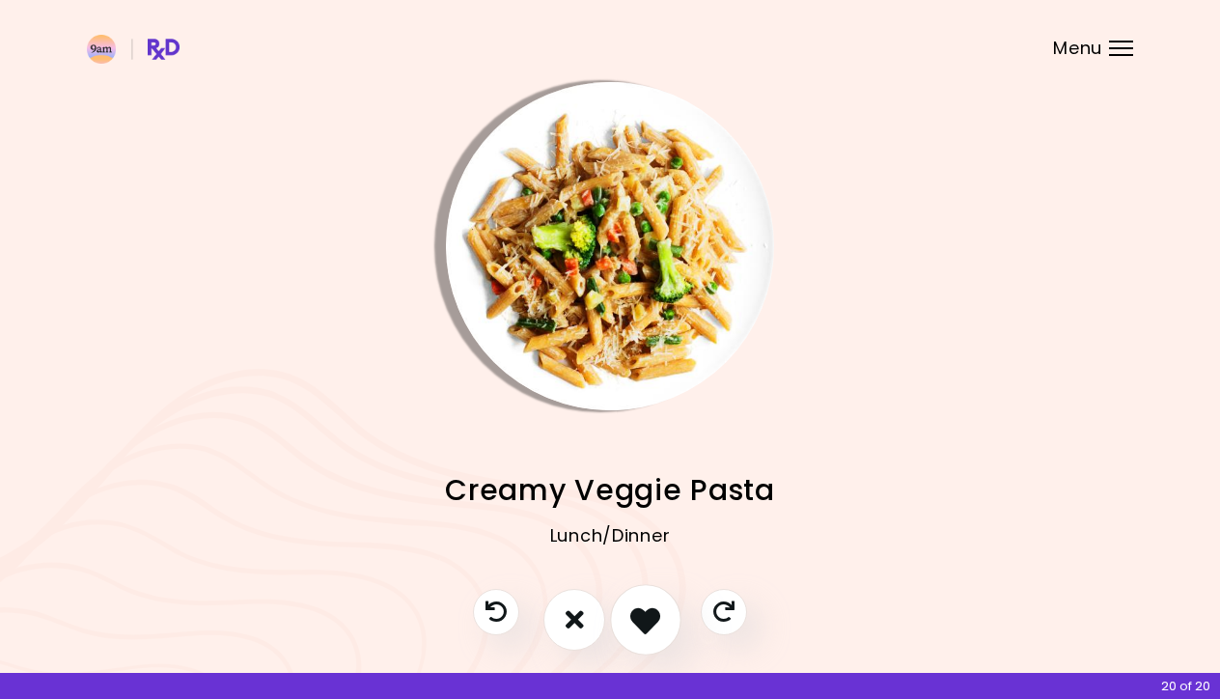
click at [646, 630] on icon "I like this recipe" at bounding box center [645, 619] width 30 height 30
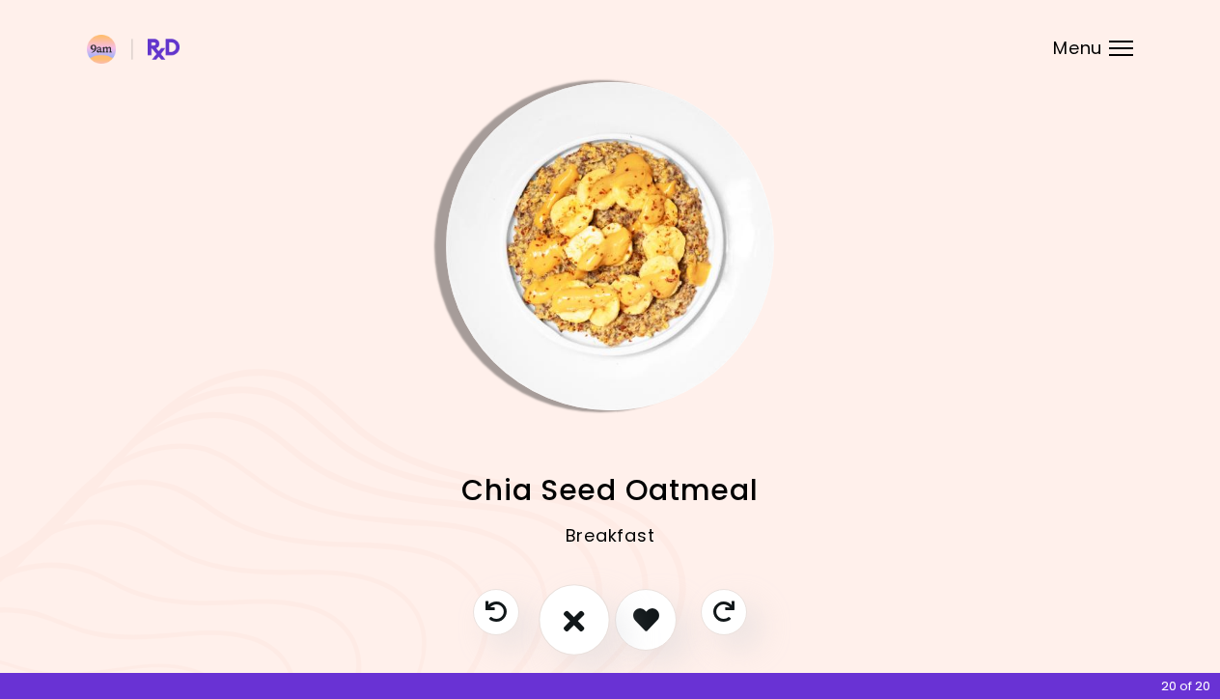
click at [597, 622] on button "I don't like this recipe" at bounding box center [574, 619] width 71 height 71
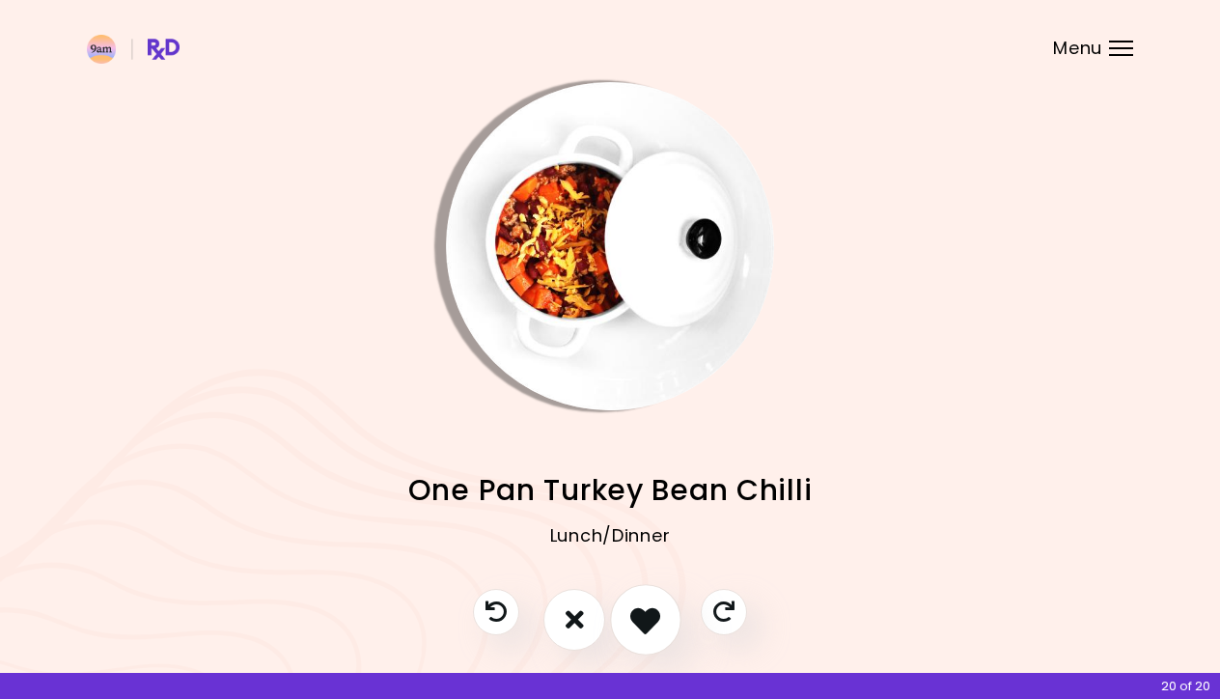
click at [647, 622] on icon "I like this recipe" at bounding box center [645, 619] width 30 height 30
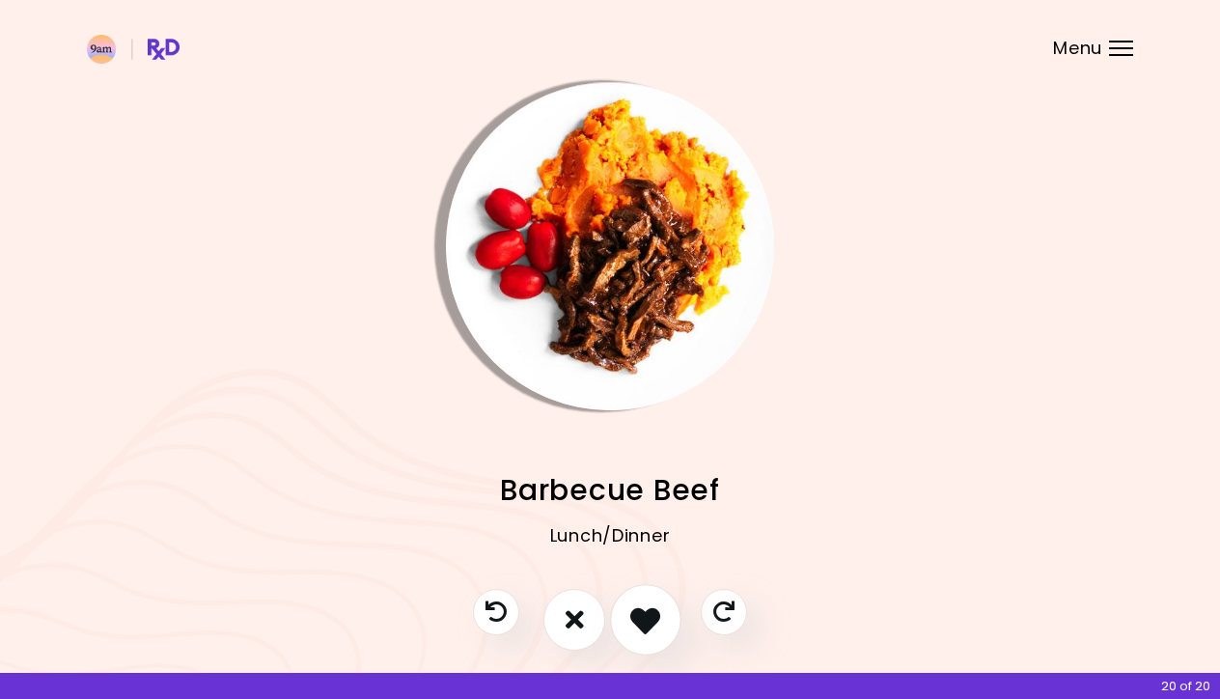
click at [645, 623] on icon "I like this recipe" at bounding box center [645, 619] width 30 height 30
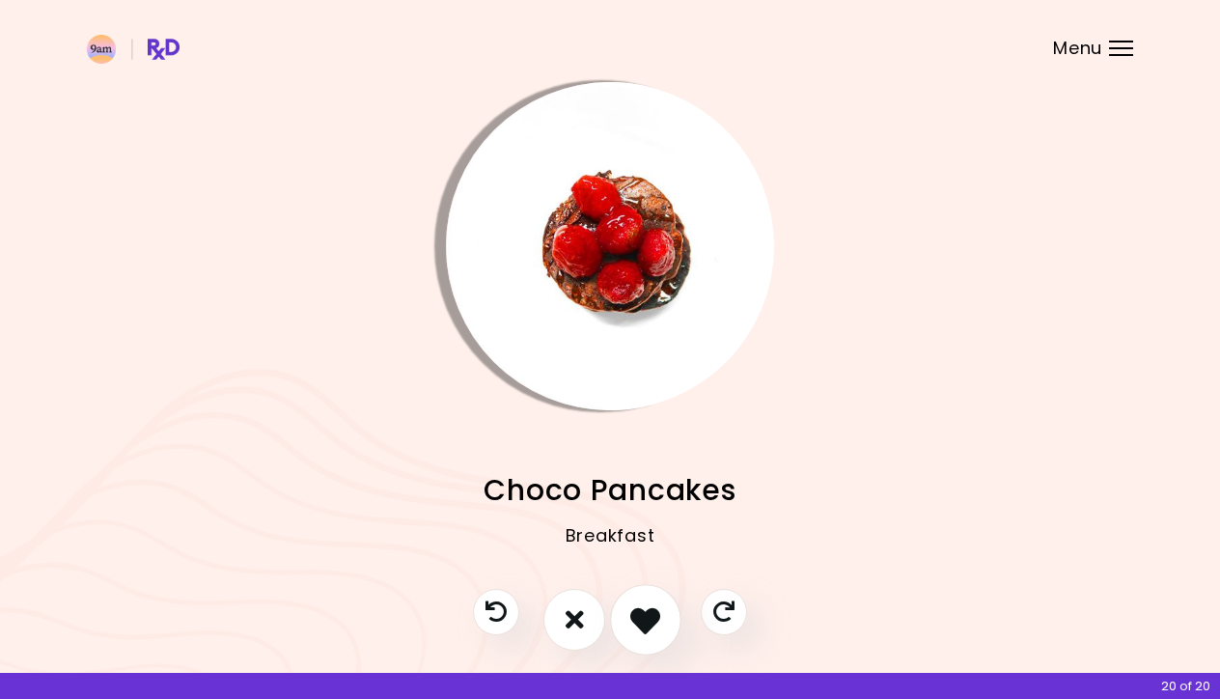
click at [645, 623] on icon "I like this recipe" at bounding box center [645, 619] width 30 height 30
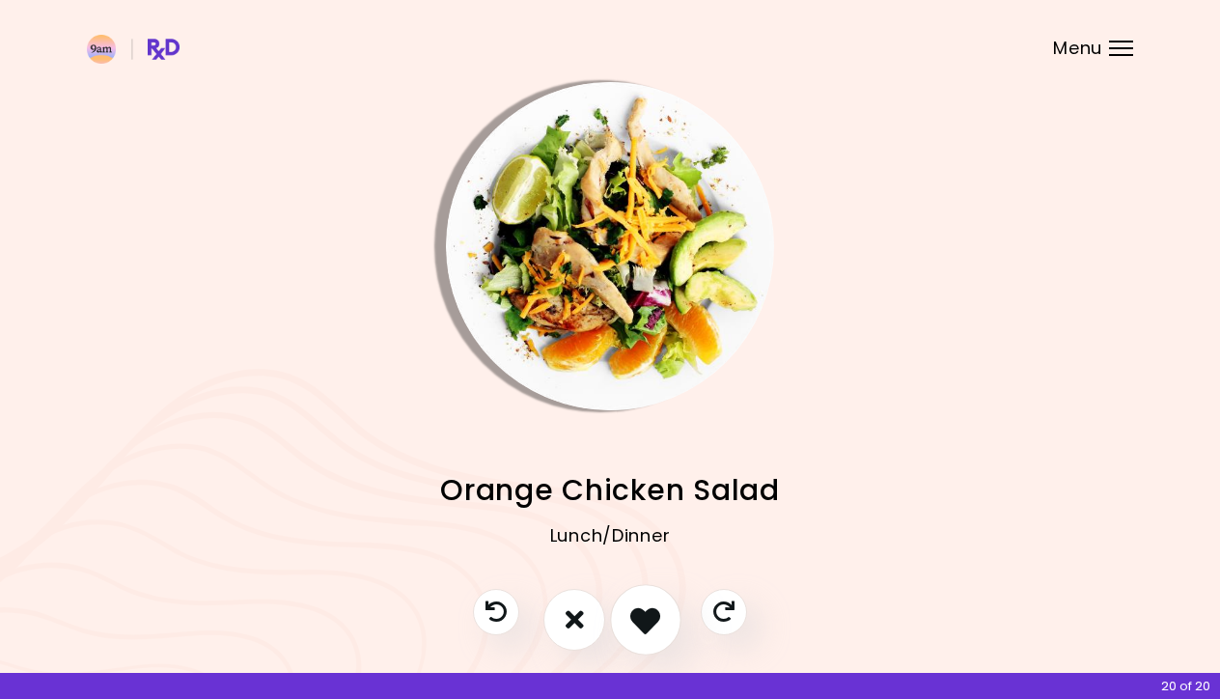
click at [645, 623] on icon "I like this recipe" at bounding box center [645, 619] width 30 height 30
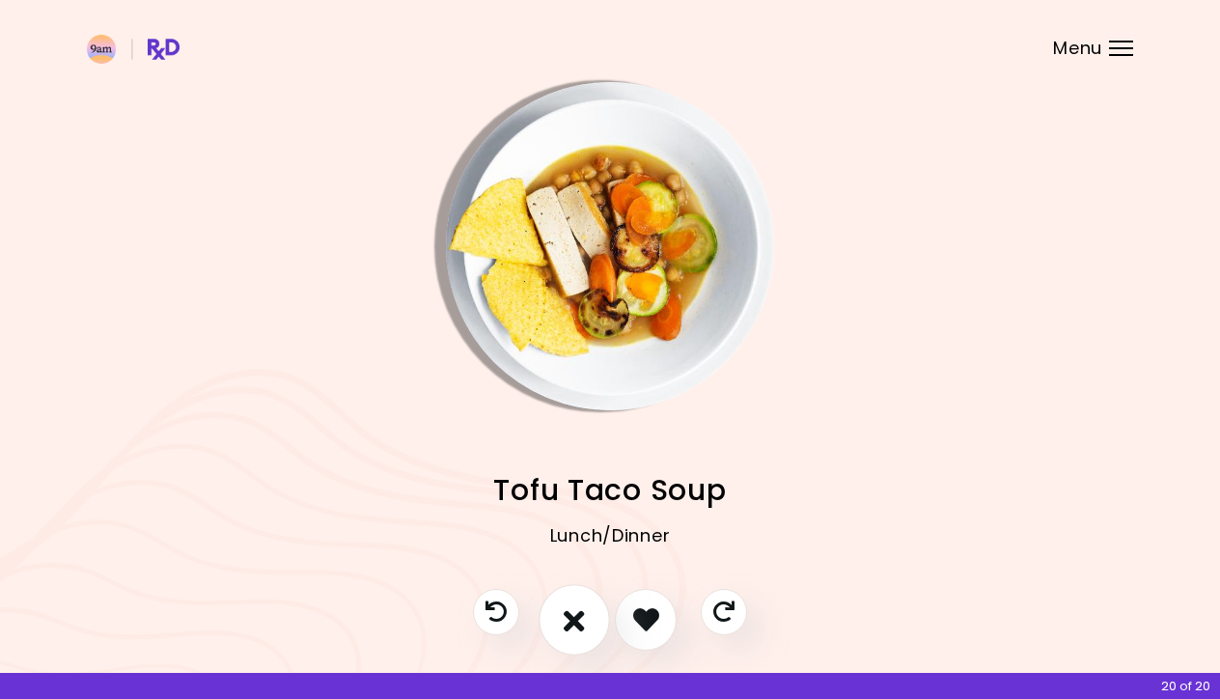
click at [585, 618] on icon "I don't like this recipe" at bounding box center [574, 619] width 21 height 30
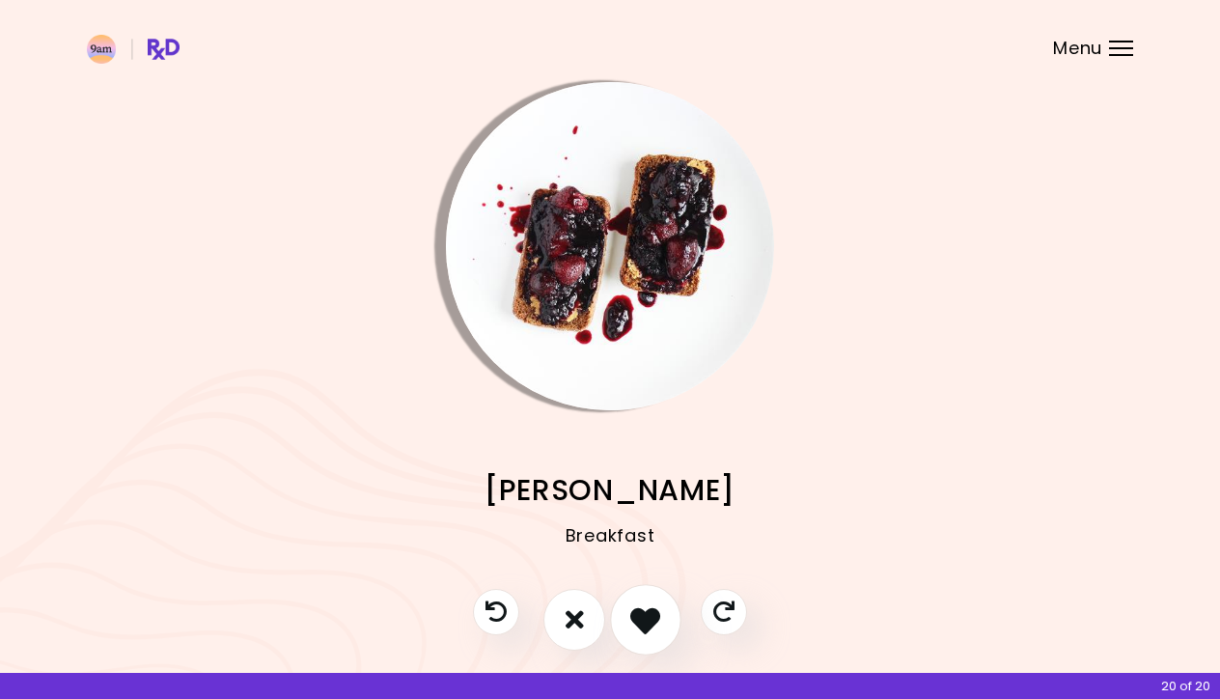
click at [641, 623] on icon "I like this recipe" at bounding box center [645, 619] width 30 height 30
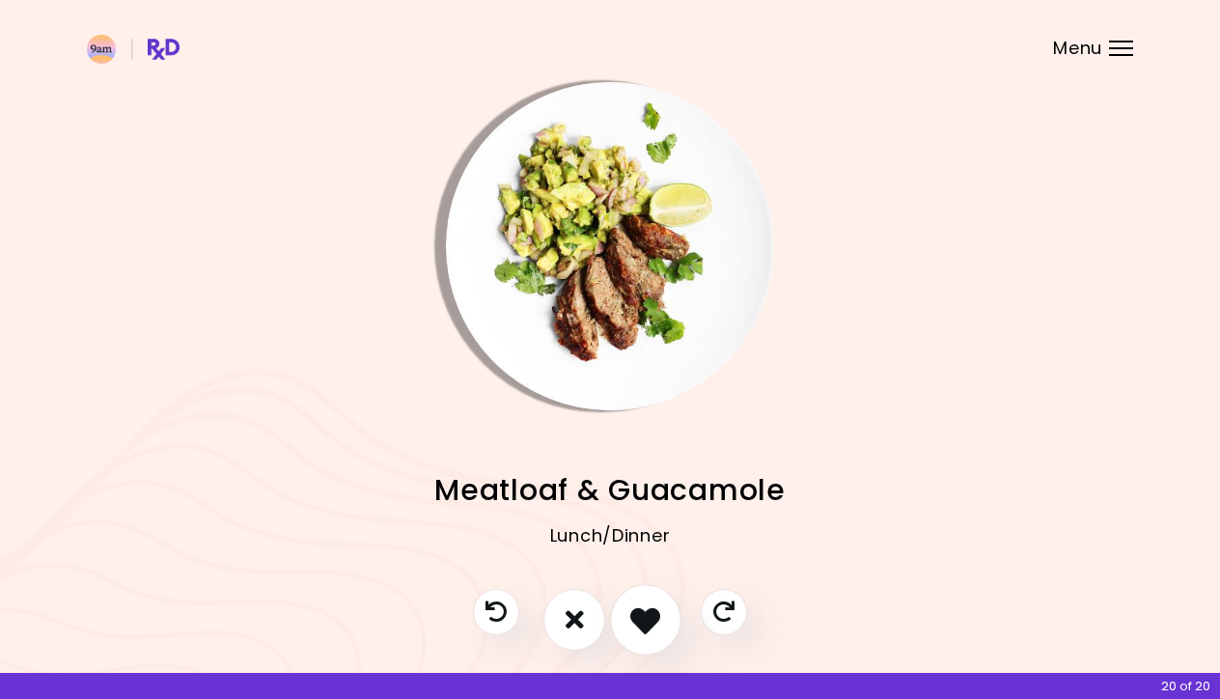
click at [640, 622] on icon "I like this recipe" at bounding box center [645, 619] width 30 height 30
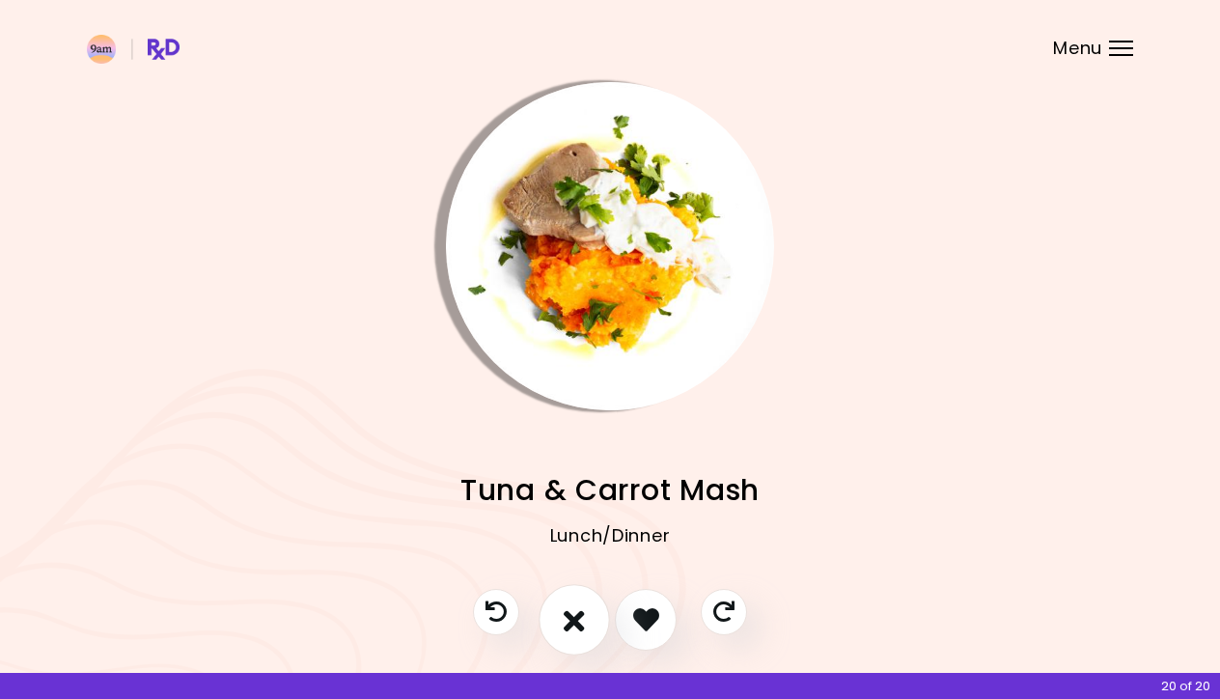
click at [566, 622] on icon "I don't like this recipe" at bounding box center [574, 619] width 21 height 30
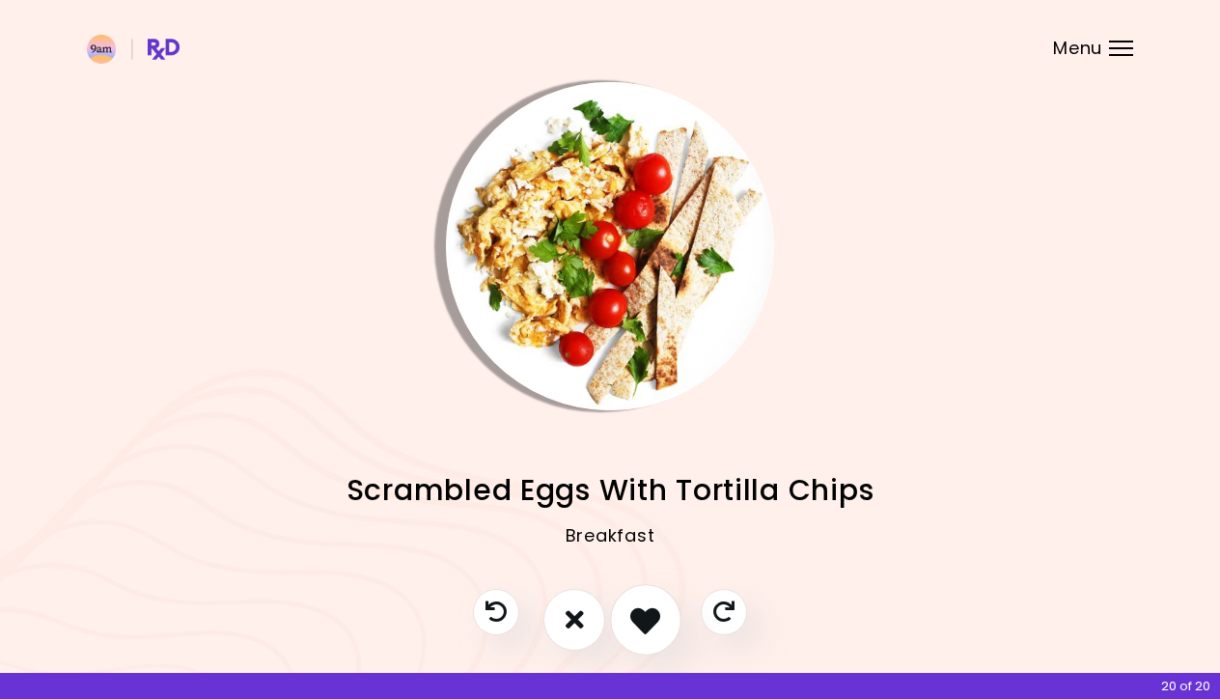
click at [629, 630] on button "I like this recipe" at bounding box center [645, 619] width 71 height 71
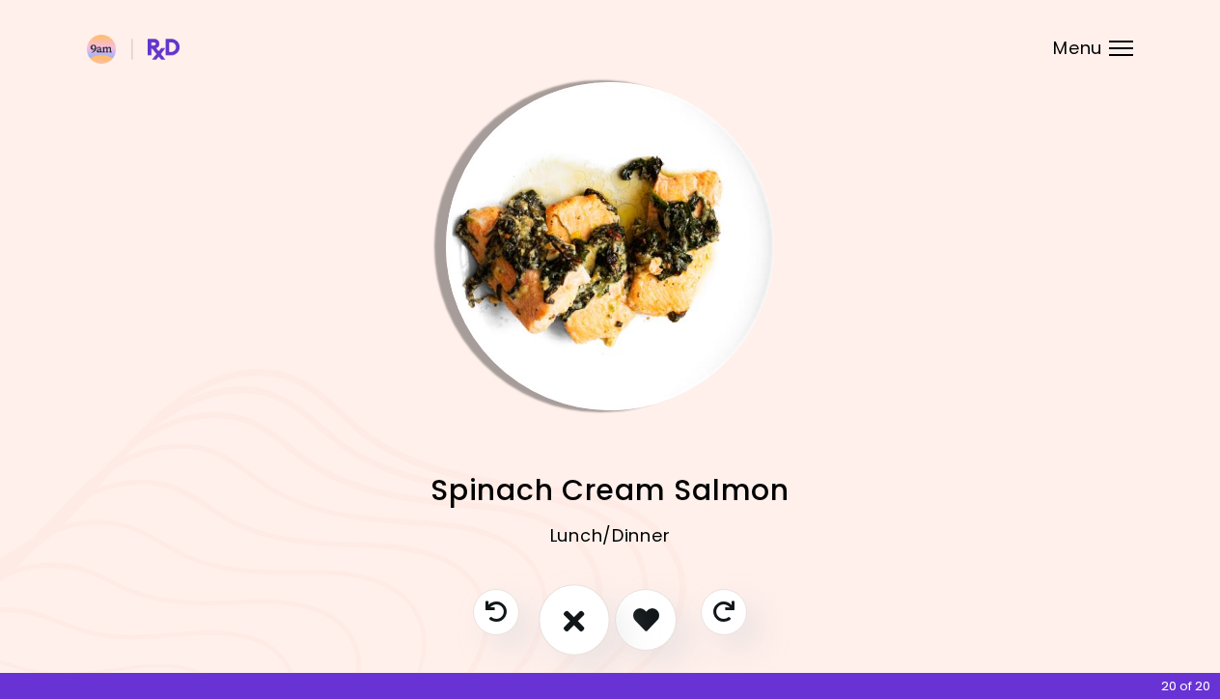
click at [591, 622] on button "I don't like this recipe" at bounding box center [574, 619] width 71 height 71
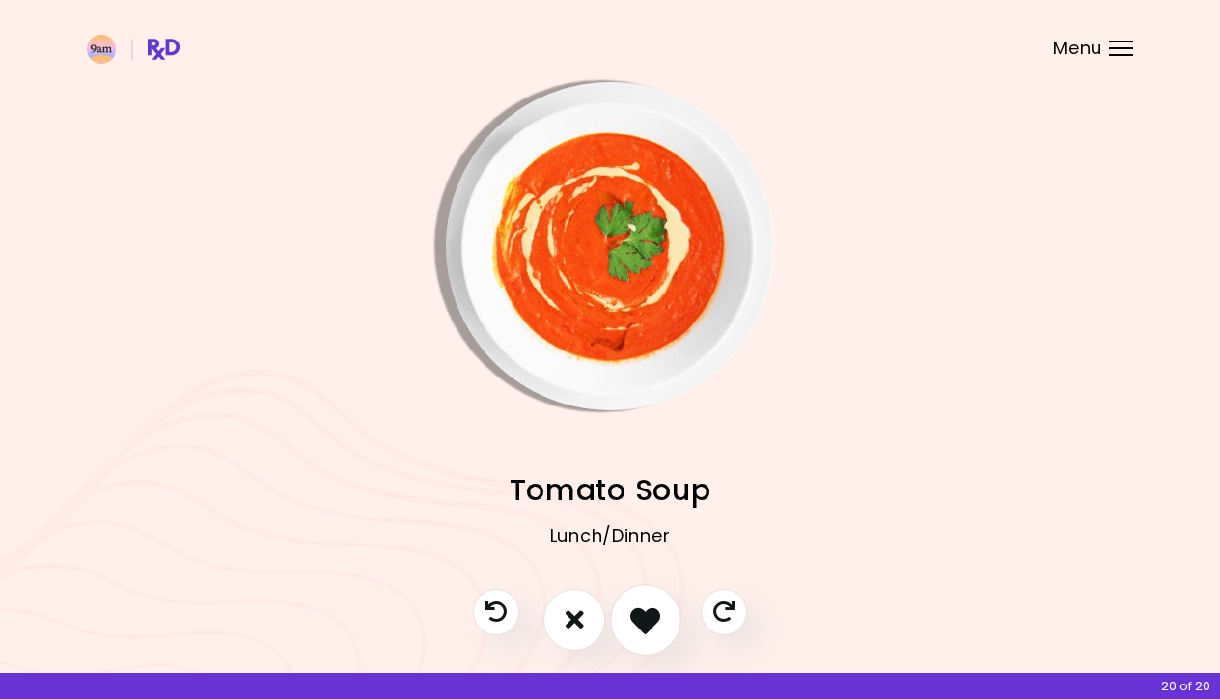
click at [648, 629] on icon "I like this recipe" at bounding box center [645, 619] width 30 height 30
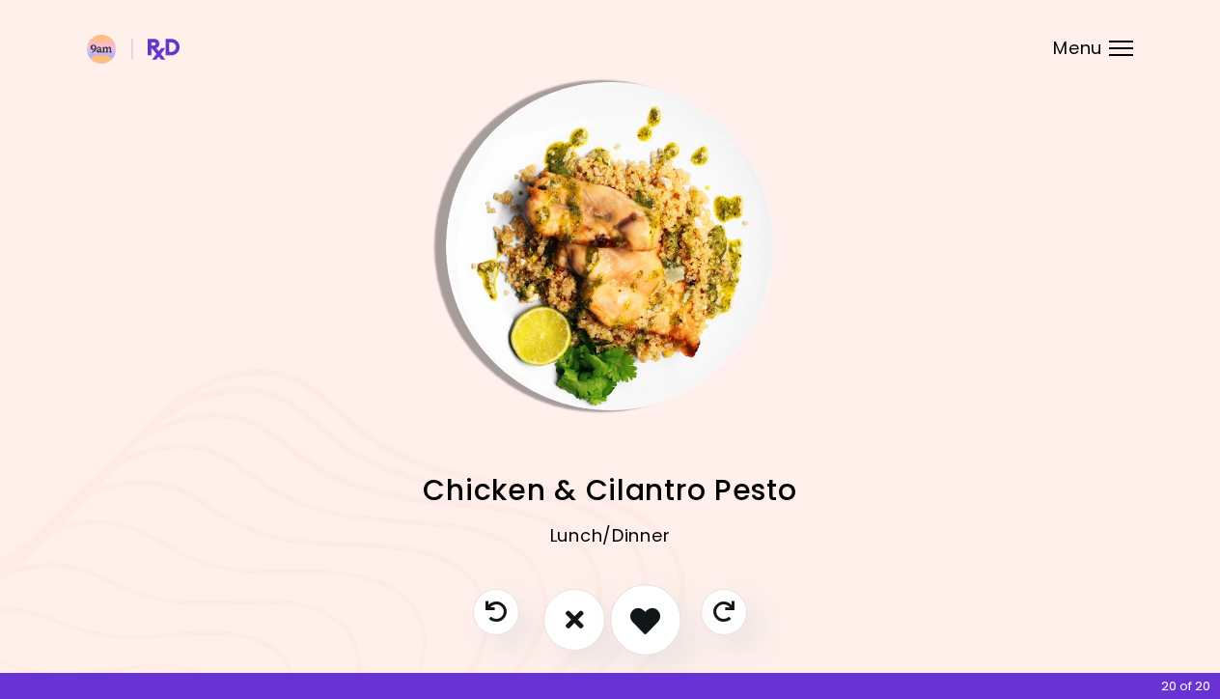
click at [653, 622] on icon "I like this recipe" at bounding box center [645, 619] width 30 height 30
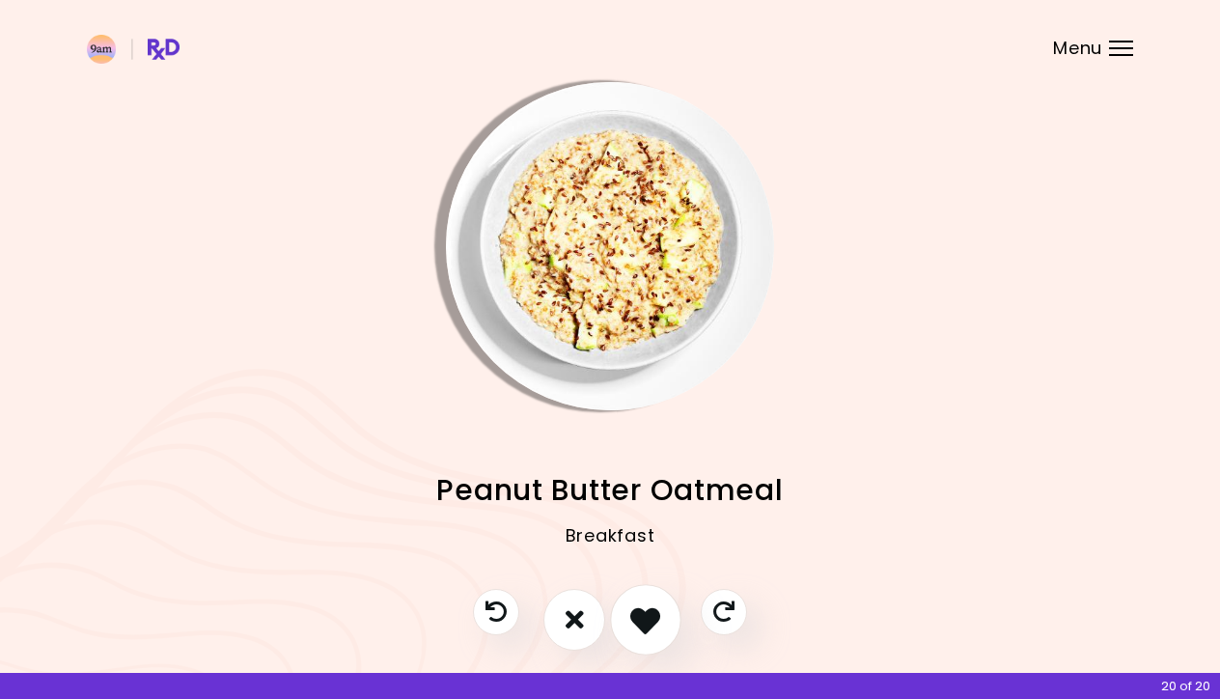
click at [653, 622] on icon "I like this recipe" at bounding box center [645, 619] width 30 height 30
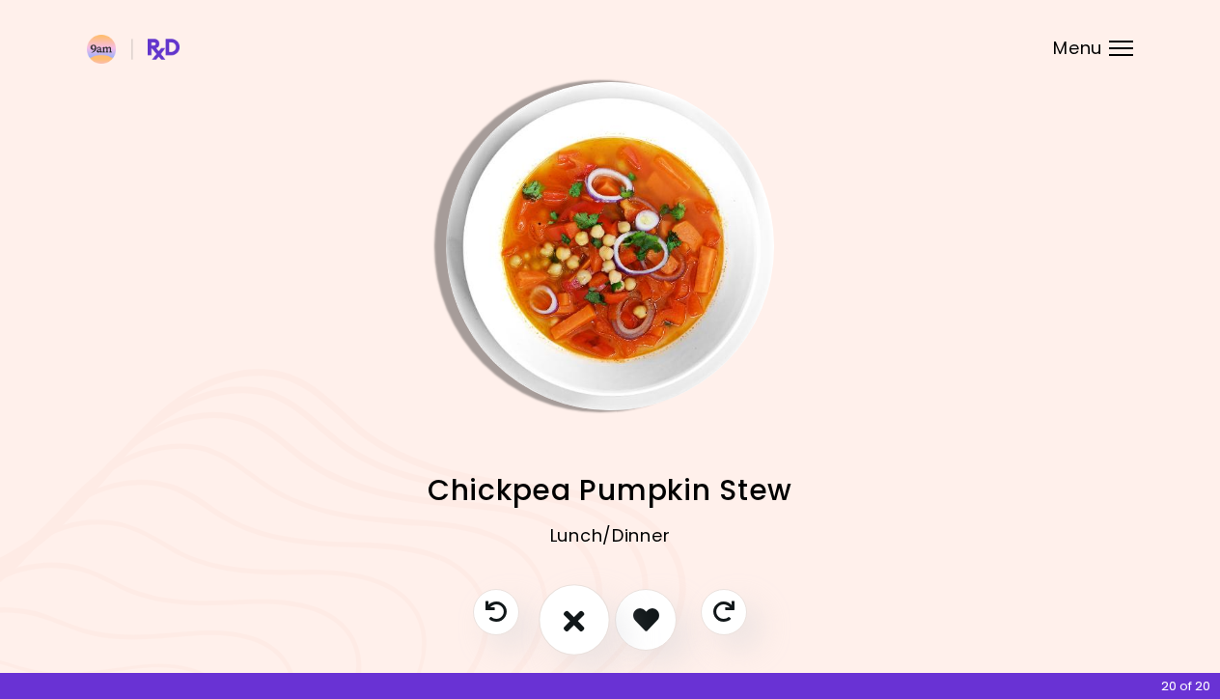
click at [595, 618] on button "I don't like this recipe" at bounding box center [574, 619] width 71 height 71
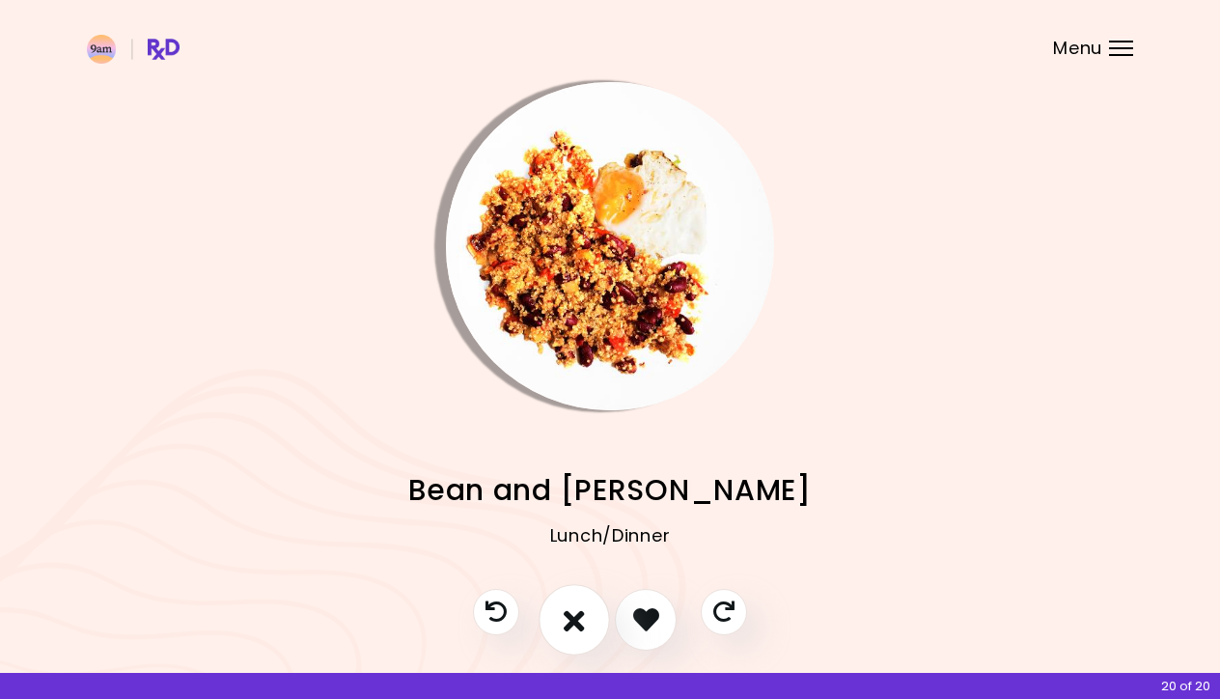
click at [549, 613] on button "I don't like this recipe" at bounding box center [574, 619] width 71 height 71
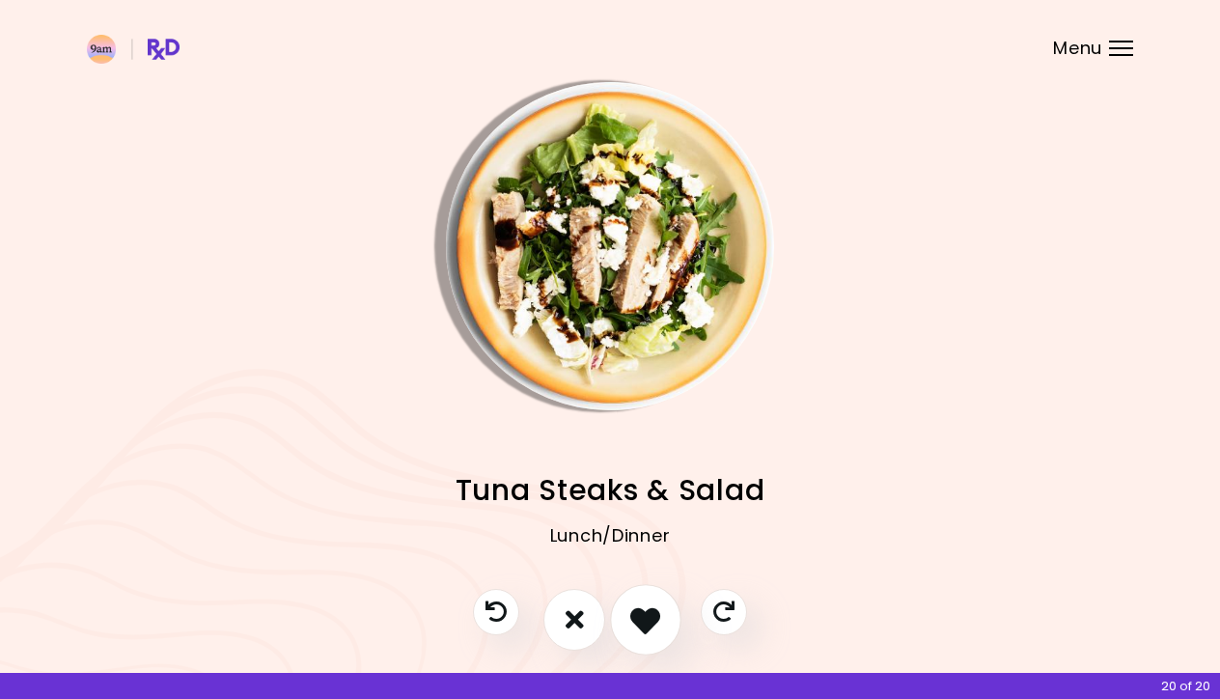
click at [638, 618] on icon "I like this recipe" at bounding box center [645, 619] width 30 height 30
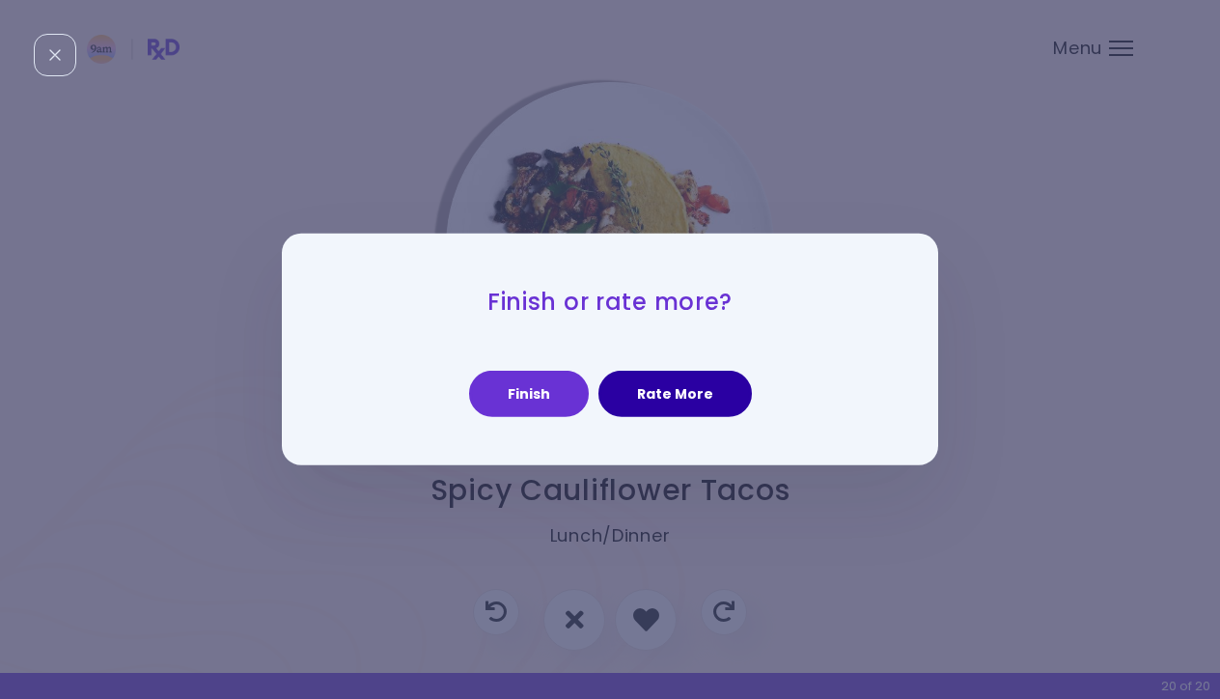
click at [651, 405] on button "Rate More" at bounding box center [674, 394] width 153 height 46
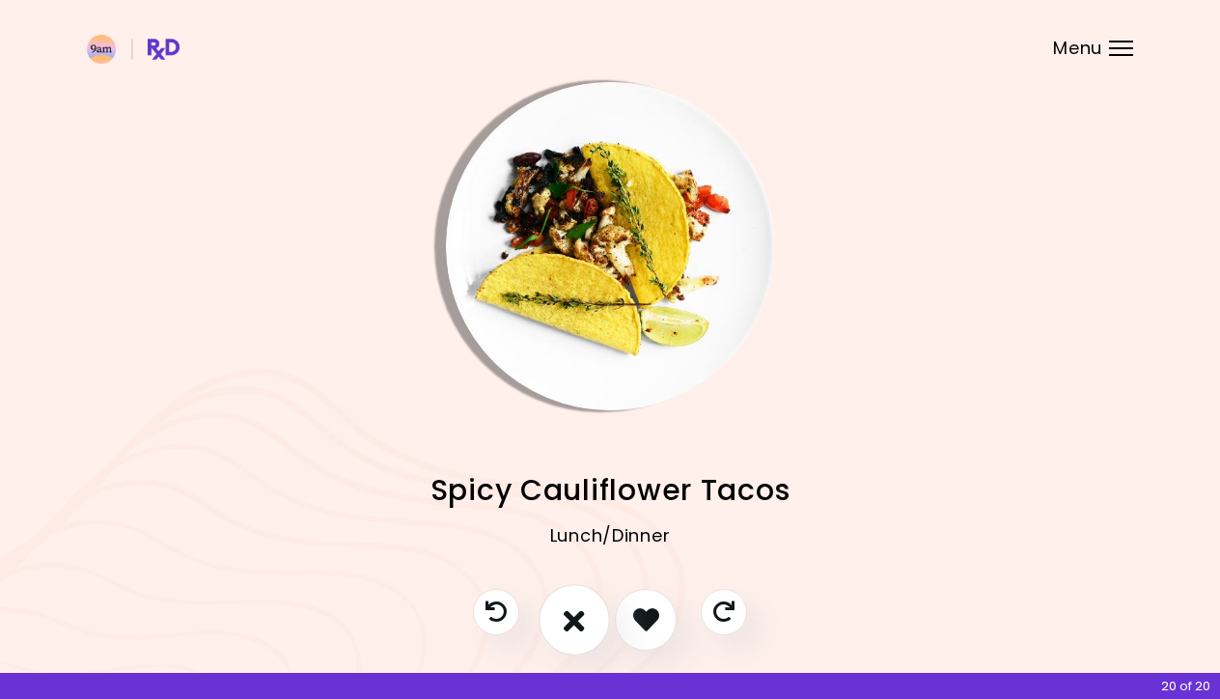
click at [574, 627] on icon "I don't like this recipe" at bounding box center [574, 619] width 21 height 30
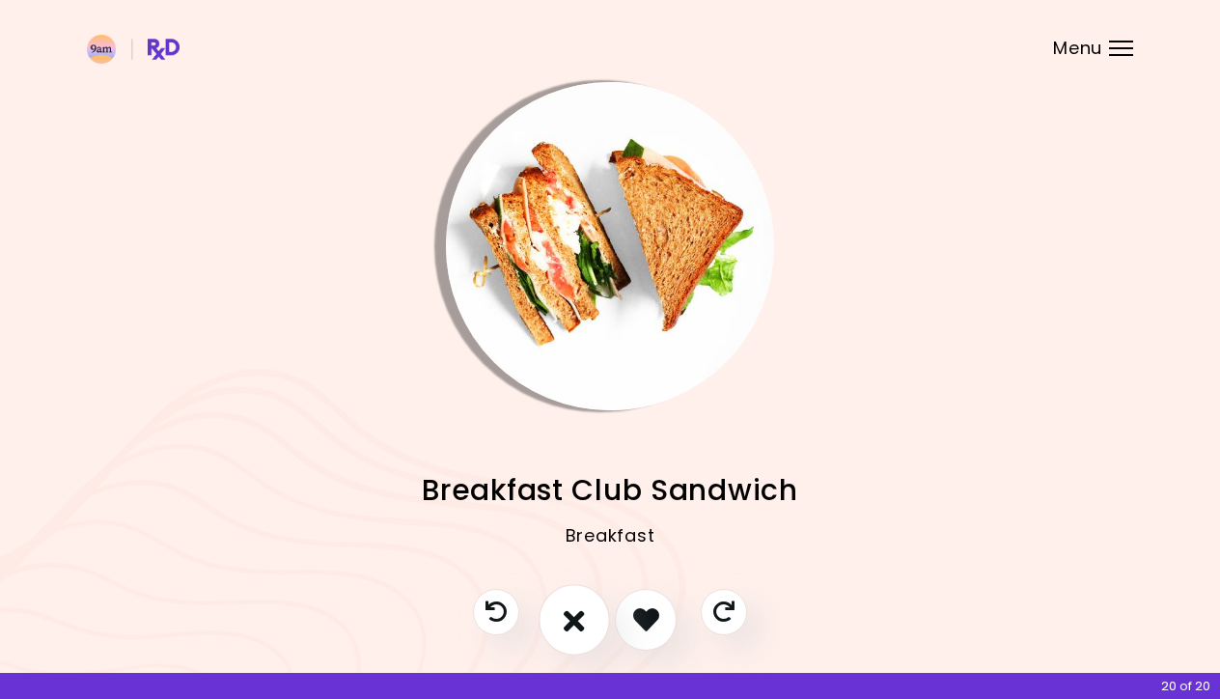
click at [567, 621] on icon "I don't like this recipe" at bounding box center [574, 619] width 21 height 30
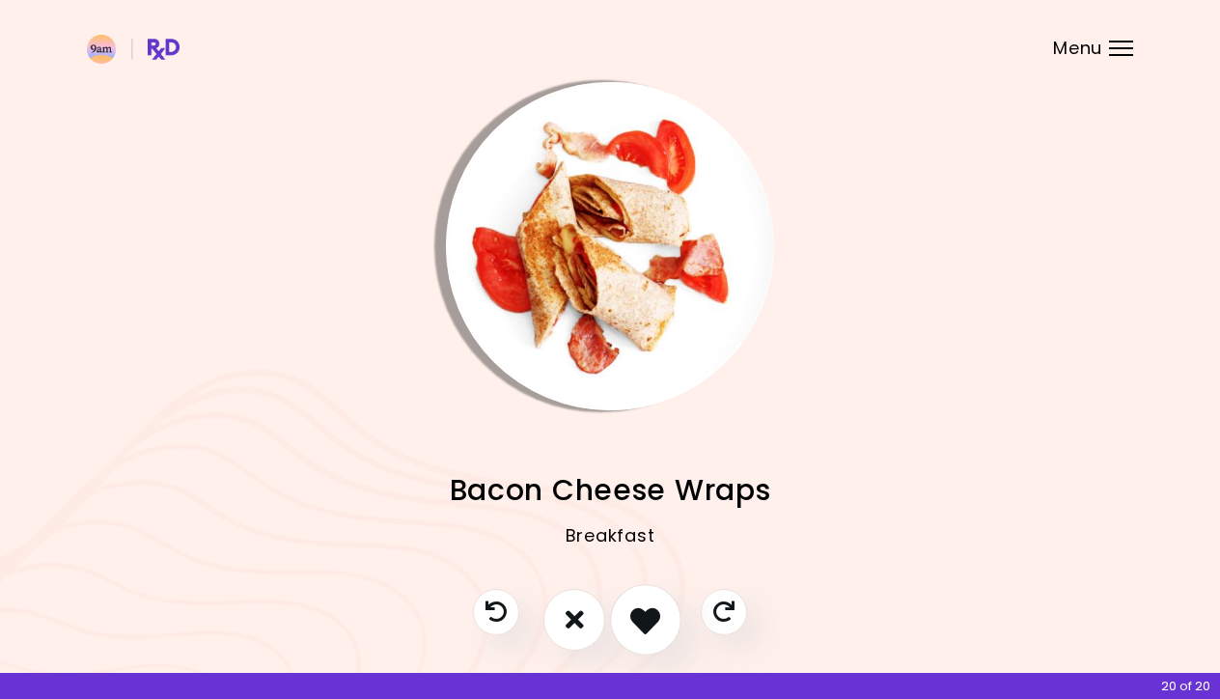
click at [640, 621] on icon "I like this recipe" at bounding box center [645, 619] width 30 height 30
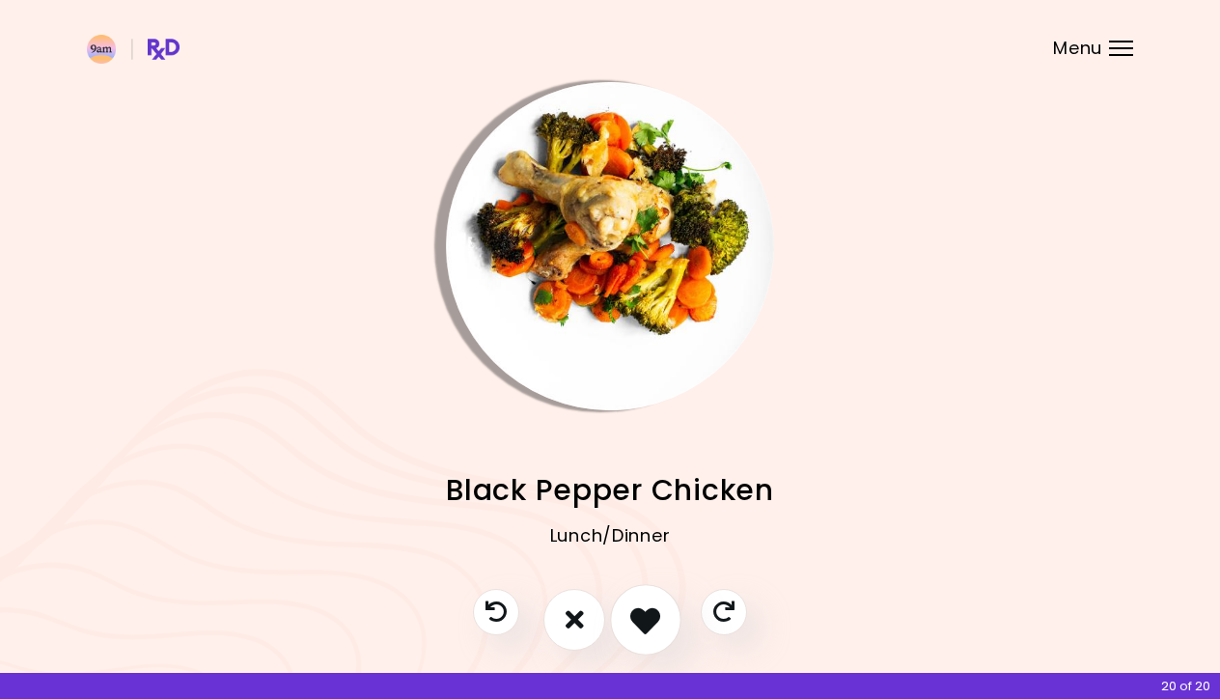
click at [637, 621] on icon "I like this recipe" at bounding box center [645, 619] width 30 height 30
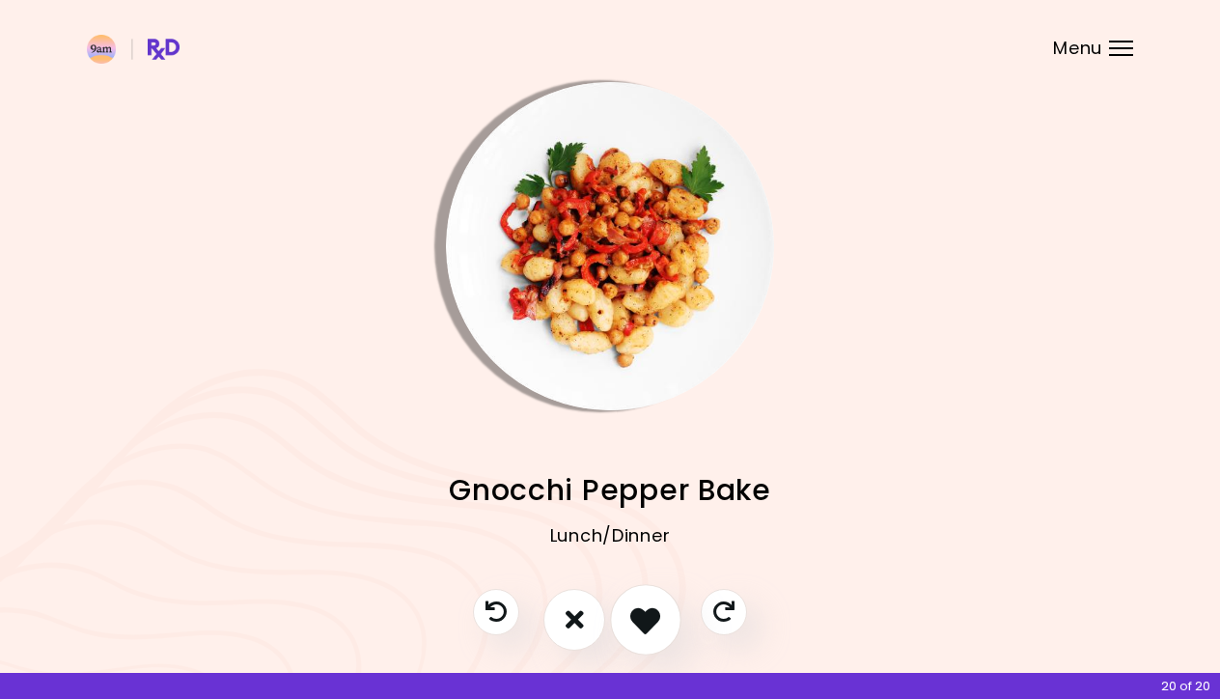
click at [639, 622] on icon "I like this recipe" at bounding box center [645, 619] width 30 height 30
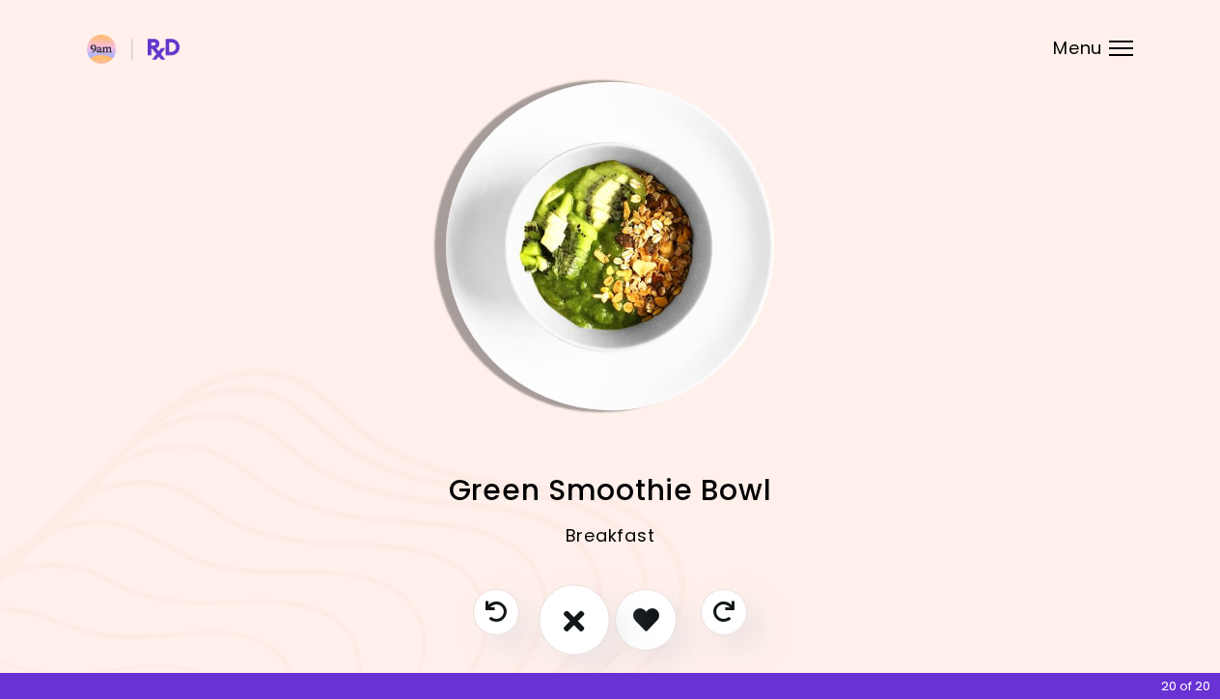
click at [584, 626] on icon "I don't like this recipe" at bounding box center [574, 619] width 21 height 30
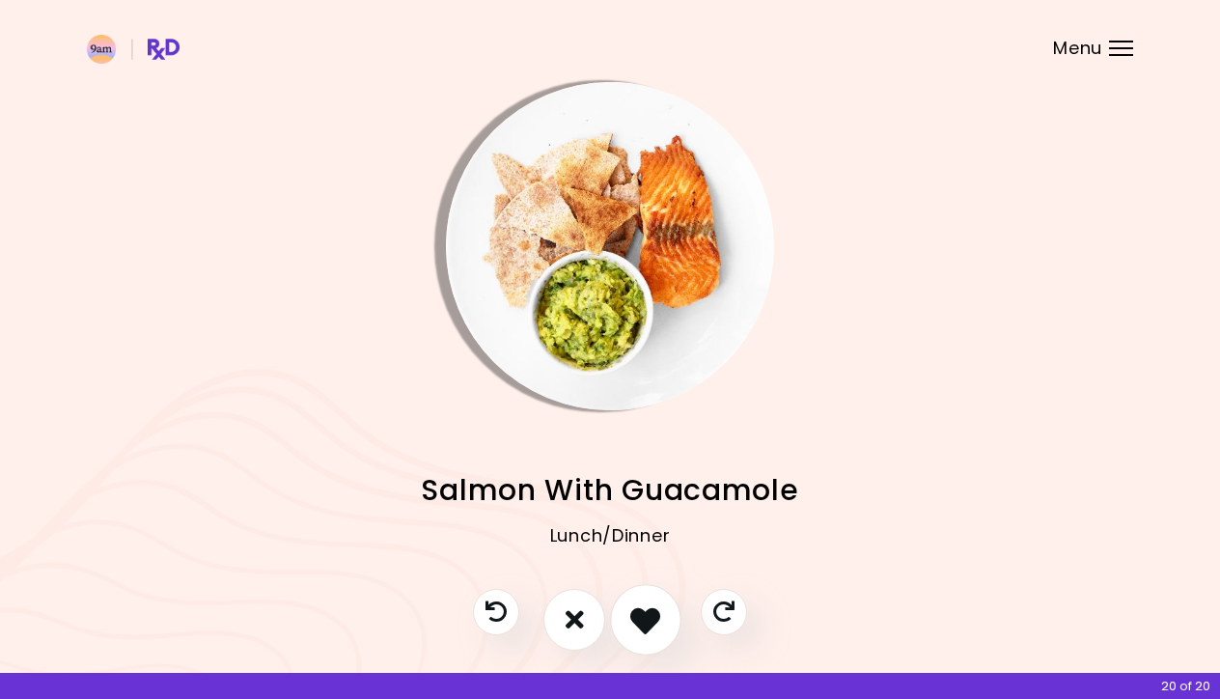
click at [637, 625] on icon "I like this recipe" at bounding box center [645, 619] width 30 height 30
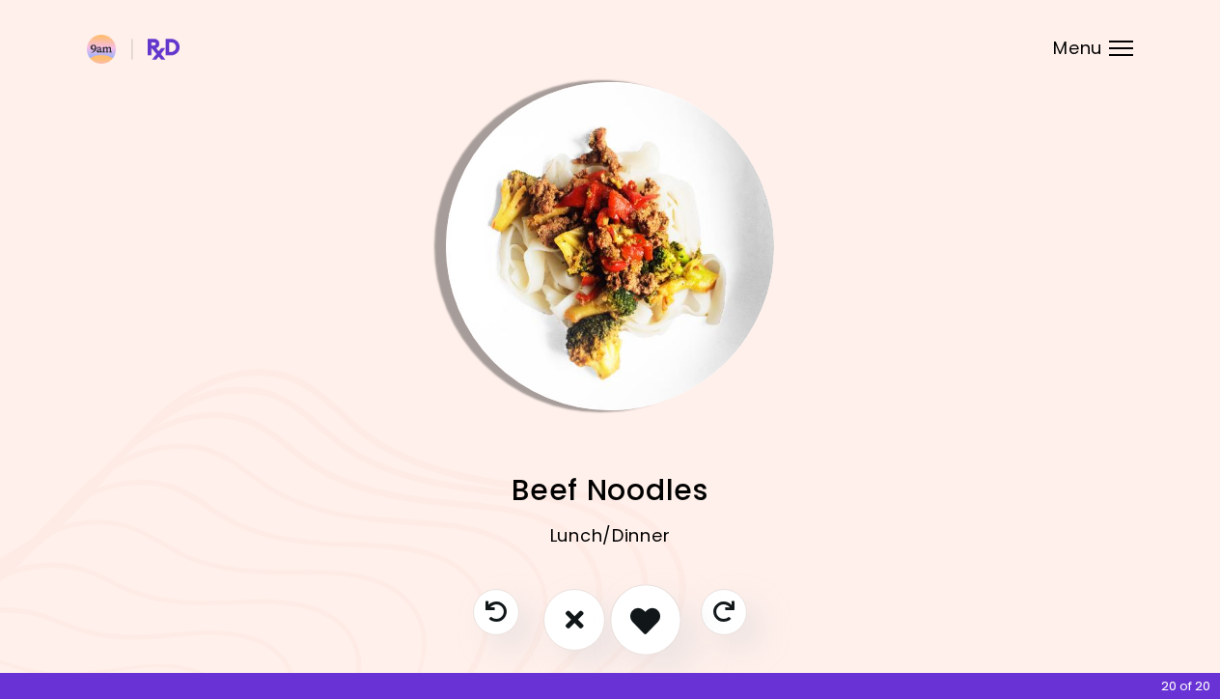
click at [637, 627] on icon "I like this recipe" at bounding box center [645, 619] width 30 height 30
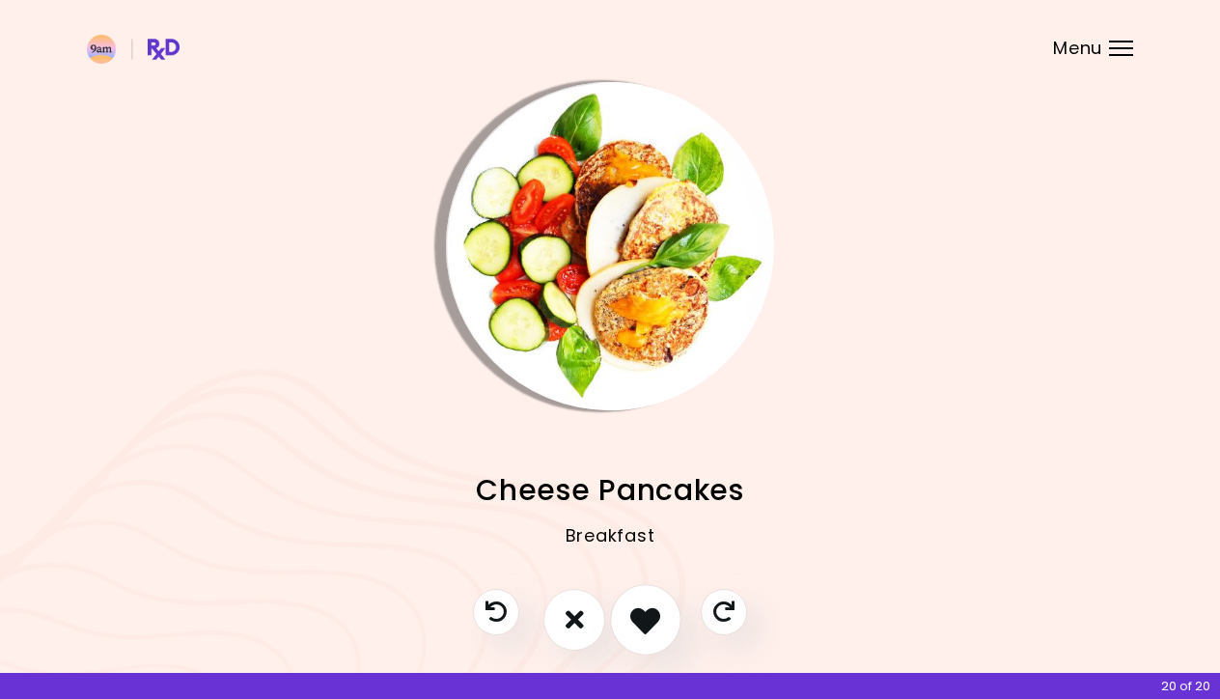
click at [637, 627] on icon "I like this recipe" at bounding box center [645, 619] width 30 height 30
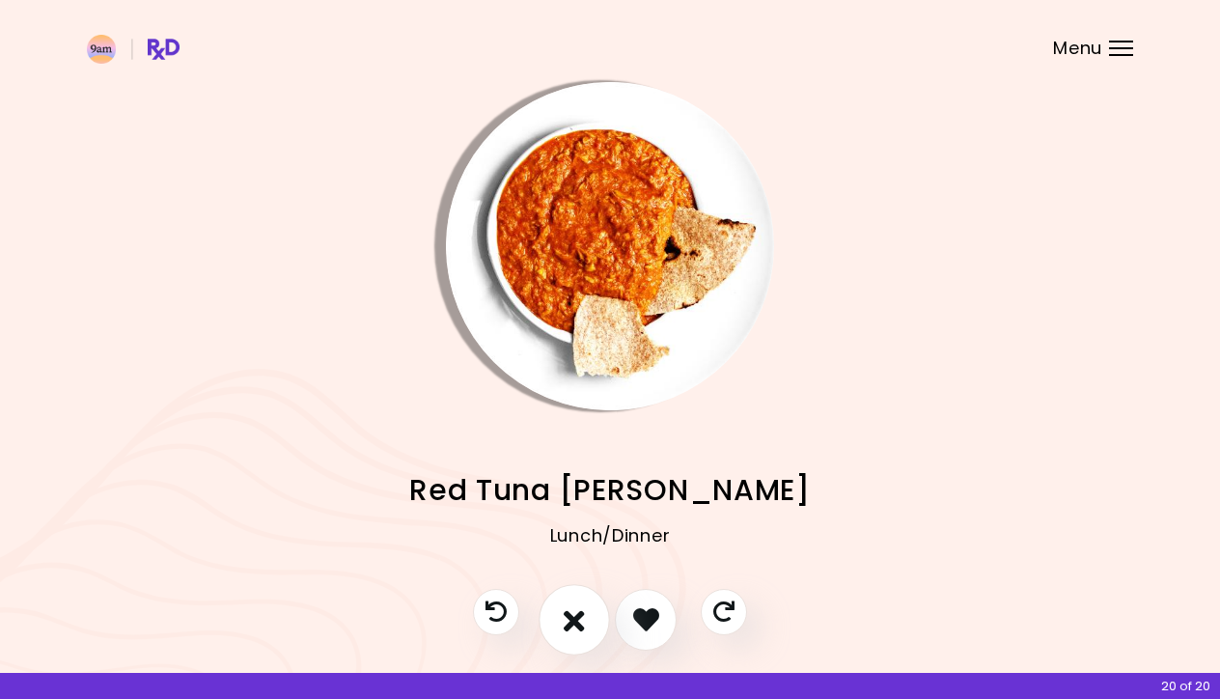
click at [591, 622] on button "I don't like this recipe" at bounding box center [574, 619] width 71 height 71
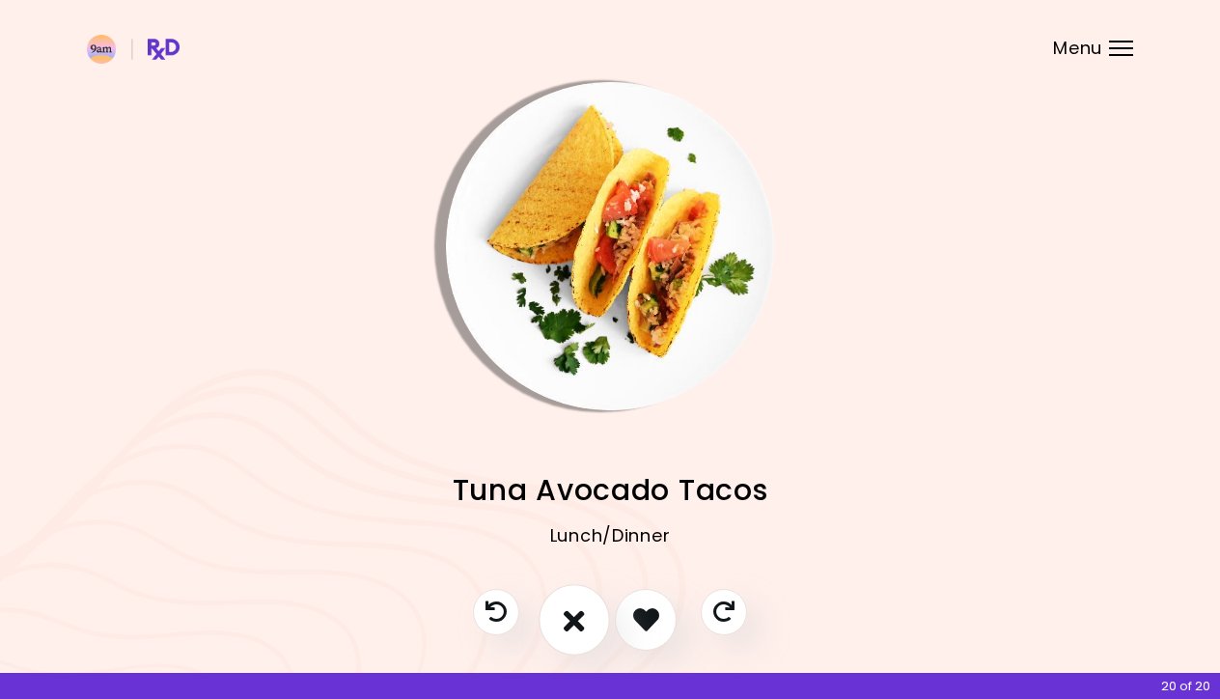
click at [591, 622] on button "I don't like this recipe" at bounding box center [574, 619] width 71 height 71
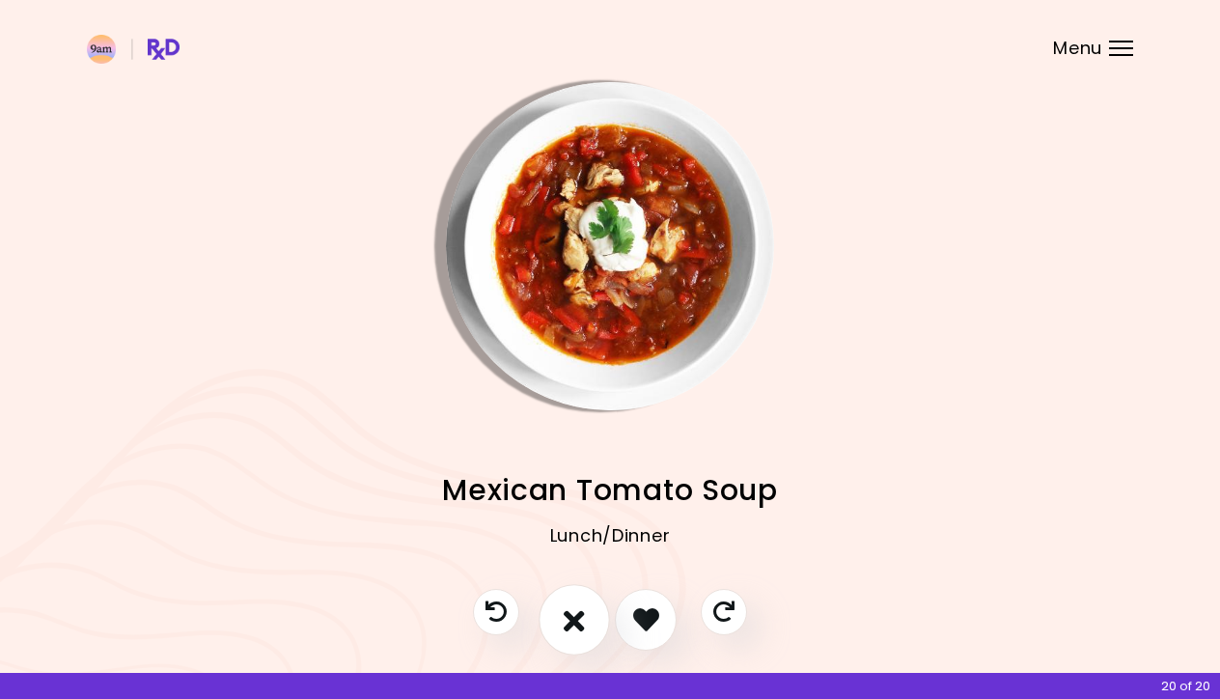
click at [593, 625] on button "I don't like this recipe" at bounding box center [574, 619] width 71 height 71
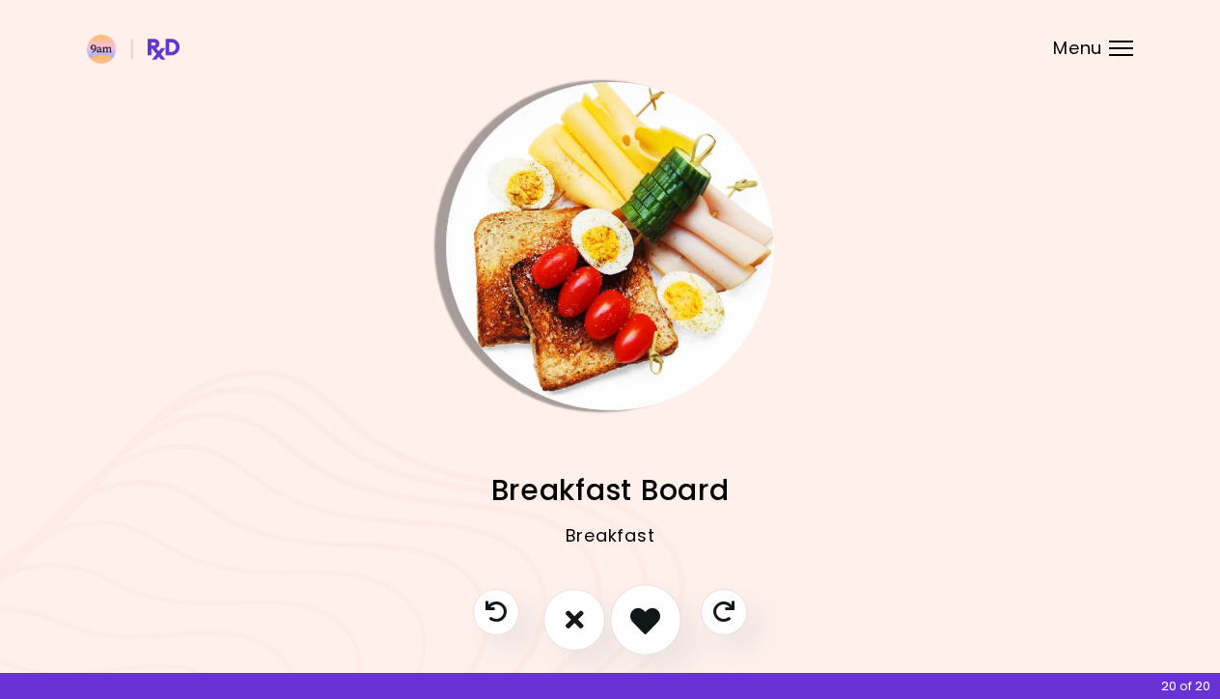
click at [634, 623] on icon "I like this recipe" at bounding box center [645, 619] width 30 height 30
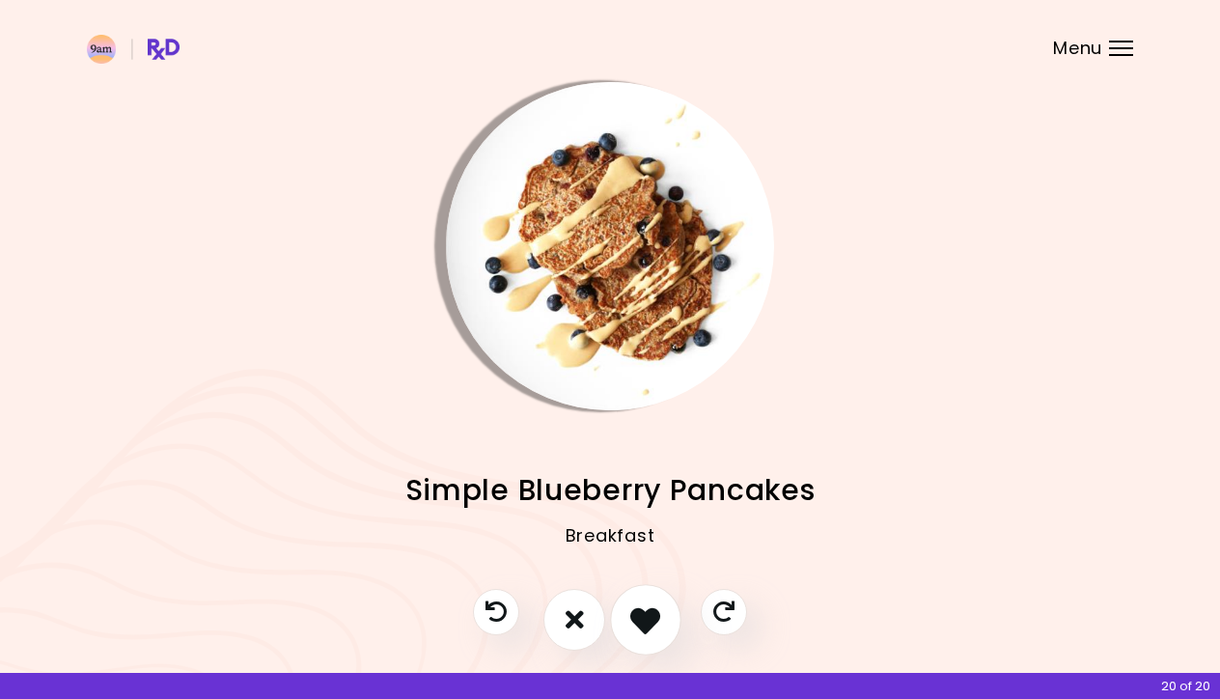
click at [632, 628] on icon "I like this recipe" at bounding box center [645, 619] width 30 height 30
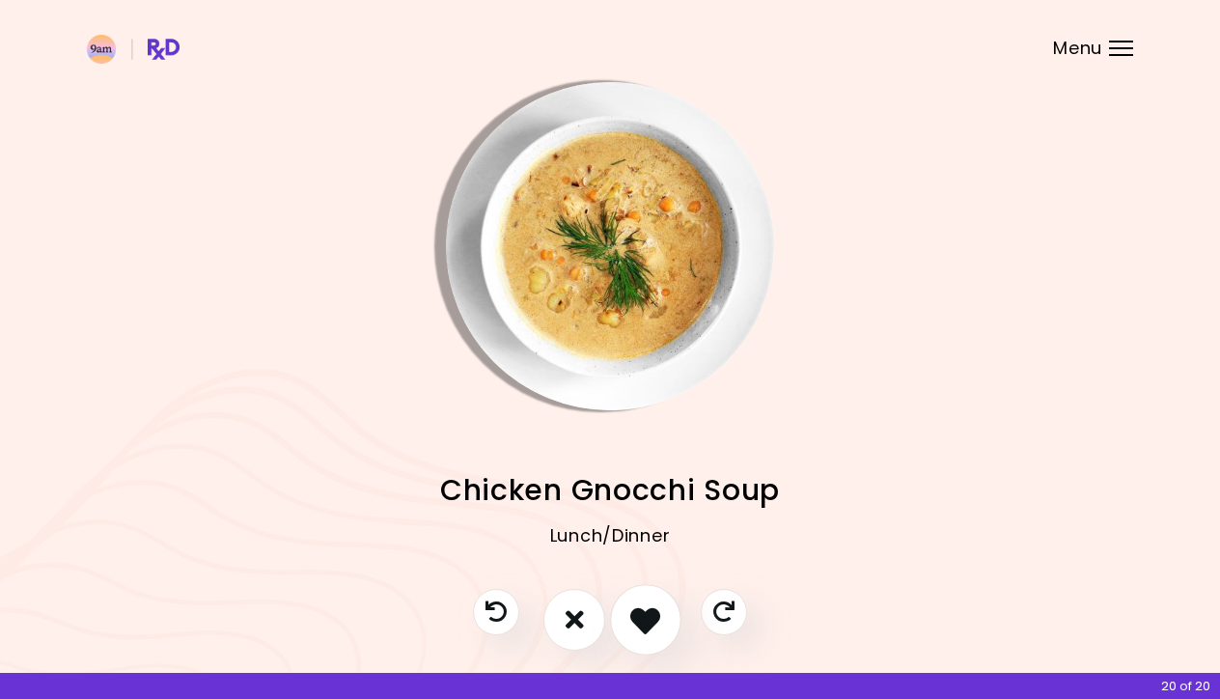
click at [632, 628] on icon "I like this recipe" at bounding box center [645, 619] width 30 height 30
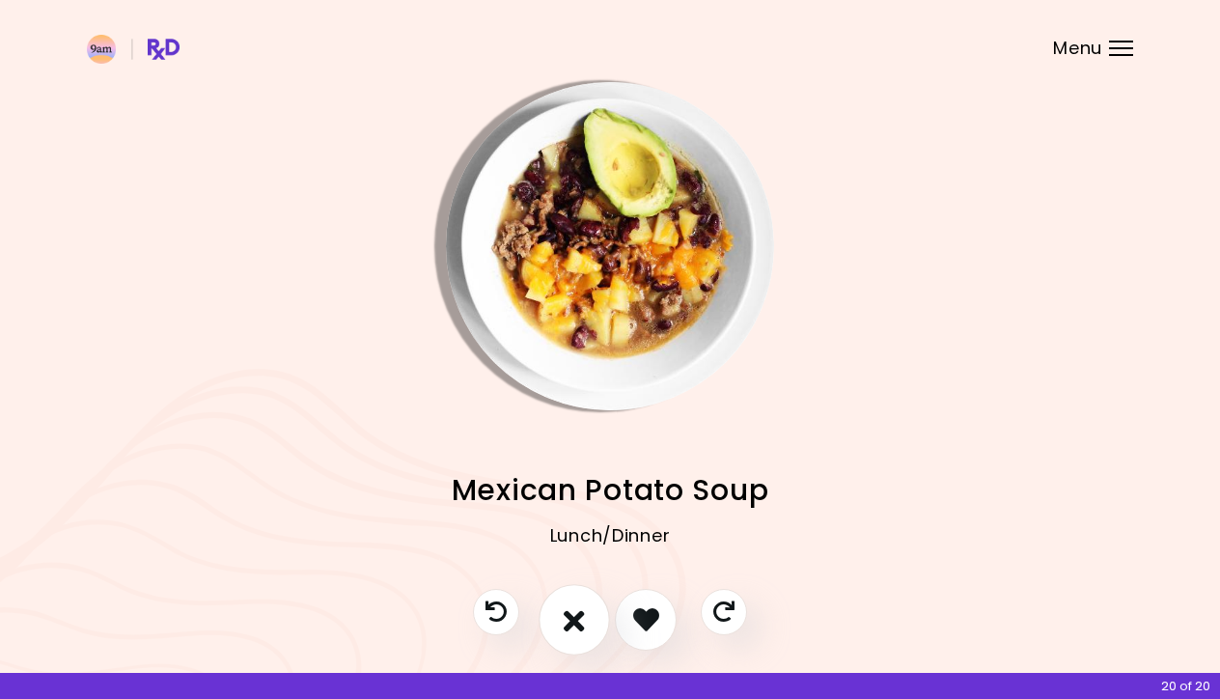
click at [598, 630] on button "I don't like this recipe" at bounding box center [574, 619] width 71 height 71
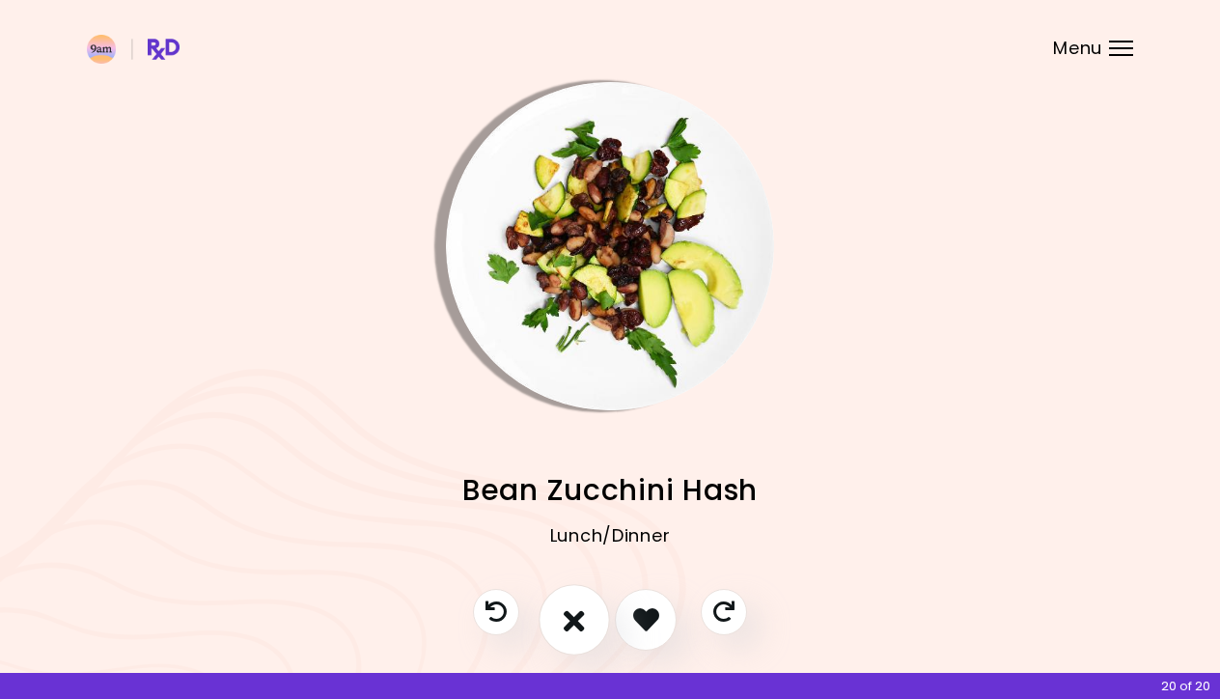
click at [594, 622] on button "I don't like this recipe" at bounding box center [574, 619] width 71 height 71
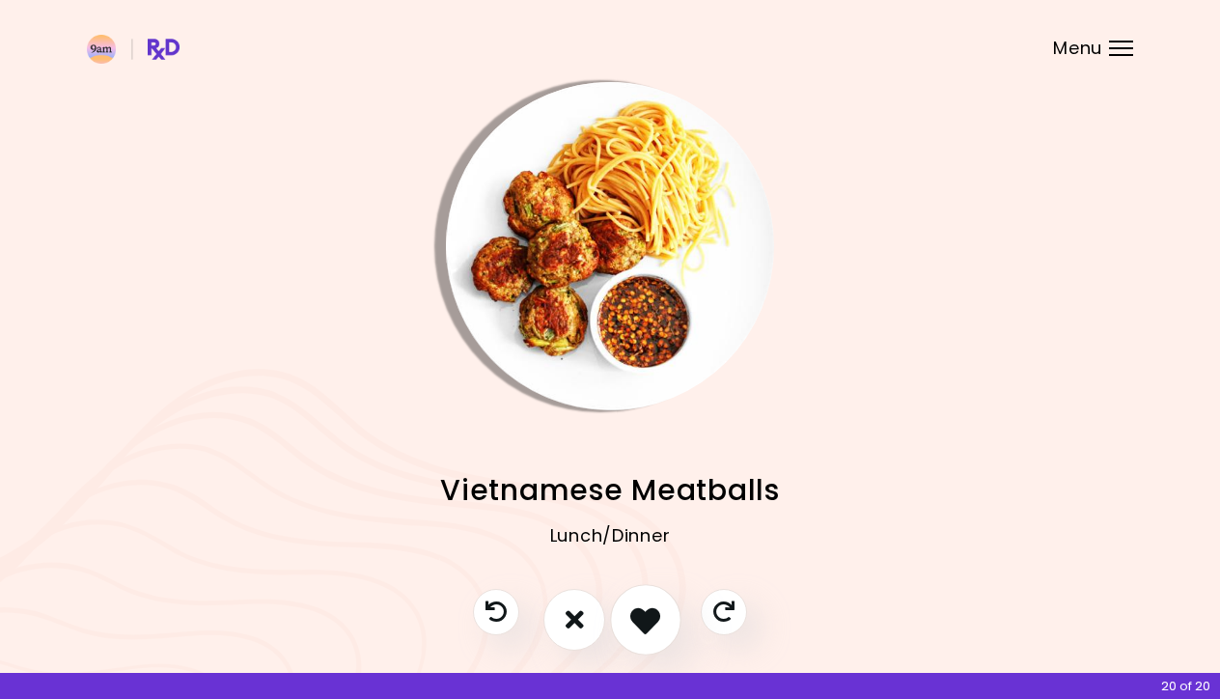
click at [637, 620] on icon "I like this recipe" at bounding box center [645, 619] width 30 height 30
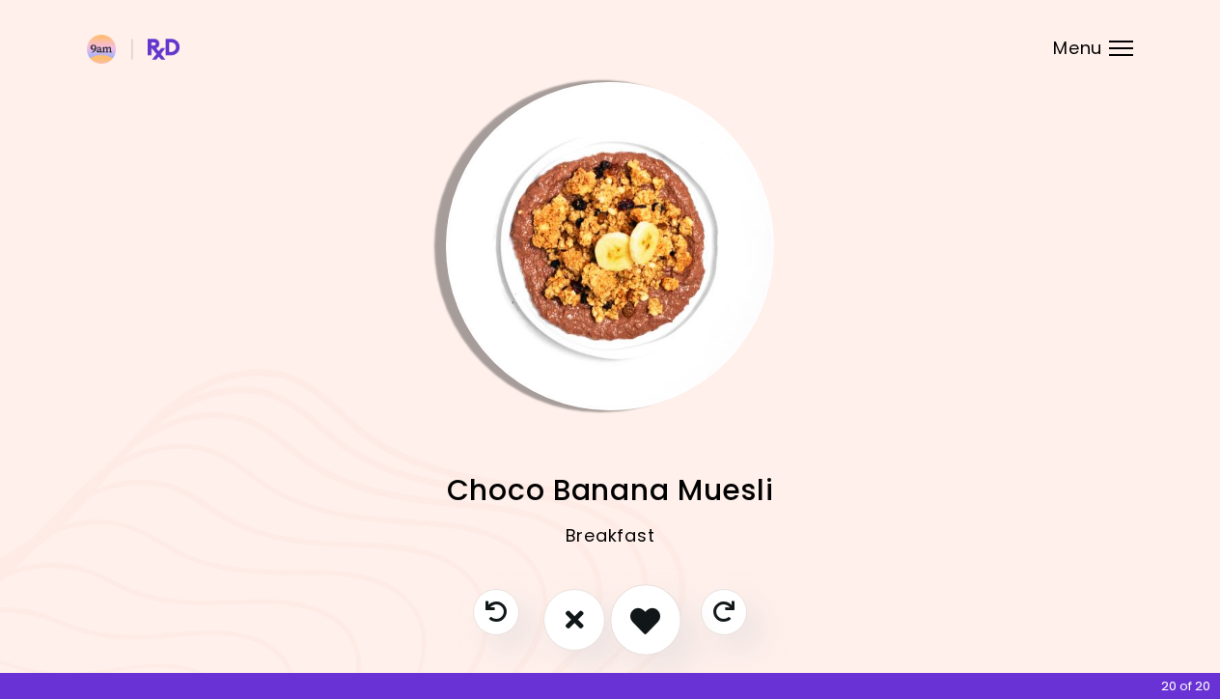
click at [637, 620] on icon "I like this recipe" at bounding box center [645, 619] width 30 height 30
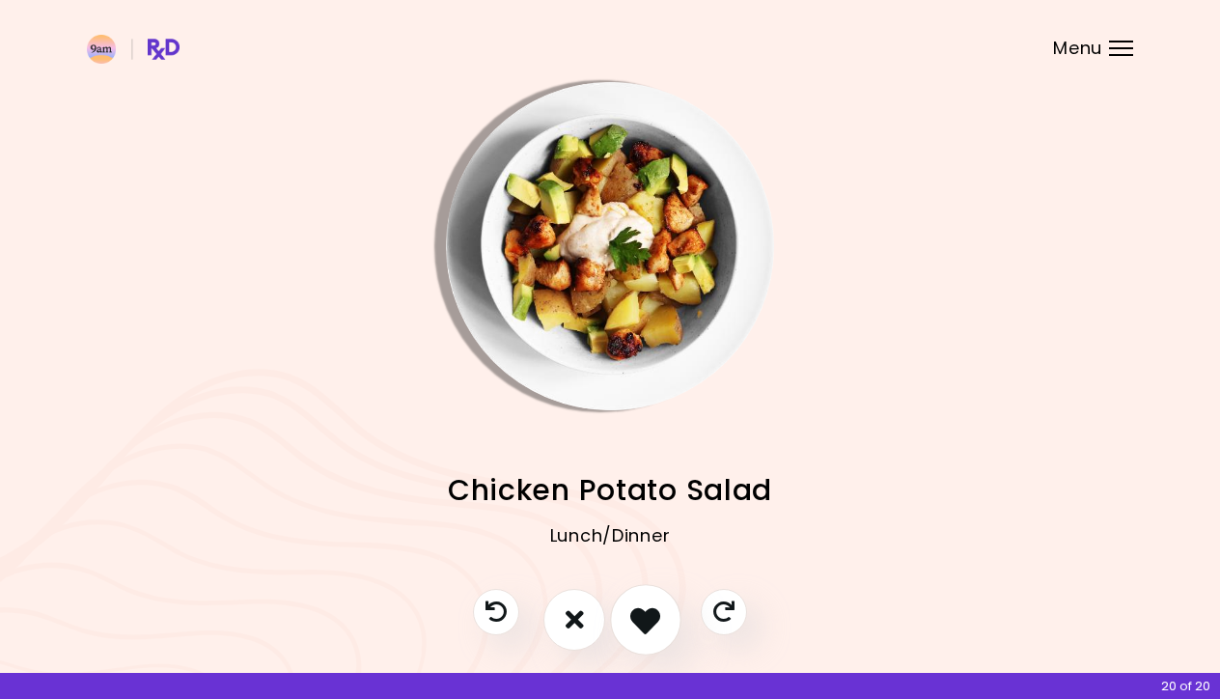
click at [637, 620] on icon "I like this recipe" at bounding box center [645, 619] width 30 height 30
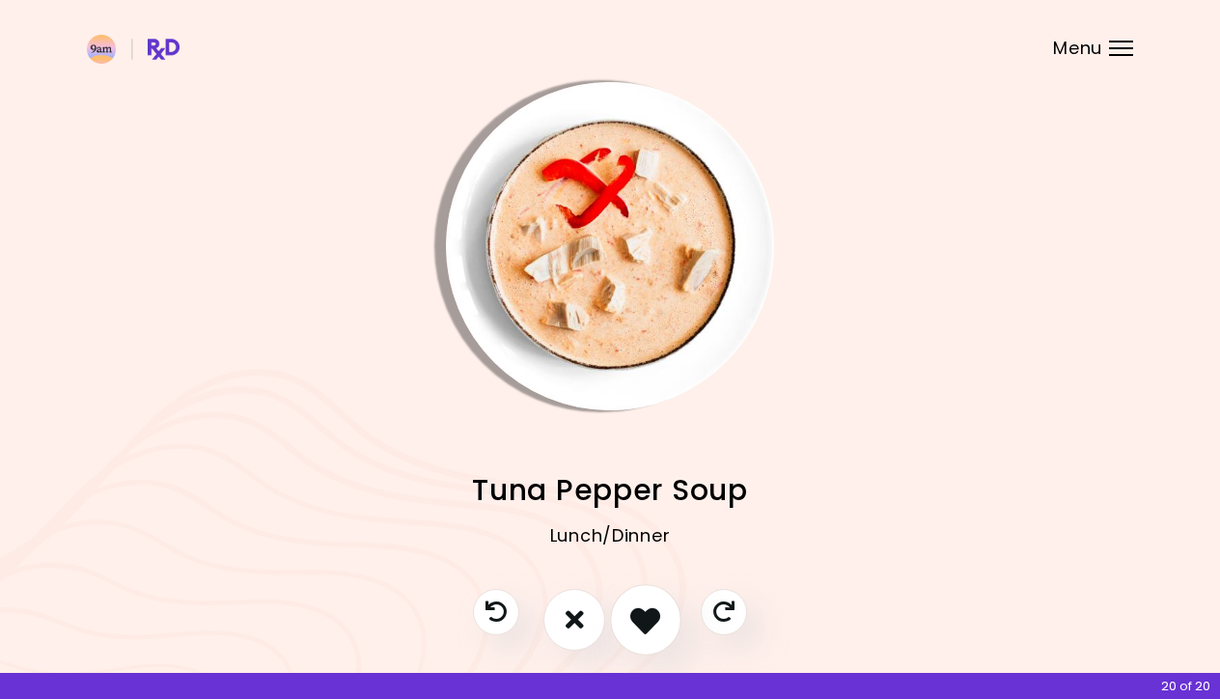
click at [637, 620] on icon "I like this recipe" at bounding box center [645, 619] width 30 height 30
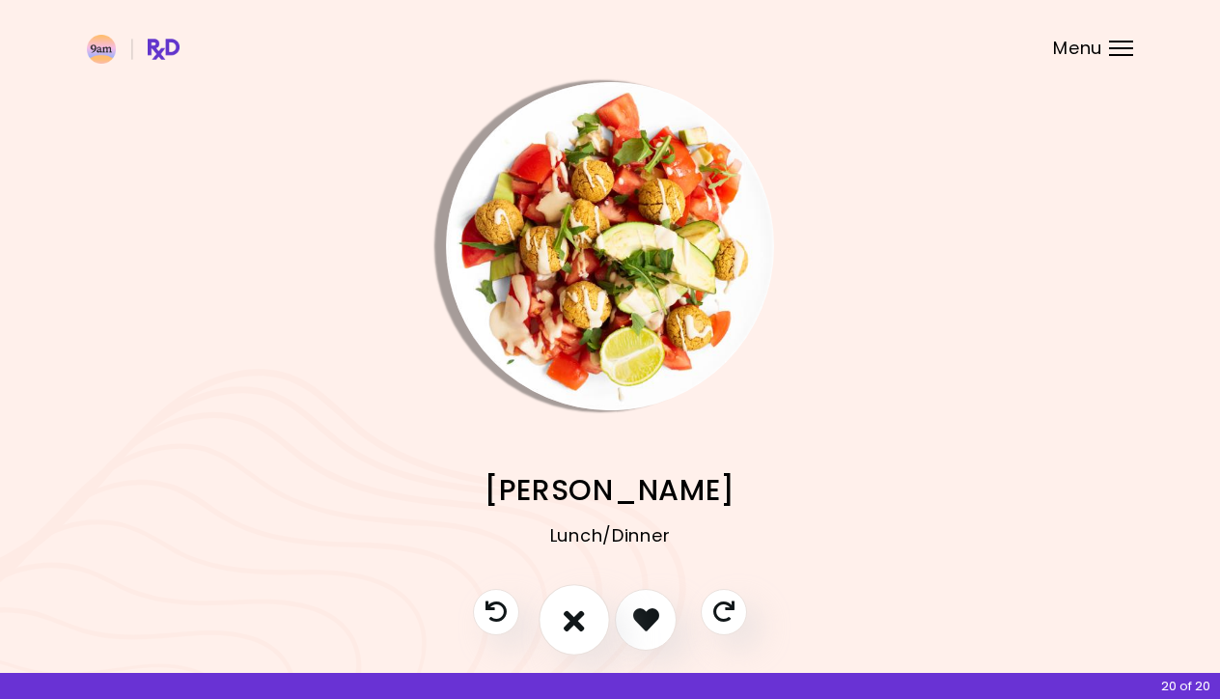
click at [602, 625] on button "I don't like this recipe" at bounding box center [574, 619] width 71 height 71
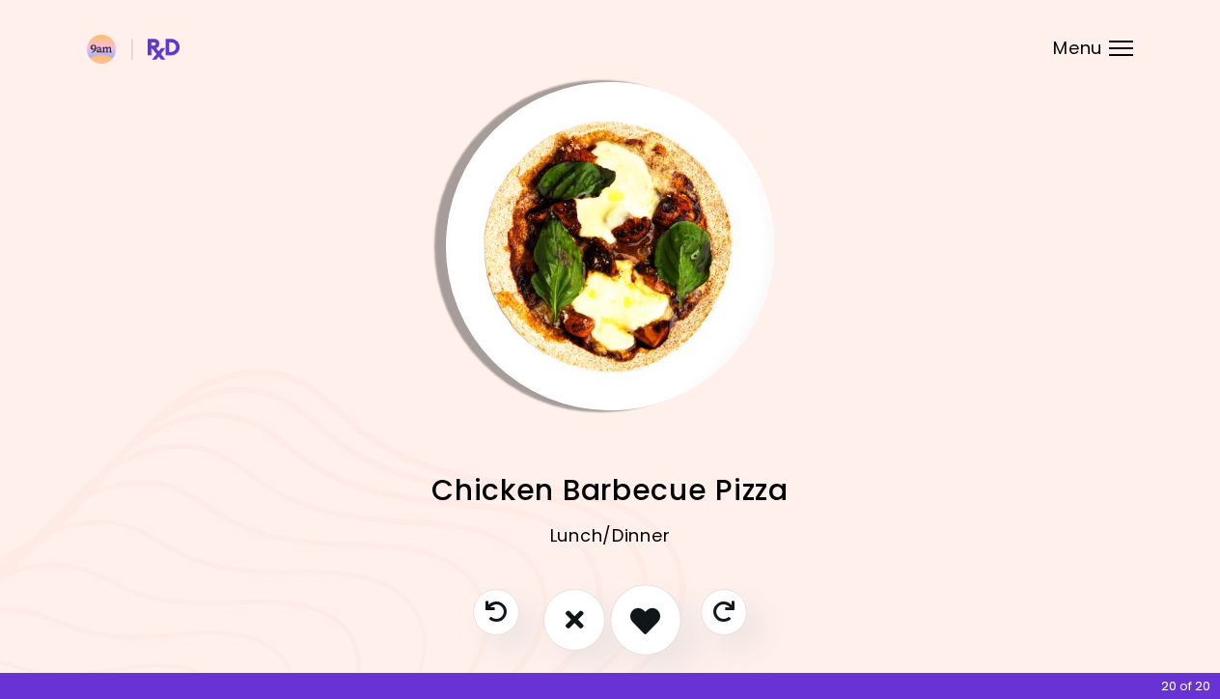
click at [651, 621] on icon "I like this recipe" at bounding box center [645, 619] width 30 height 30
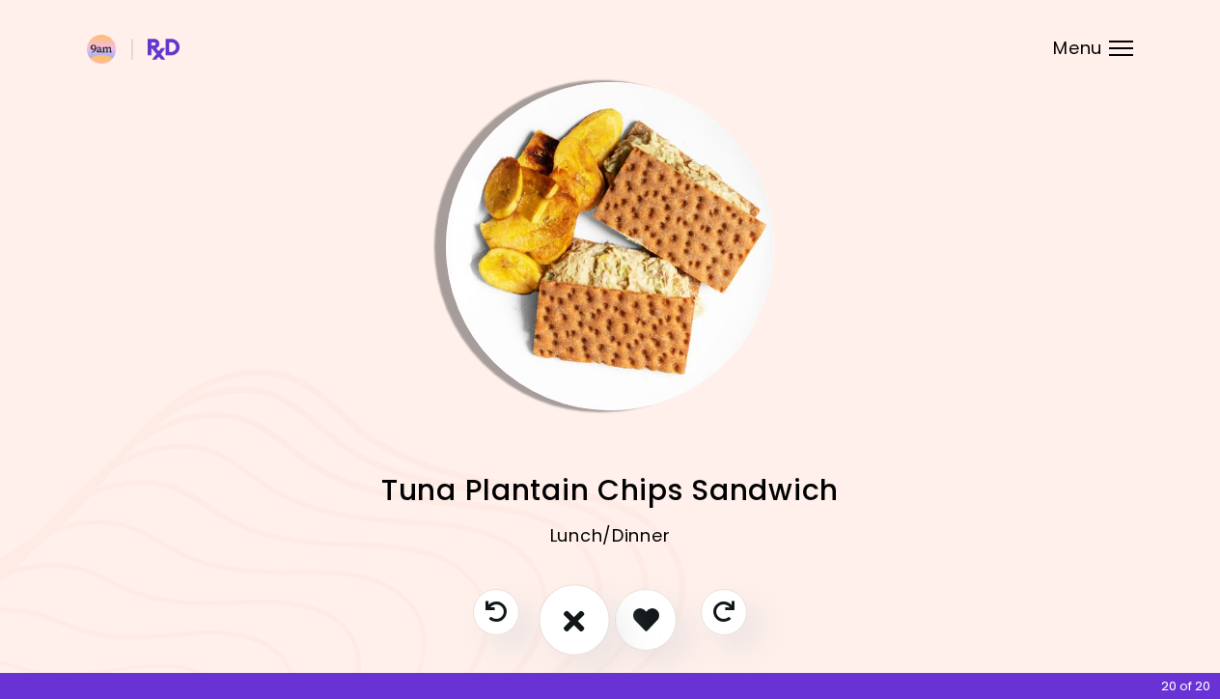
click at [580, 617] on icon "I don't like this recipe" at bounding box center [574, 619] width 21 height 30
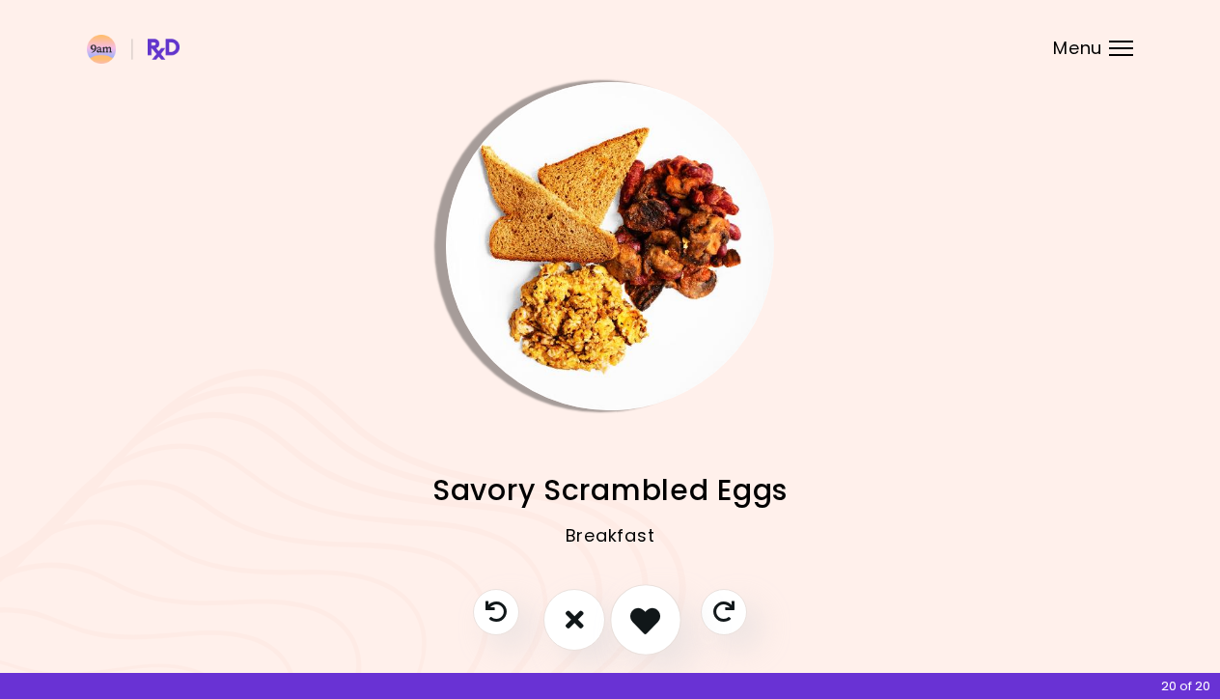
click at [637, 626] on icon "I like this recipe" at bounding box center [645, 619] width 30 height 30
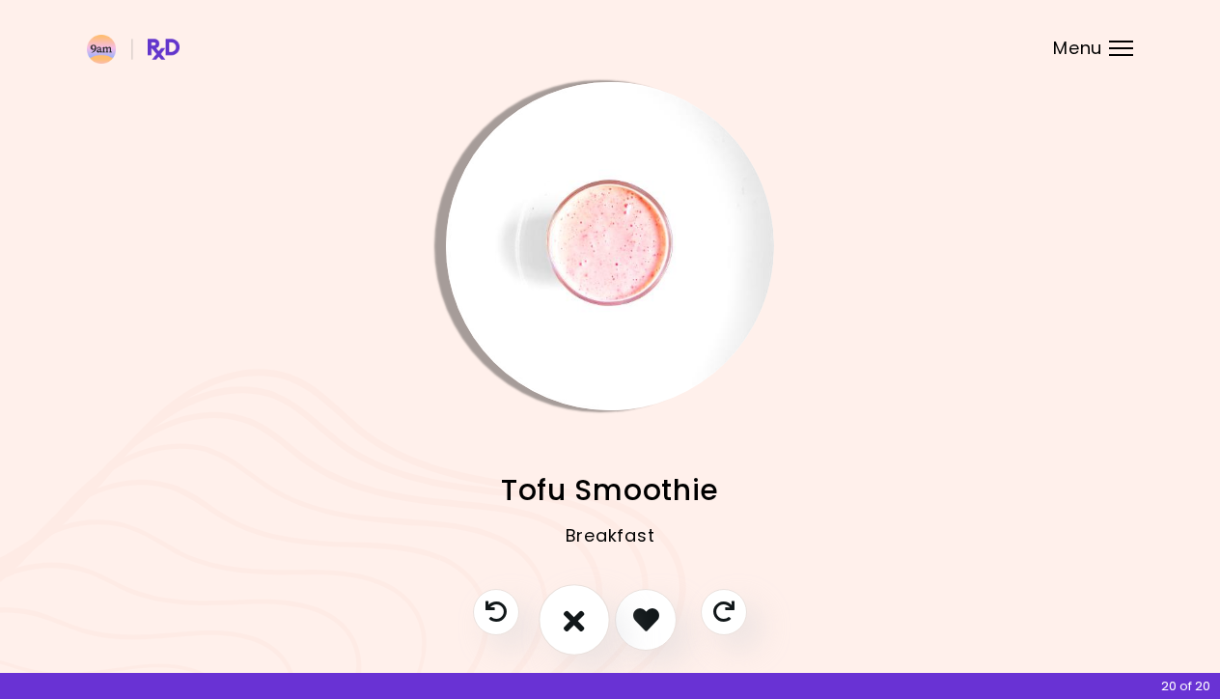
click at [587, 627] on button "I don't like this recipe" at bounding box center [574, 619] width 71 height 71
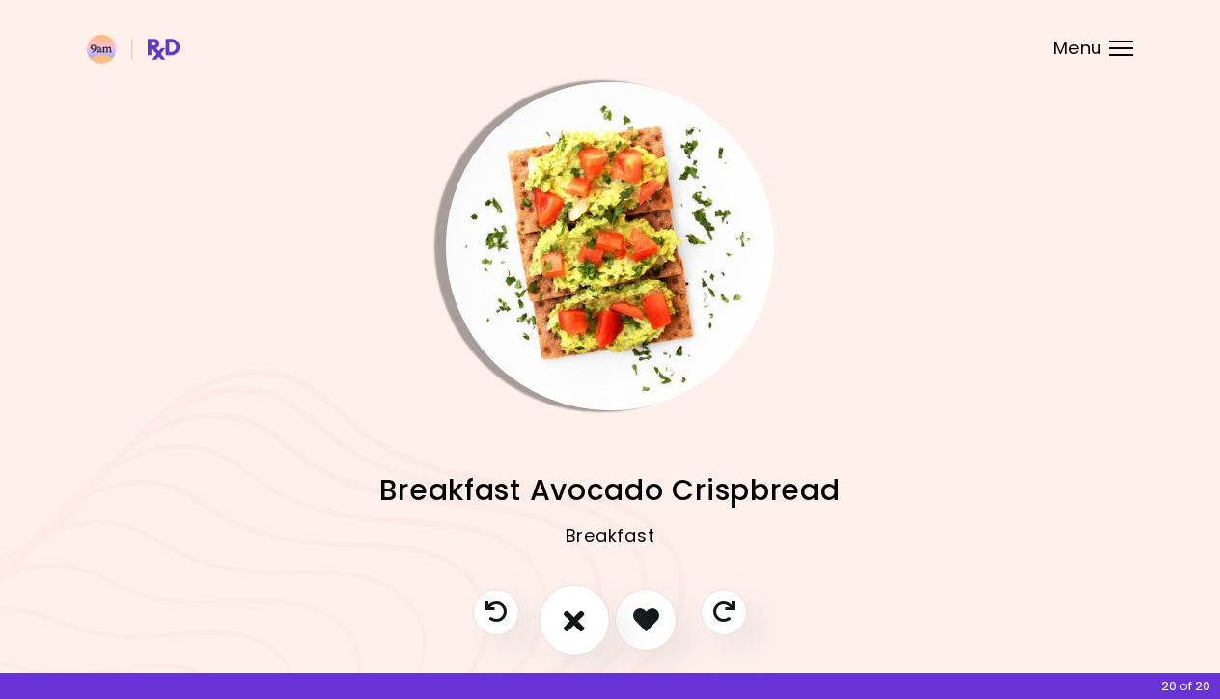
click at [587, 627] on button "I don't like this recipe" at bounding box center [574, 619] width 71 height 71
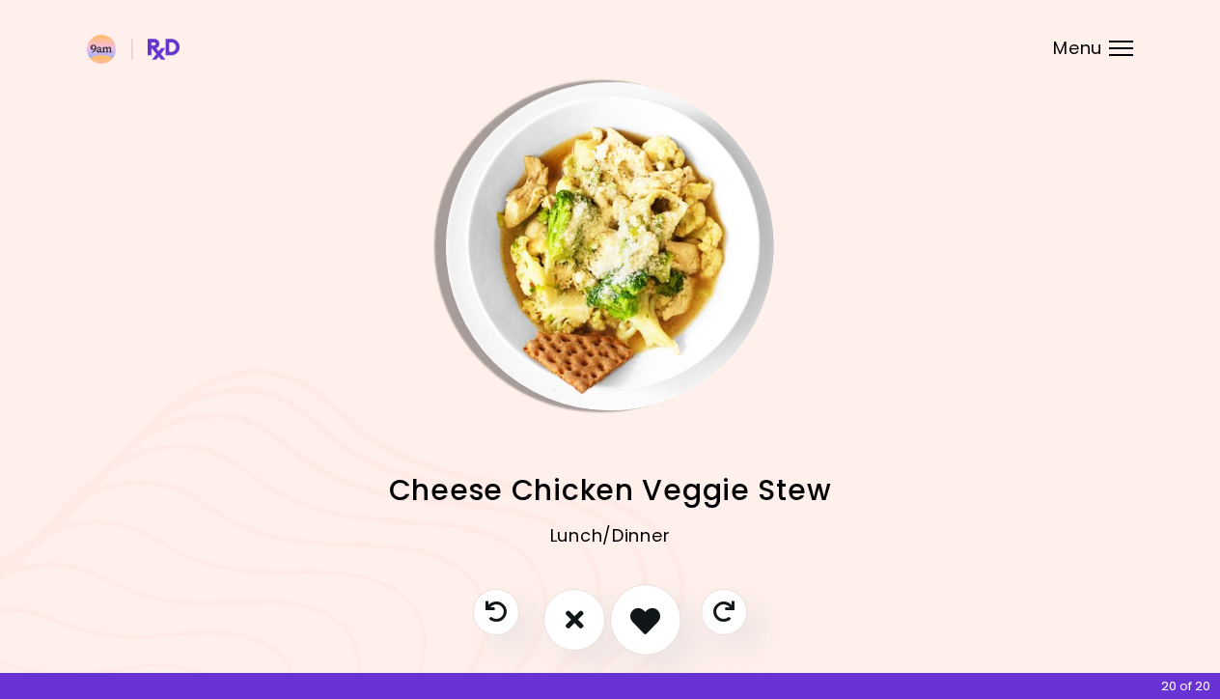
click at [649, 623] on icon "I like this recipe" at bounding box center [645, 619] width 30 height 30
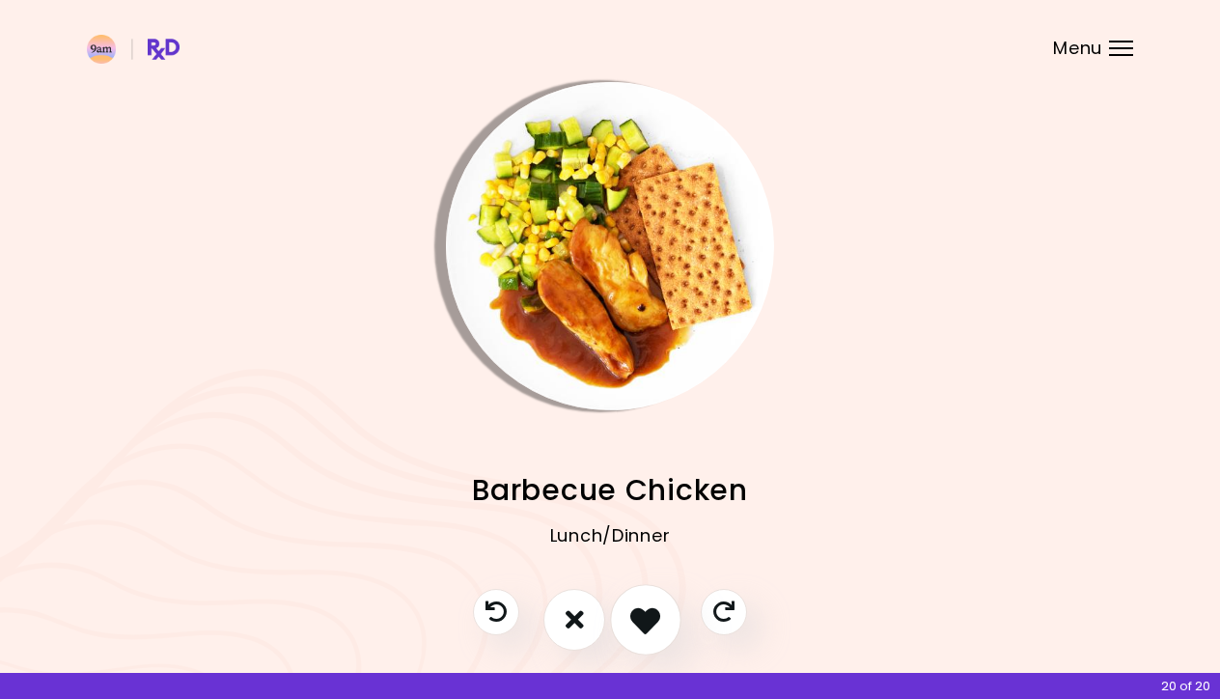
click at [649, 633] on button "I like this recipe" at bounding box center [645, 619] width 71 height 71
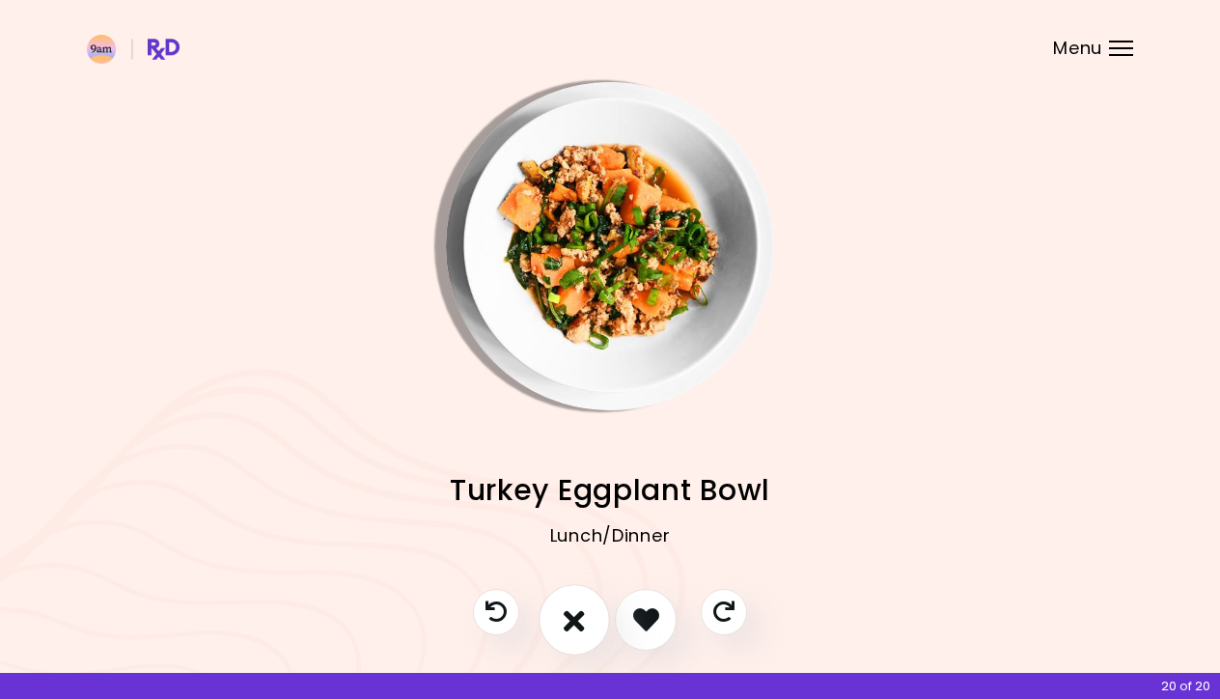
click at [595, 619] on button "I don't like this recipe" at bounding box center [574, 619] width 71 height 71
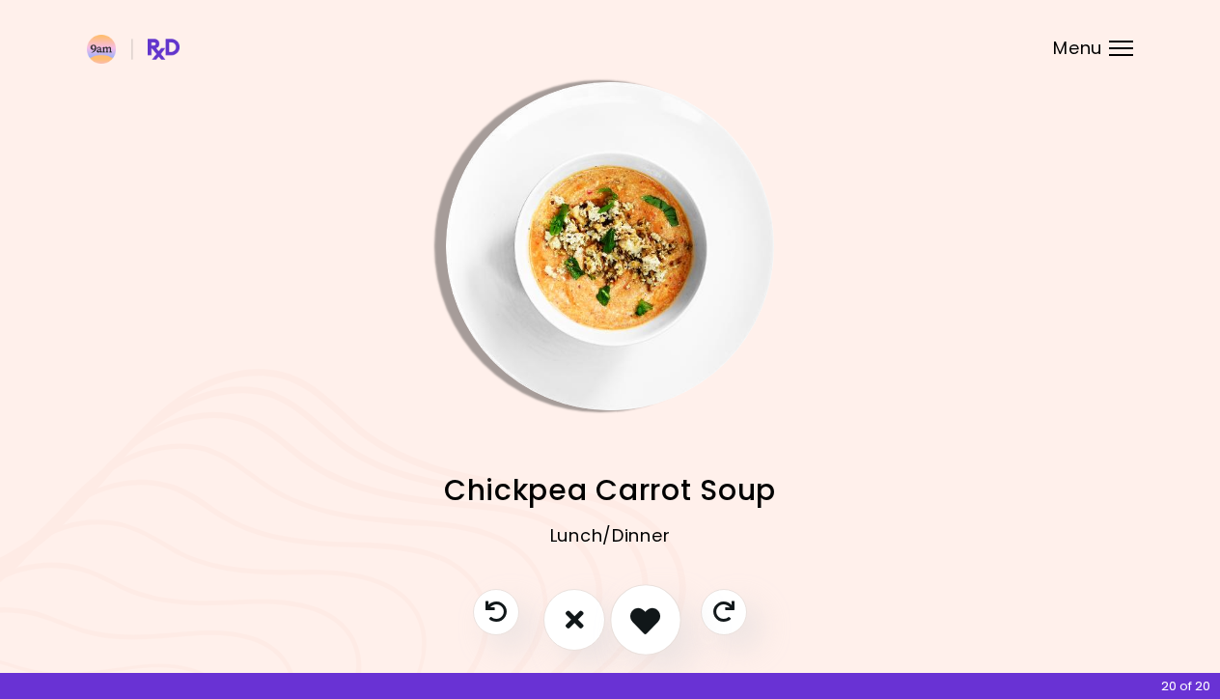
click at [644, 622] on icon "I like this recipe" at bounding box center [645, 619] width 30 height 30
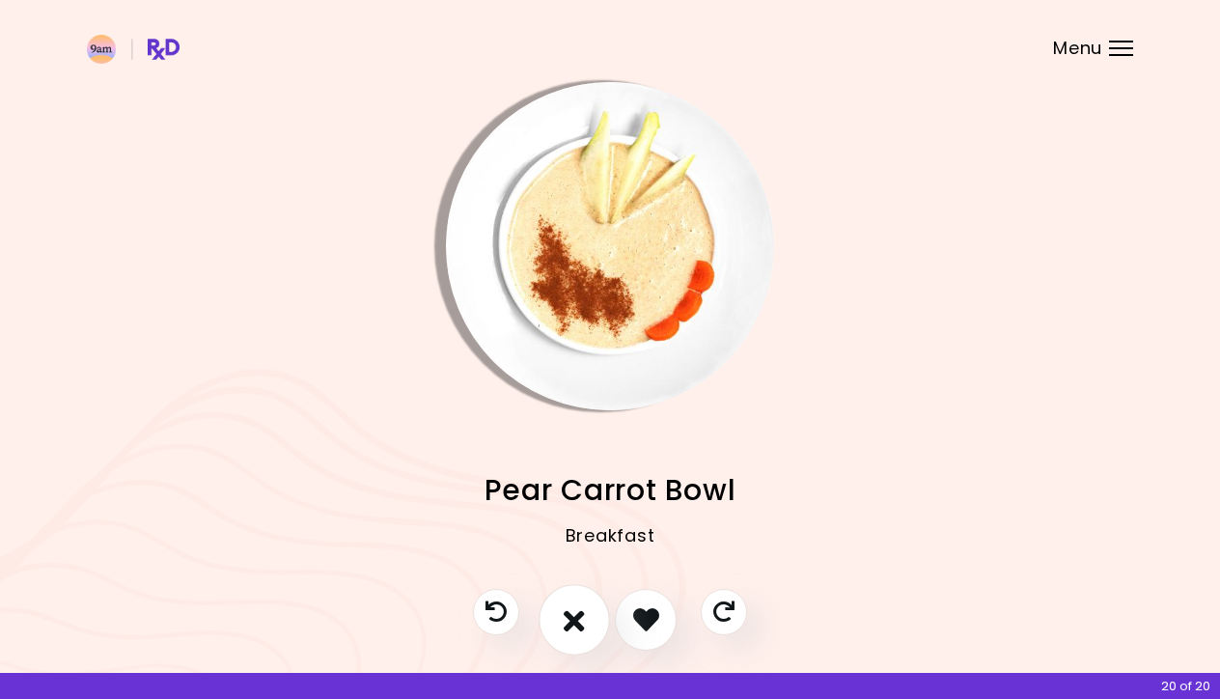
click at [566, 624] on icon "I don't like this recipe" at bounding box center [574, 619] width 21 height 30
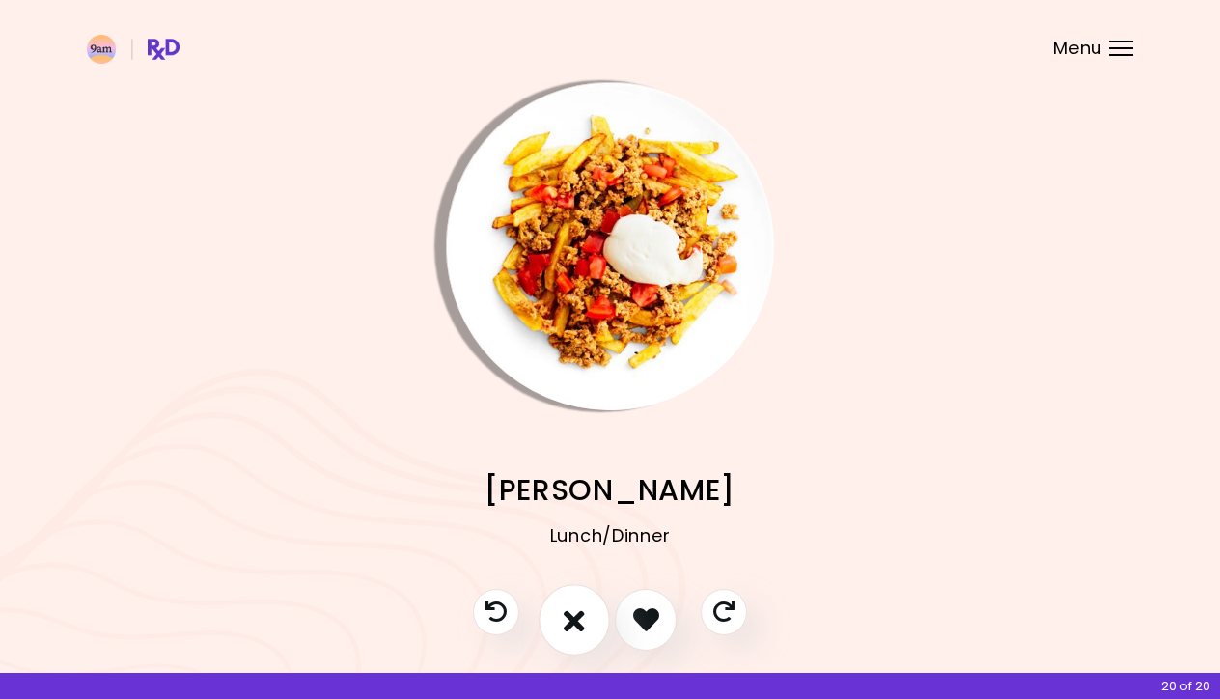
click at [580, 620] on icon "I don't like this recipe" at bounding box center [574, 619] width 21 height 30
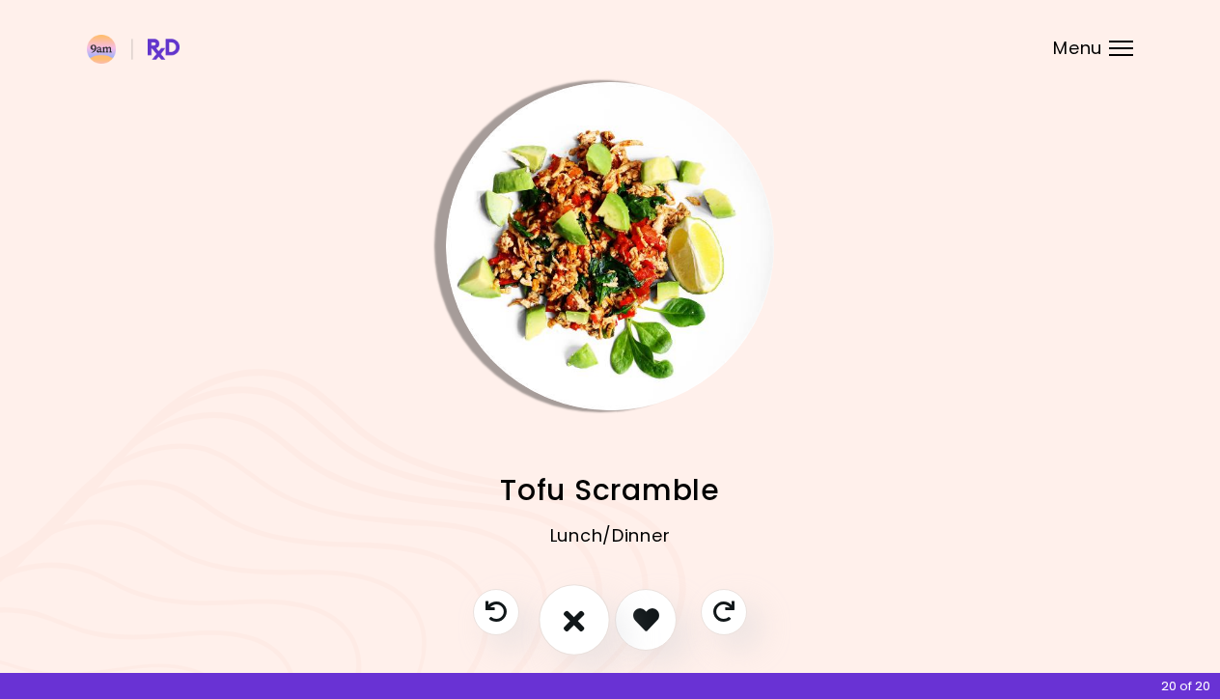
click at [580, 620] on icon "I don't like this recipe" at bounding box center [574, 619] width 21 height 30
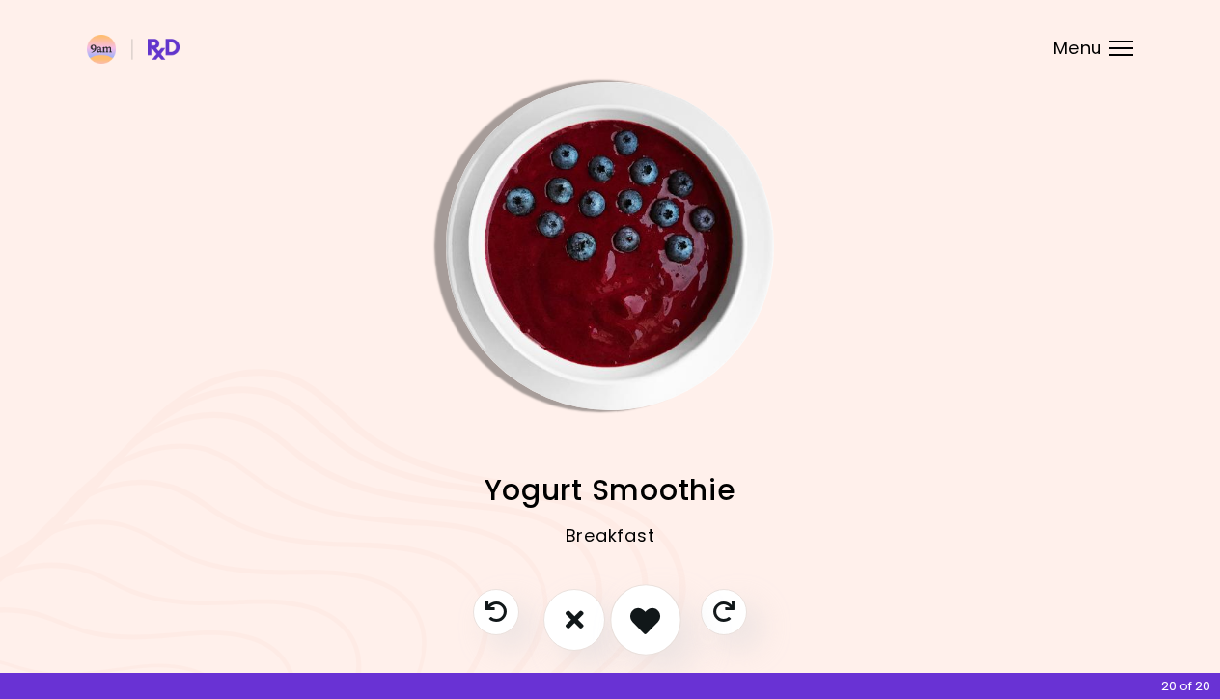
click at [654, 627] on icon "I like this recipe" at bounding box center [645, 619] width 30 height 30
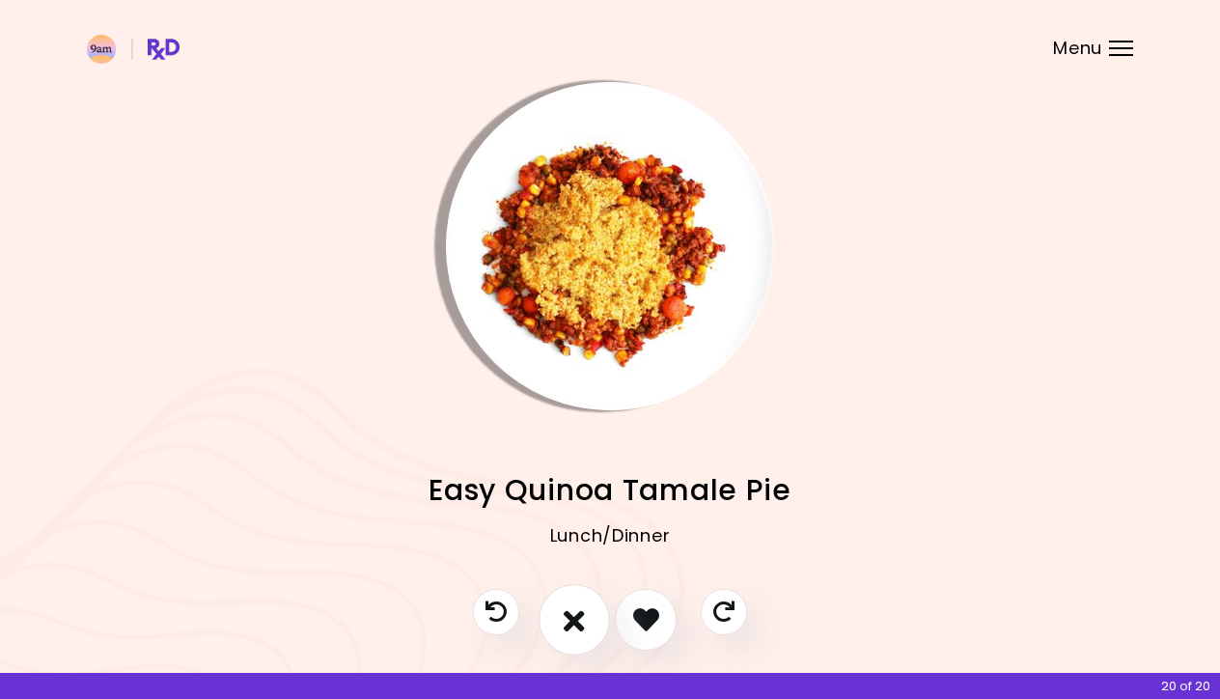
click at [572, 632] on icon "I don't like this recipe" at bounding box center [574, 619] width 21 height 30
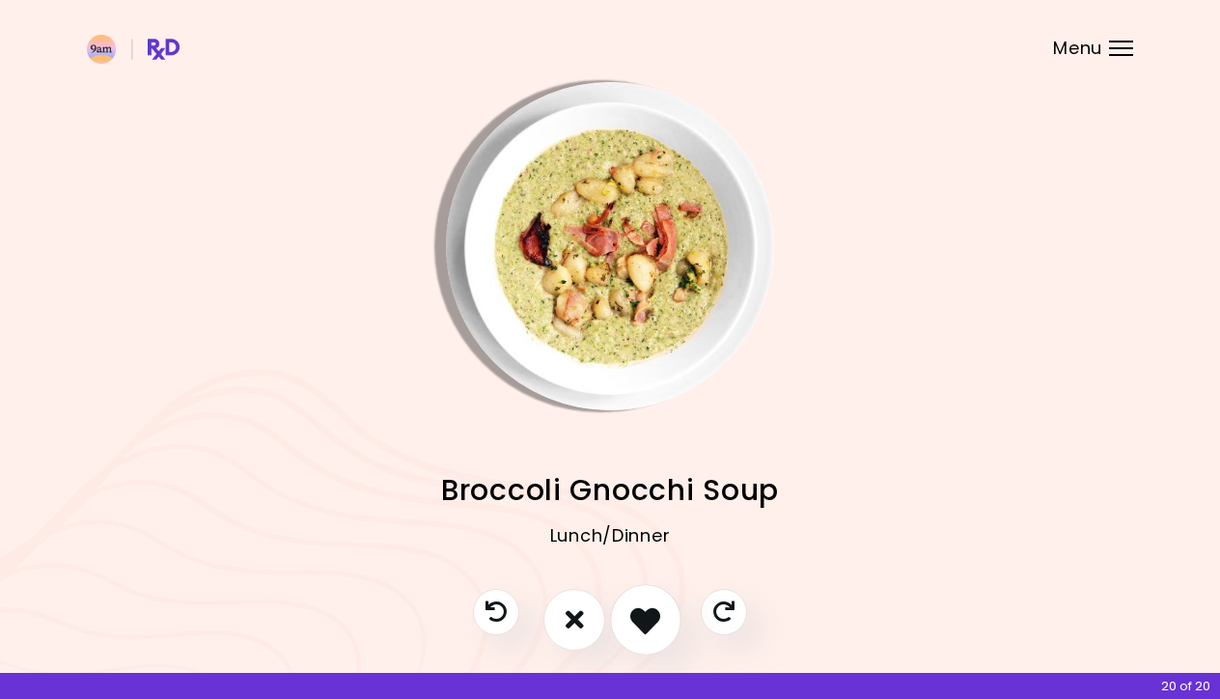
click at [624, 631] on button "I like this recipe" at bounding box center [645, 619] width 71 height 71
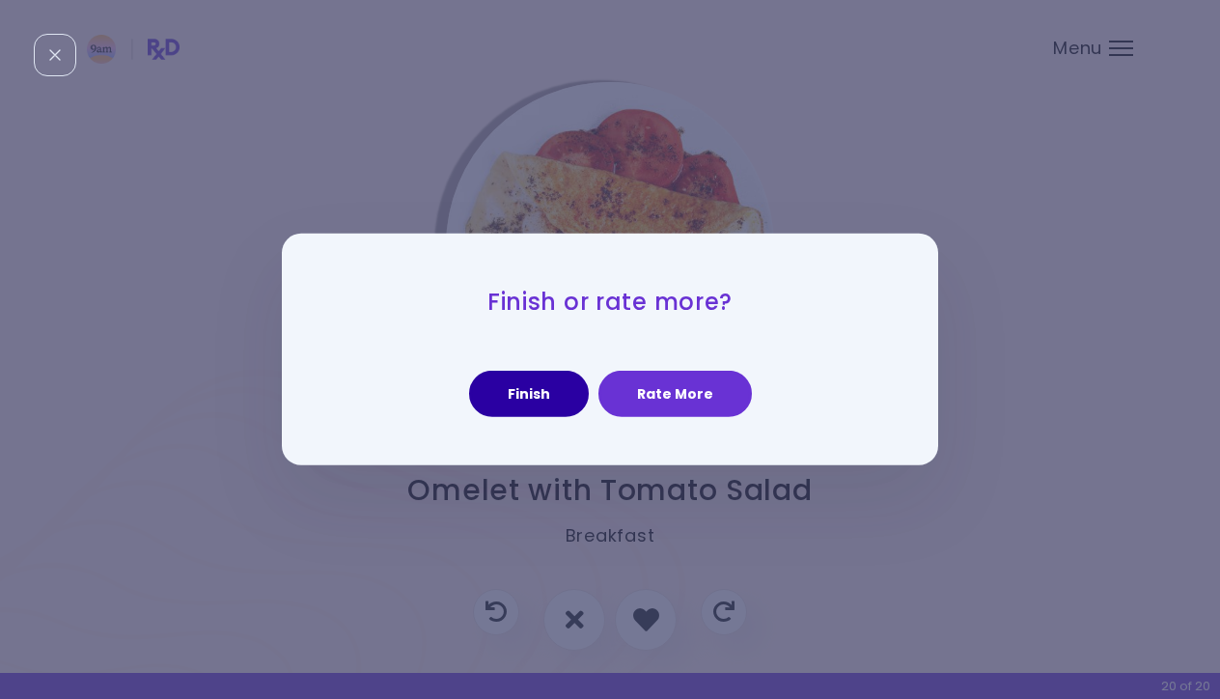
click at [539, 389] on button "Finish" at bounding box center [529, 394] width 120 height 46
